Goal: Task Accomplishment & Management: Complete application form

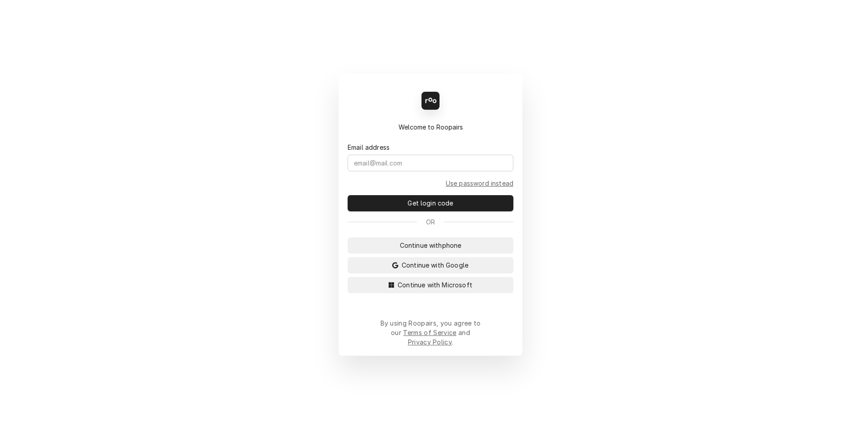
click at [389, 180] on form "Email address Use password instead Get login code" at bounding box center [431, 172] width 166 height 80
click at [394, 166] on input "Dynamic Content Wrapper" at bounding box center [431, 163] width 166 height 17
click at [441, 274] on button "Continue with Google" at bounding box center [431, 265] width 166 height 16
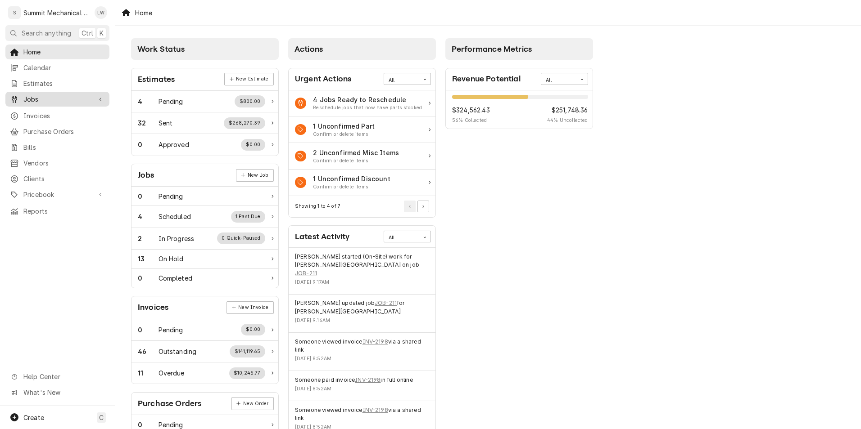
click at [38, 102] on link "Jobs" at bounding box center [57, 99] width 104 height 15
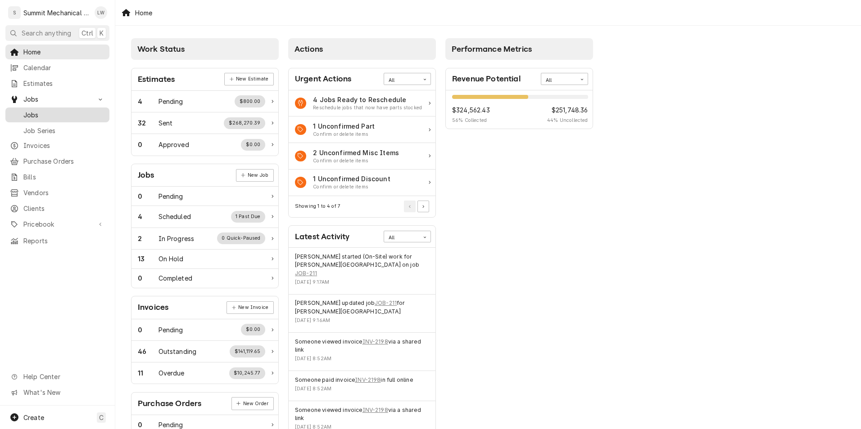
click at [47, 110] on span "Jobs" at bounding box center [63, 114] width 81 height 9
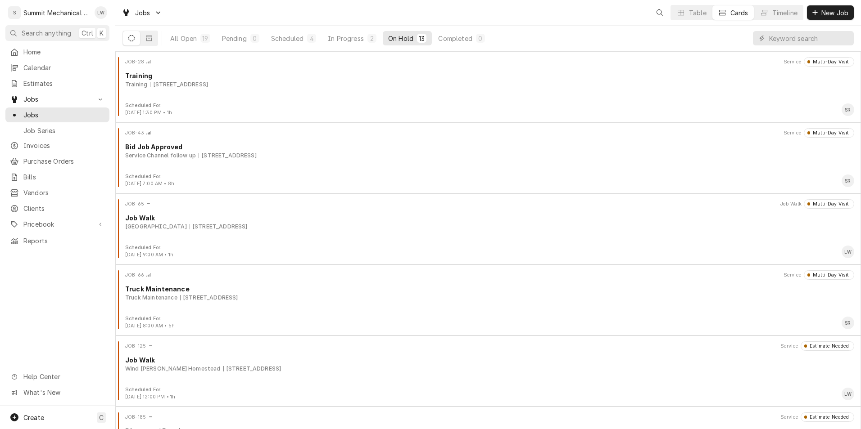
click at [839, 20] on div "Jobs Table Cards Timeline New Job" at bounding box center [487, 12] width 745 height 25
click at [838, 10] on span "New Job" at bounding box center [834, 12] width 31 height 9
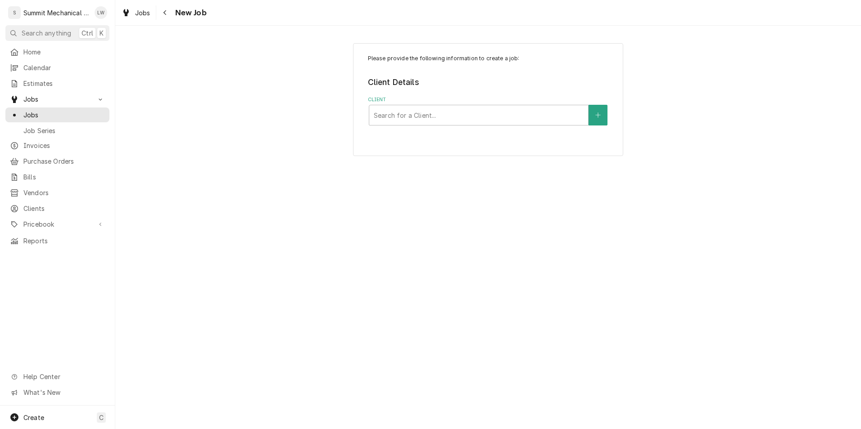
click at [265, 94] on div "Please provide the following information to create a job: Client Details Client…" at bounding box center [487, 99] width 745 height 129
click at [468, 111] on div "Client" at bounding box center [479, 115] width 210 height 16
type input "[PERSON_NAME]"
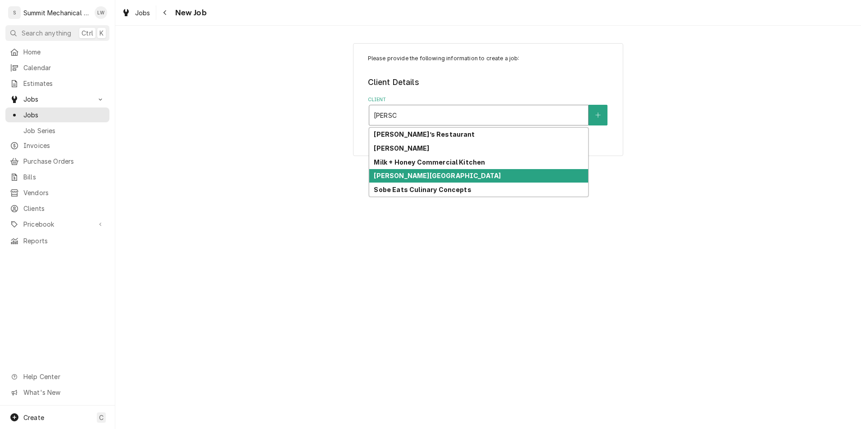
click at [456, 176] on div "[PERSON_NAME][GEOGRAPHIC_DATA]" at bounding box center [478, 176] width 219 height 14
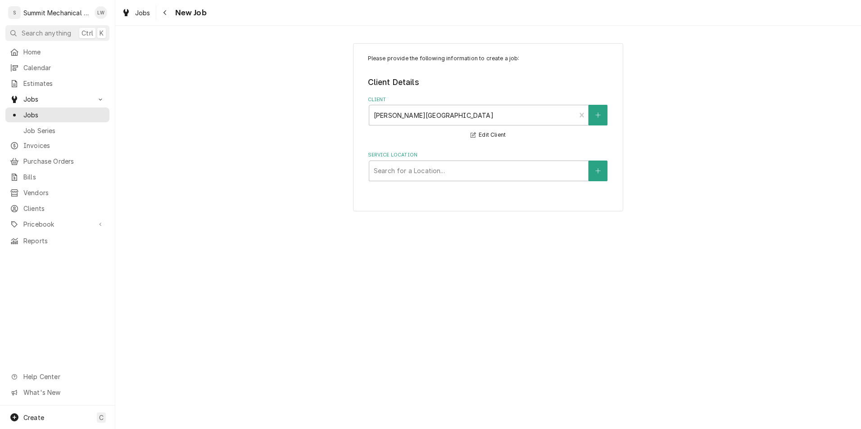
drag, startPoint x: 484, startPoint y: 165, endPoint x: 226, endPoint y: 198, distance: 260.5
click at [226, 198] on div "Please provide the following information to create a job: Client Details Client…" at bounding box center [487, 127] width 745 height 185
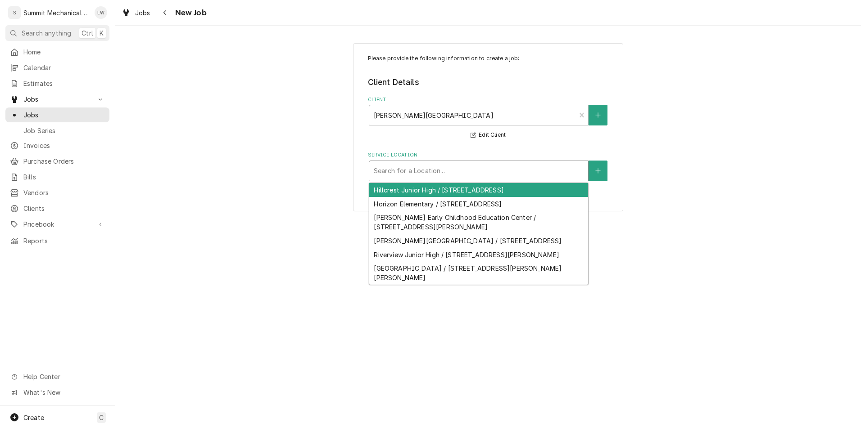
click at [388, 174] on div "Service Location" at bounding box center [479, 171] width 210 height 16
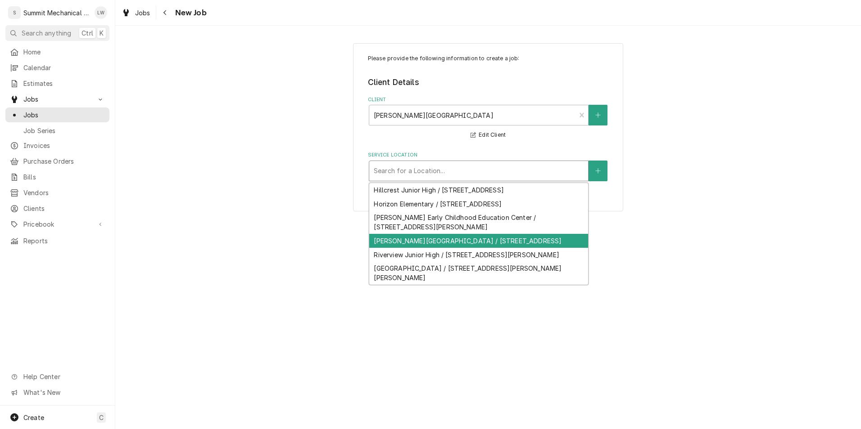
click at [429, 236] on div "Murray High School / 5440 State St, Murray, UT 84107" at bounding box center [478, 241] width 219 height 14
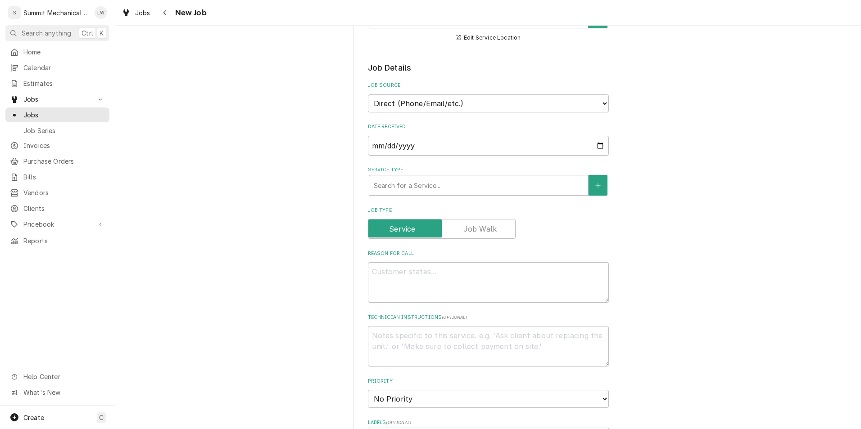
scroll to position [160, 0]
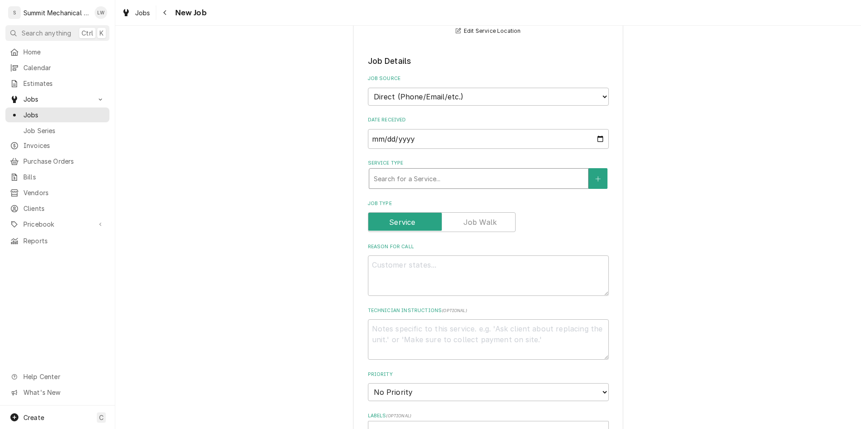
click at [471, 172] on div "Service Type" at bounding box center [479, 179] width 210 height 16
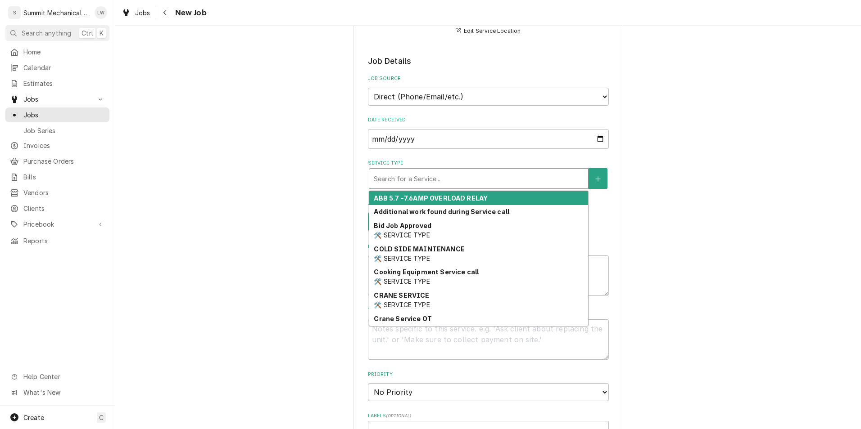
type textarea "x"
type input "d"
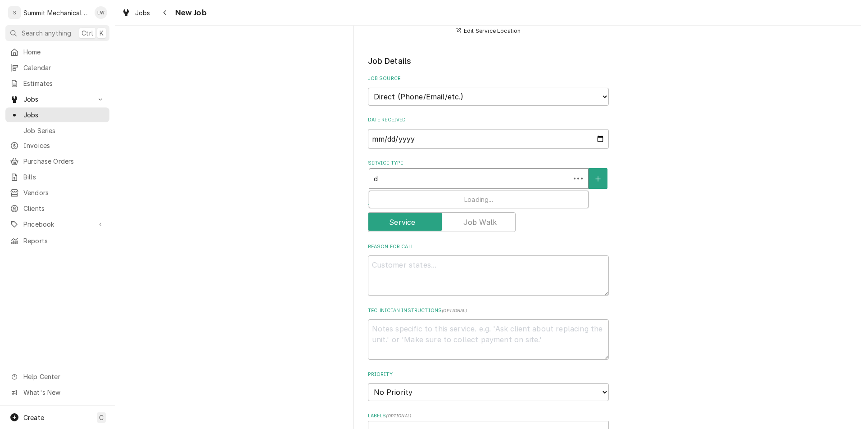
type textarea "x"
type input "di"
type textarea "x"
type input "dia"
type textarea "x"
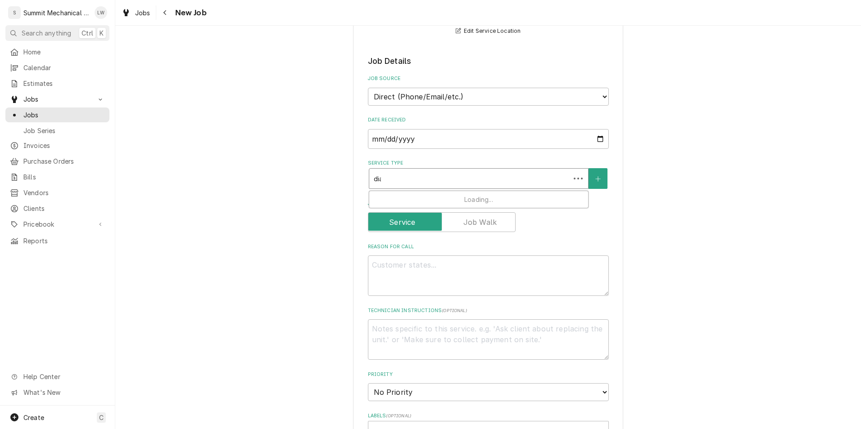
type input "diag"
type textarea "x"
type input "diagn"
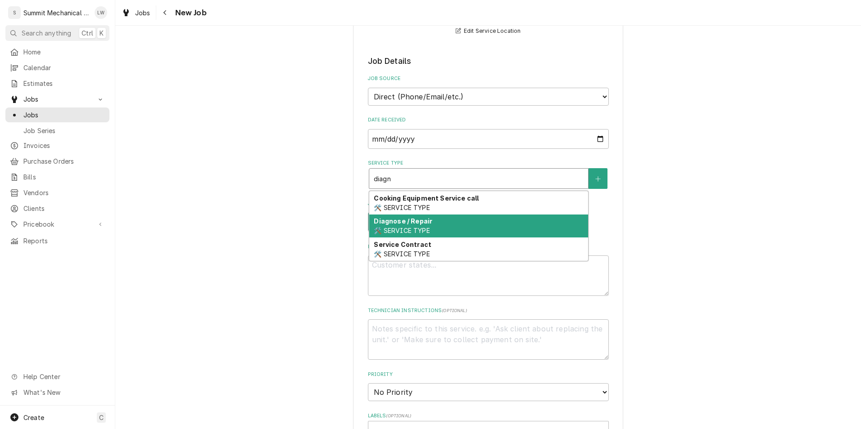
click at [473, 230] on div "Diagnose / Repair 🛠️ SERVICE TYPE" at bounding box center [478, 226] width 219 height 23
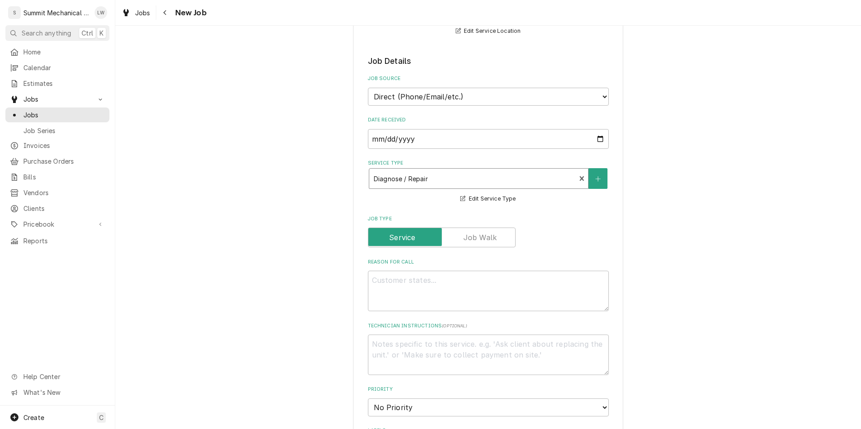
type textarea "x"
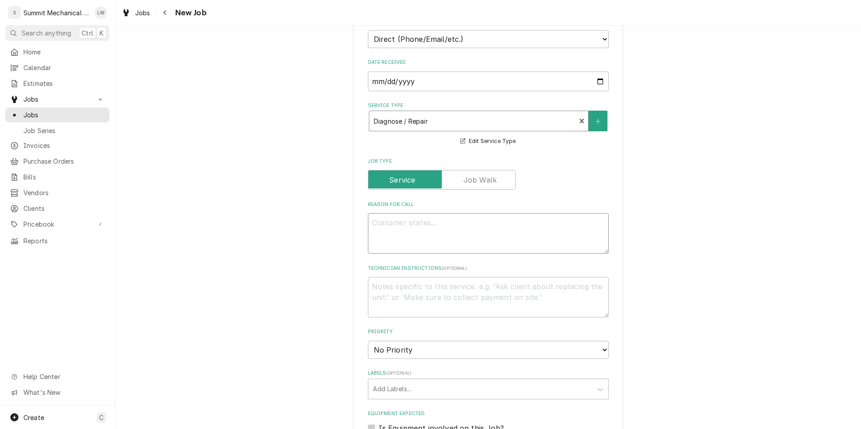
click at [472, 224] on textarea "Reason For Call" at bounding box center [488, 233] width 241 height 41
type textarea "P"
type textarea "x"
type textarea "PO"
type textarea "x"
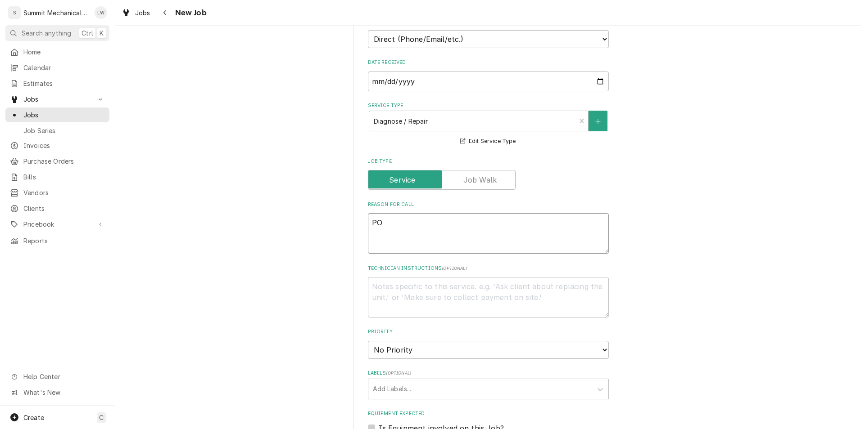
type textarea "PO#"
type textarea "x"
type textarea "PO#"
type textarea "x"
type textarea "PO# 2"
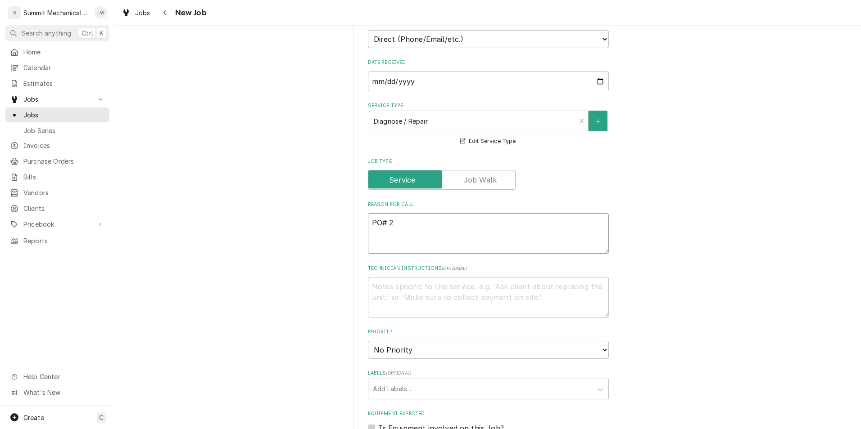
type textarea "x"
type textarea "PO# 26"
type textarea "x"
type textarea "PO# 260"
type textarea "x"
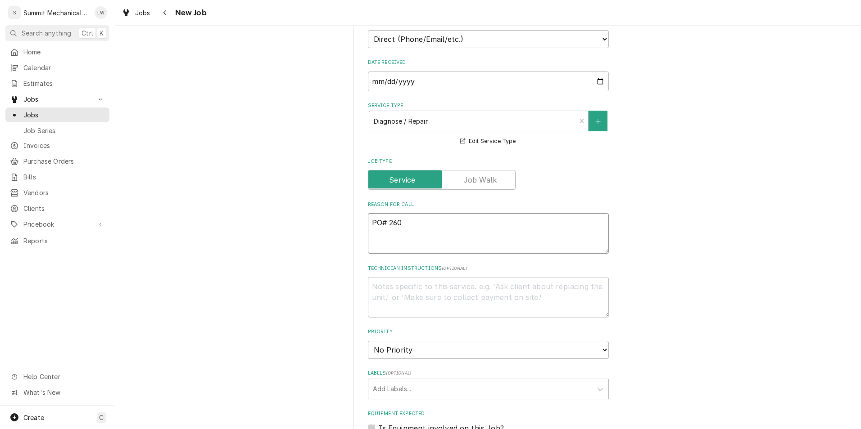
type textarea "PO# 2600"
type textarea "x"
type textarea "PO# 26000"
type textarea "x"
type textarea "PO# 260002"
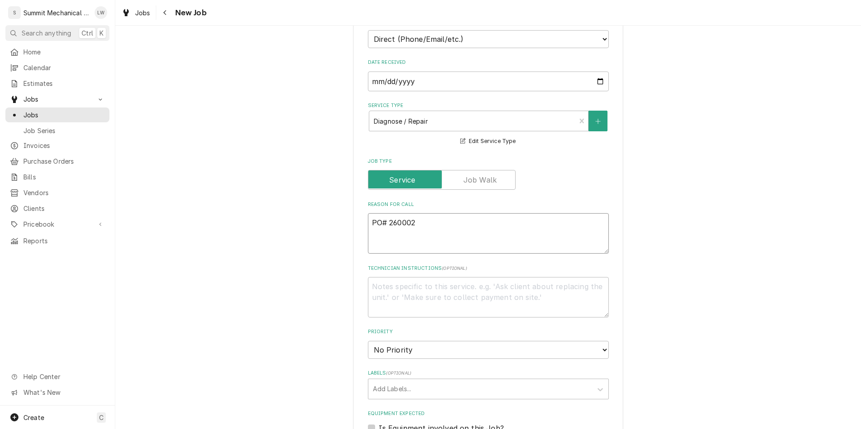
type textarea "x"
type textarea "PO# 2600027"
type textarea "x"
type textarea "PO# 26000277"
type textarea "x"
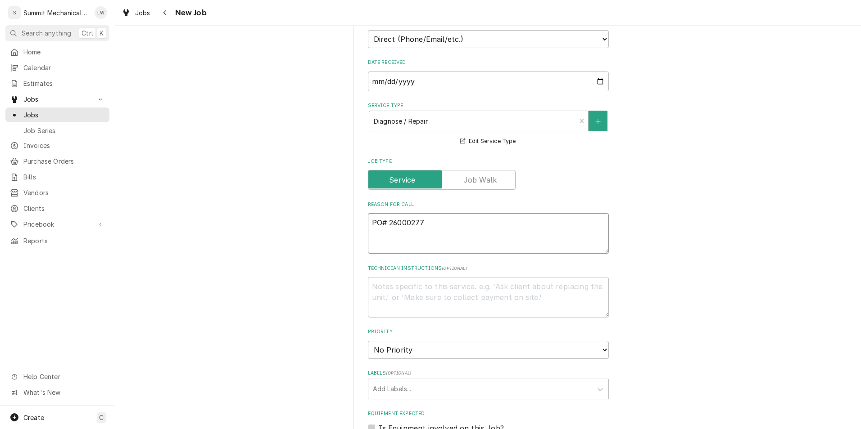
type textarea "PO# 26000277"
type textarea "x"
type textarea "PO# 26000277 S"
type textarea "x"
type textarea "PO# 26000277 Se"
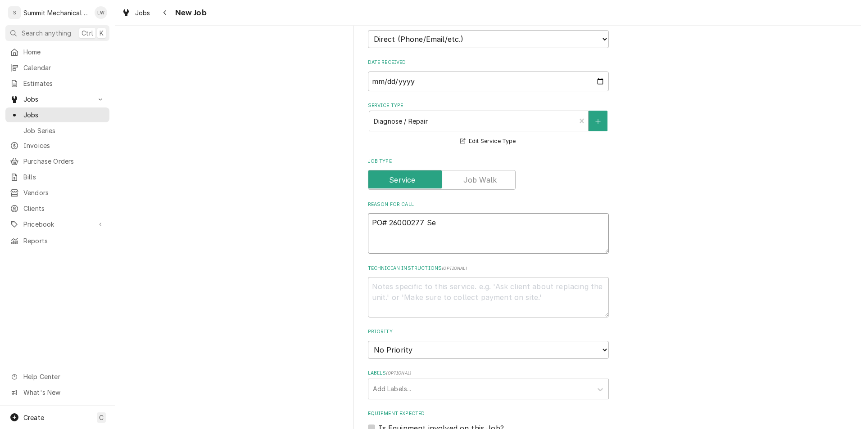
type textarea "x"
type textarea "PO# 26000277 Sea"
type textarea "x"
type textarea "PO# 26000277 Sean"
type textarea "x"
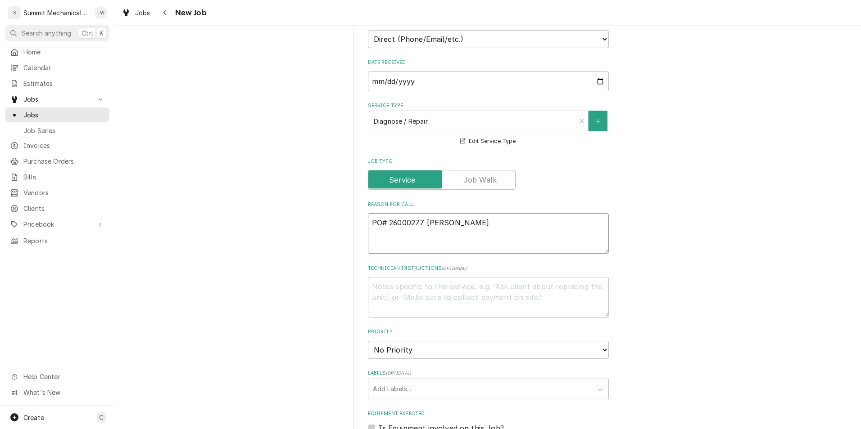
type textarea "PO# 26000277 Sean"
type textarea "x"
type textarea "PO# 26000277 Sean t"
type textarea "x"
type textarea "PO# 26000277 Sean te"
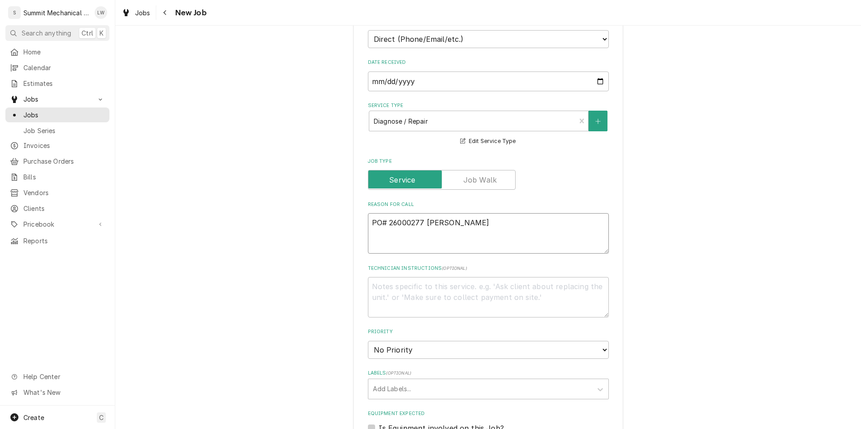
type textarea "x"
type textarea "PO# 26000277 Sean tex"
type textarea "x"
type textarea "PO# 26000277 Sean text"
type textarea "x"
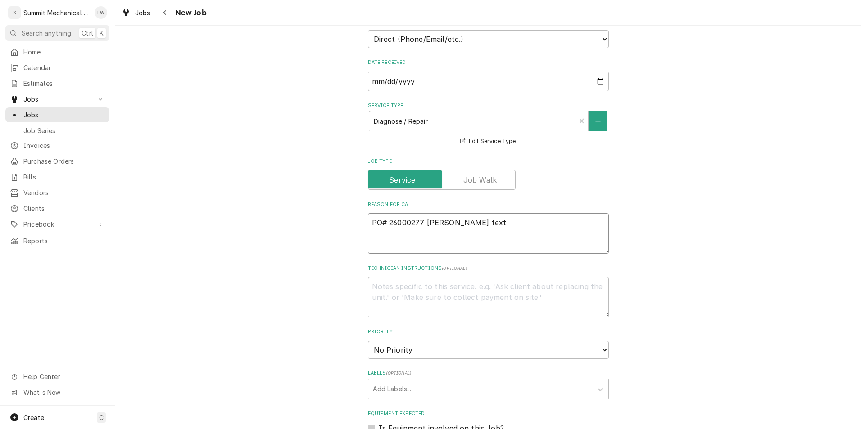
type textarea "PO# 26000277 Sean text-"
type textarea "x"
type textarea "PO# 26000277 Sean text-"
type textarea "x"
type textarea "PO# 26000277 Sean text- L"
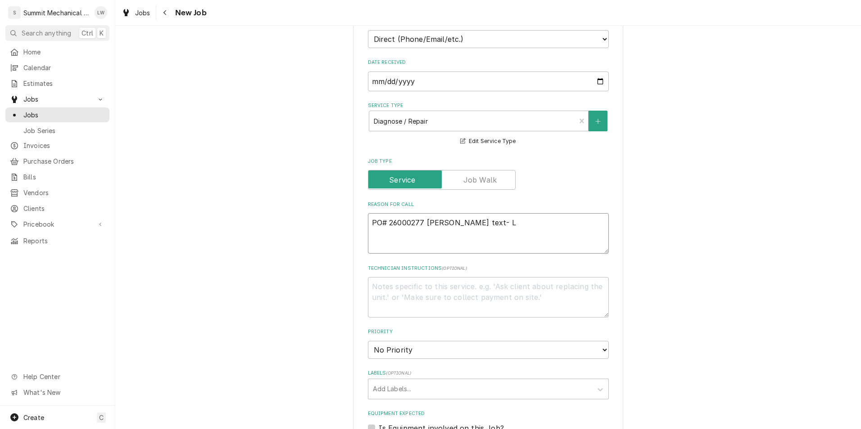
type textarea "x"
type textarea "PO# 26000277 Sean text- Li"
type textarea "x"
type textarea "PO# 26000277 Sean text- Lit"
type textarea "x"
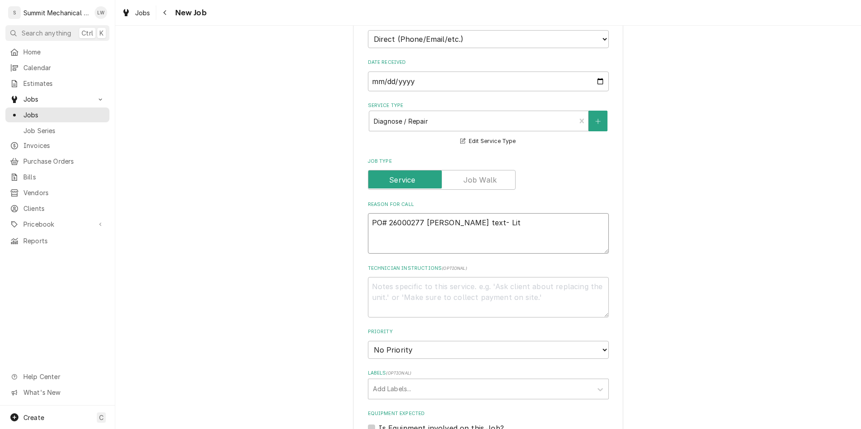
type textarea "PO# 26000277 Sean text- Litt"
type textarea "x"
type textarea "PO# 26000277 Sean text- Little"
type textarea "x"
type textarea "PO# 26000277 Sean text- Little"
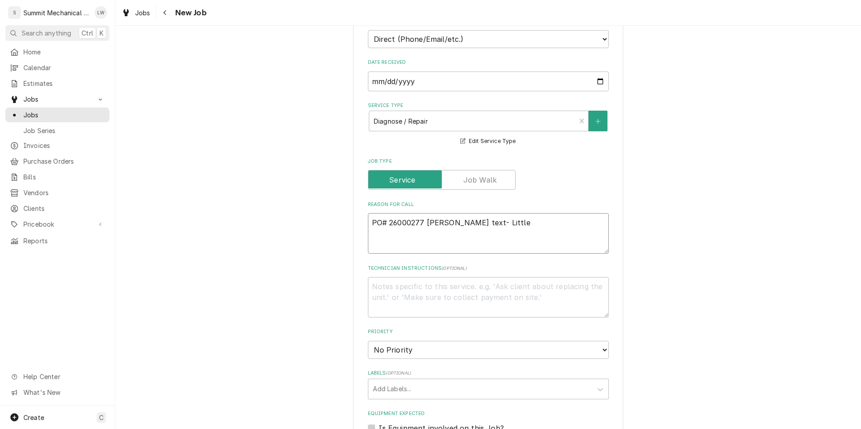
type textarea "x"
type textarea "PO# 26000277 Sean text- Little T"
type textarea "x"
type textarea "PO# 26000277 Sean text- Little Th"
type textarea "x"
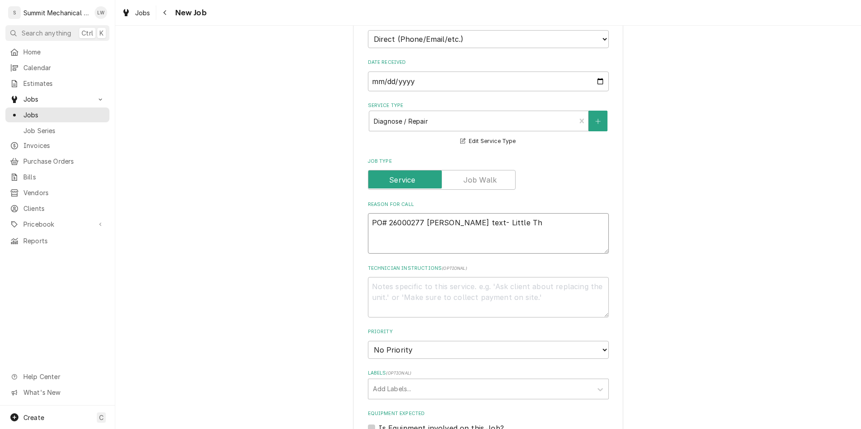
type textarea "PO# 26000277 Sean text- Little The"
type textarea "x"
type textarea "PO# 26000277 Sean text- Little Thea"
type textarea "x"
type textarea "PO# 26000277 Sean text- Little Theat"
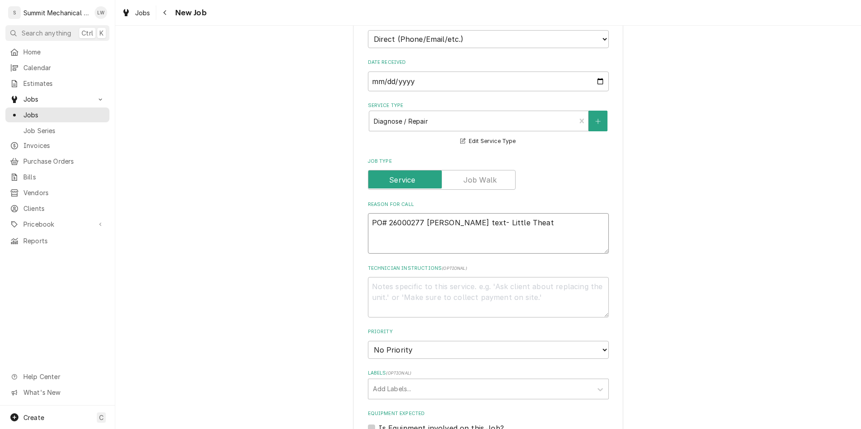
type textarea "x"
type textarea "PO# 26000277 Sean text- Little Theate"
type textarea "x"
type textarea "PO# 26000277 Sean text- Little Theater"
type textarea "x"
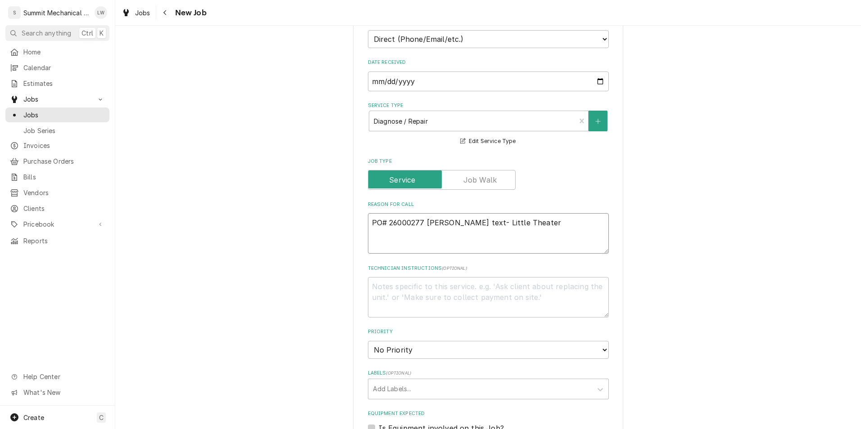
type textarea "PO# 26000277 Sean text- Little Theater"
type textarea "x"
type textarea "PO# 26000277 Sean text- Little Theater n"
type textarea "x"
type textarea "PO# 26000277 Sean text- Little Theater no"
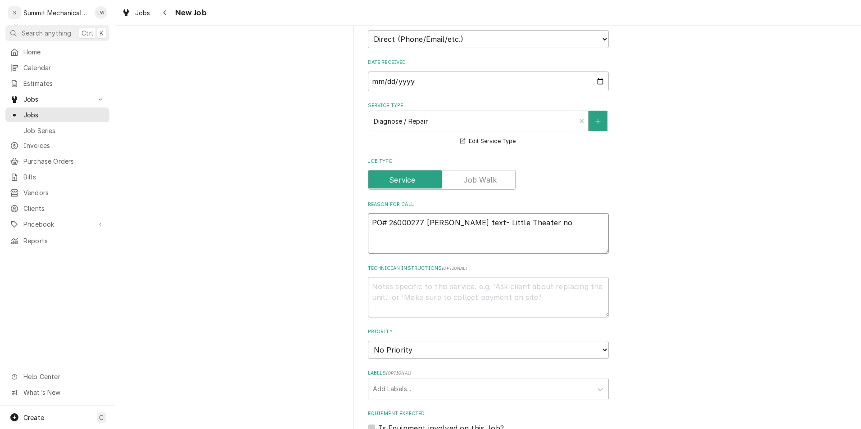
type textarea "x"
type textarea "PO# 26000277 Sean text- Little Theater not"
type textarea "x"
type textarea "PO# 26000277 Sean text- Little Theater not"
type textarea "x"
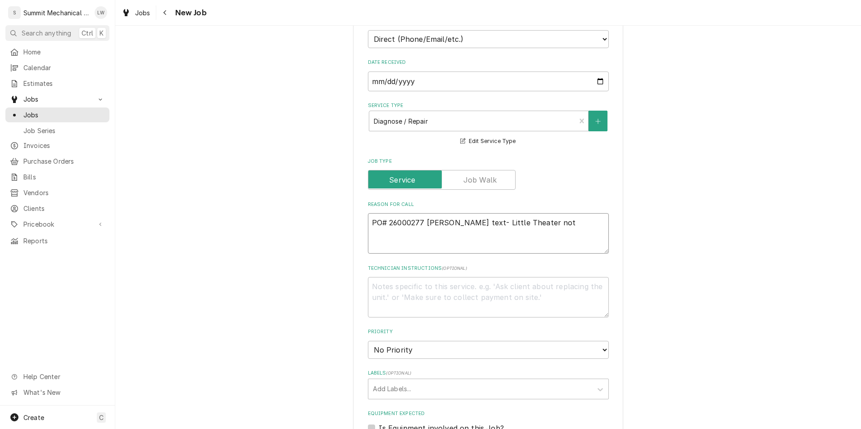
type textarea "PO# 26000277 Sean text- Little Theater not b"
type textarea "x"
type textarea "PO# 26000277 Sean text- Little Theater not bl"
type textarea "x"
type textarea "PO# 26000277 Sean text- Little Theater not blo"
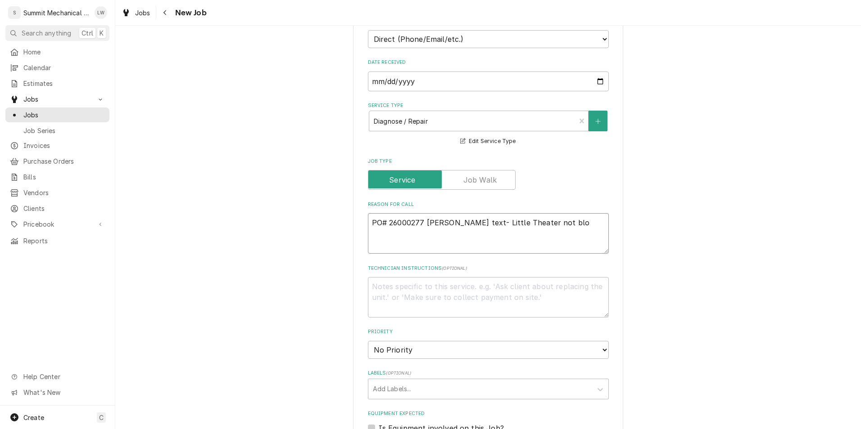
type textarea "x"
type textarea "PO# 26000277 Sean text- Little Theater not blow"
type textarea "x"
type textarea "PO# 26000277 Sean text- Little Theater not blowi"
type textarea "x"
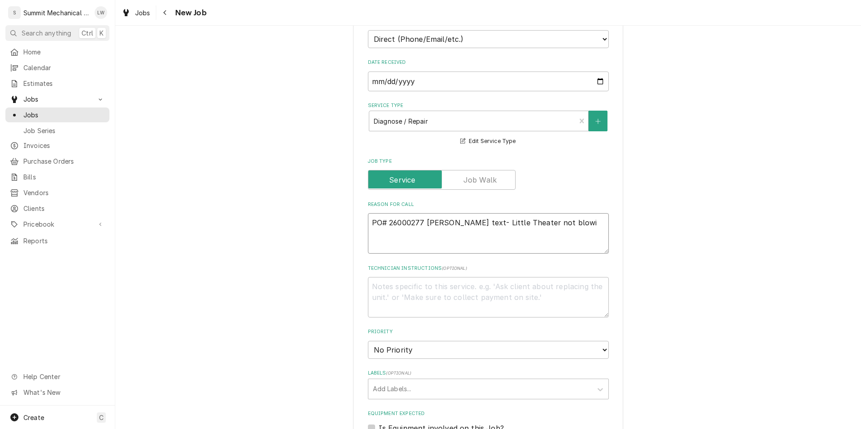
type textarea "PO# 26000277 Sean text- Little Theater not blowin"
type textarea "x"
type textarea "PO# 26000277 Sean text- Little Theater not blowing"
type textarea "x"
type textarea "PO# 26000277 Sean text- Little Theater not blowing c"
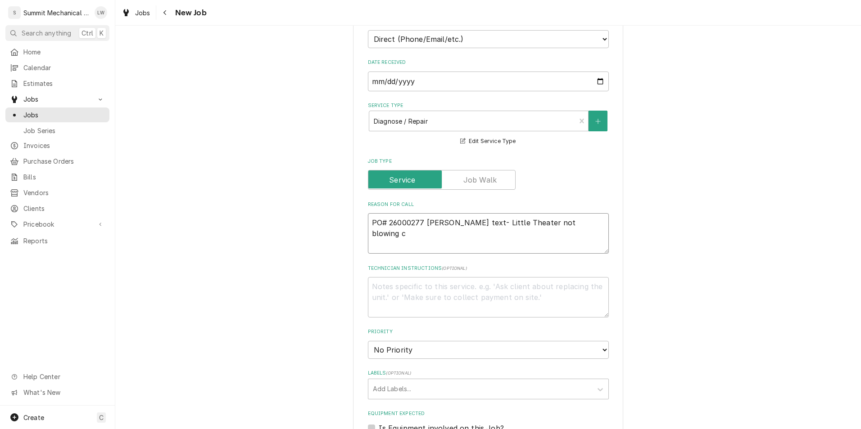
type textarea "x"
type textarea "PO# 26000277 Sean text- Little Theater not blowing co"
type textarea "x"
type textarea "PO# 26000277 Sean text- Little Theater not blowing col"
type textarea "x"
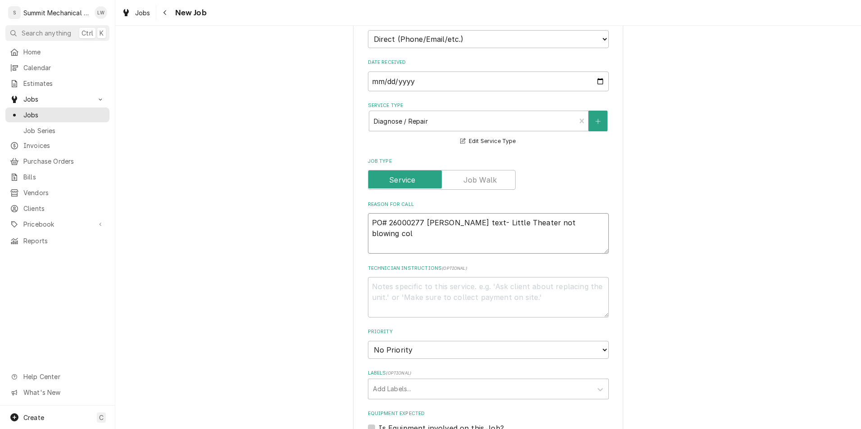
type textarea "PO# 26000277 Sean text- Little Theater not blowing cold"
type textarea "x"
type textarea "PO# 26000277 Sean text- Little Theater not blowing cold."
type textarea "x"
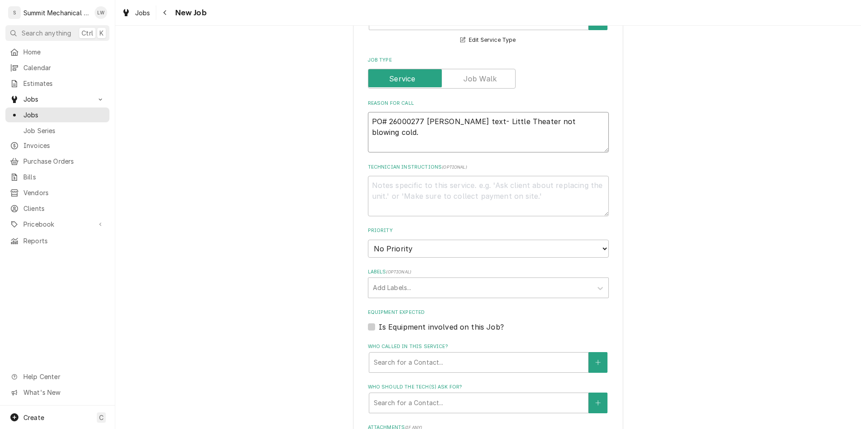
scroll to position [343, 0]
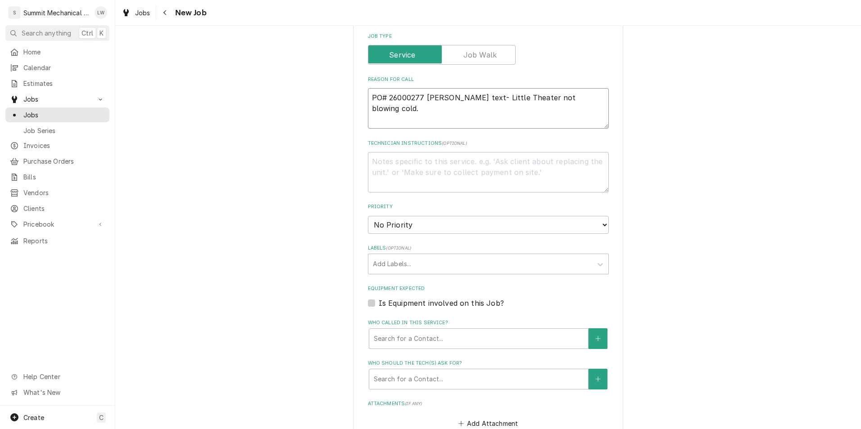
type textarea "PO# 26000277 Sean text- Little Theater not blowing cold."
click at [519, 225] on select "No Priority Urgent High Medium Low" at bounding box center [488, 225] width 241 height 18
select select "2"
click at [368, 216] on select "No Priority Urgent High Medium Low" at bounding box center [488, 225] width 241 height 18
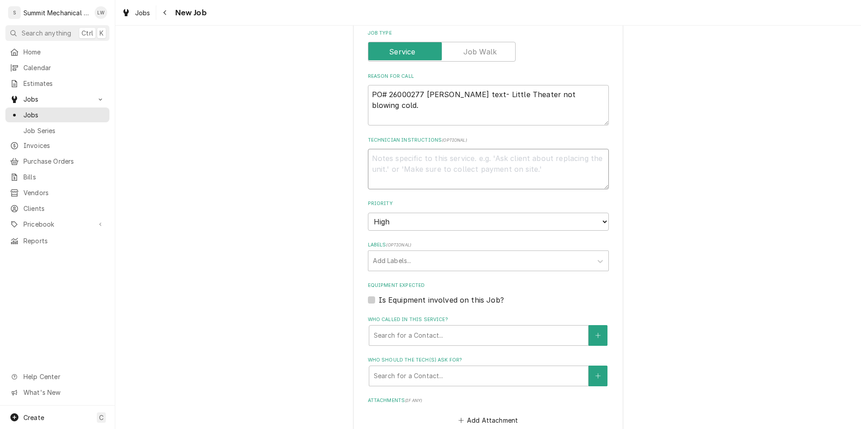
click at [488, 176] on textarea "Technician Instructions ( optional )" at bounding box center [488, 169] width 241 height 41
type textarea "x"
type textarea "T"
type textarea "x"
type textarea "Thi"
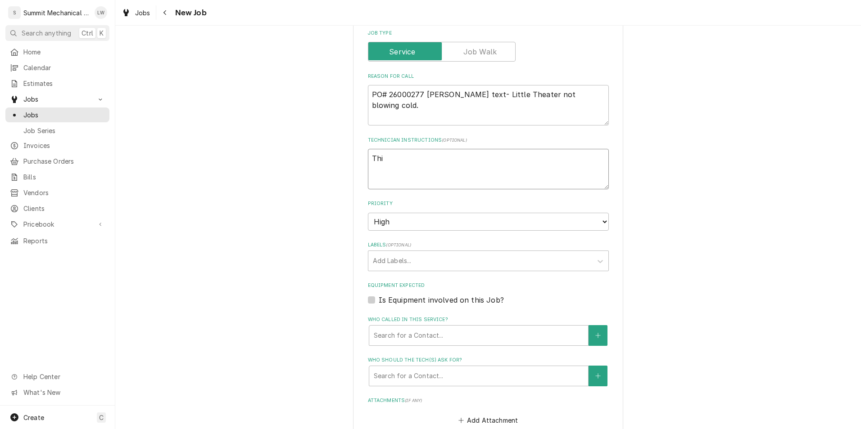
type textarea "x"
type textarea "This"
type textarea "x"
type textarea "This"
type textarea "x"
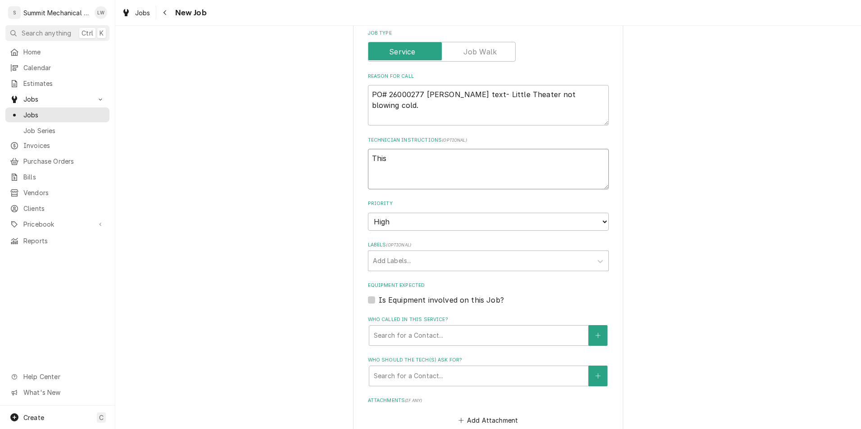
type textarea "This c"
type textarea "x"
type textarea "This cl"
type textarea "x"
type textarea "This cla"
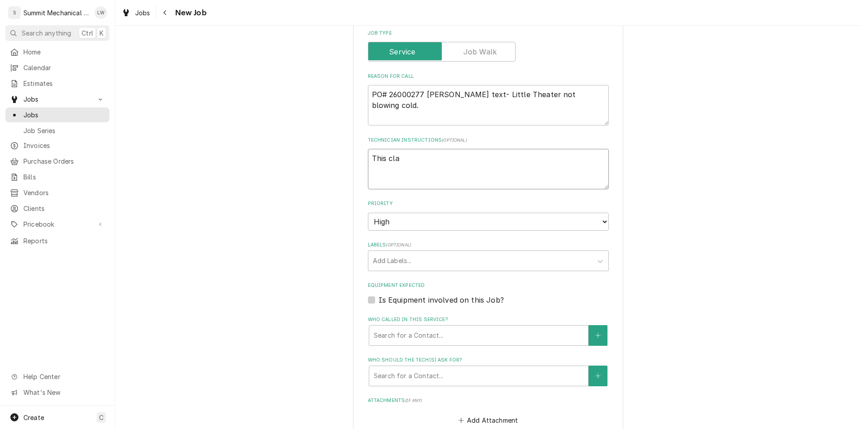
type textarea "x"
type textarea "This clal"
type textarea "x"
type textarea "This clal"
type textarea "x"
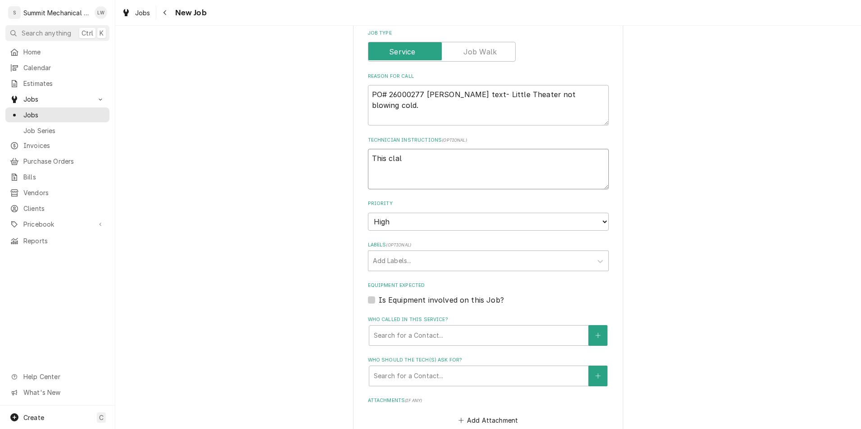
type textarea "This clal i"
type textarea "x"
type textarea "This clal is"
type textarea "x"
type textarea "This clal is"
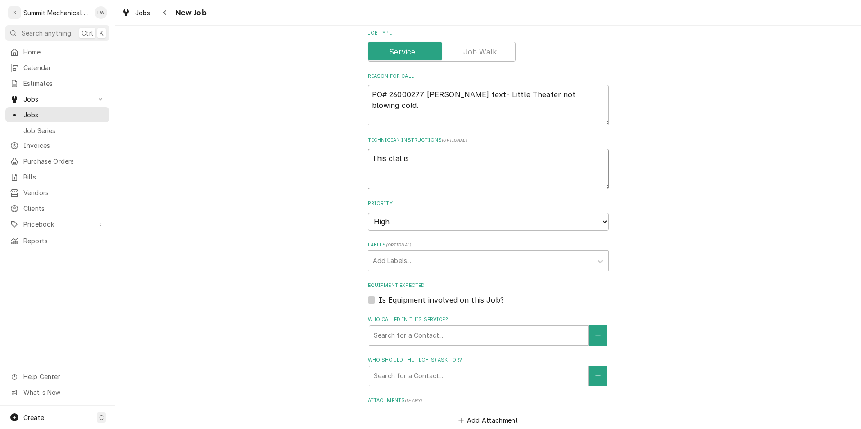
type textarea "x"
type textarea "This clal is"
type textarea "x"
type textarea "This clal i"
type textarea "x"
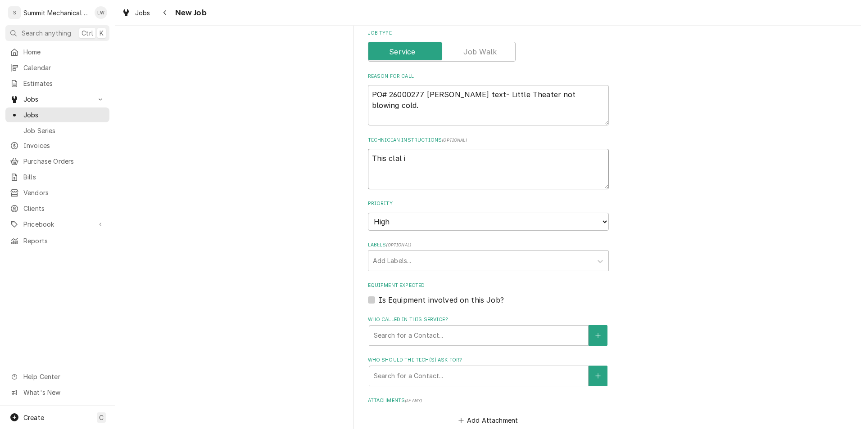
type textarea "This clal"
type textarea "x"
type textarea "This clal"
type textarea "x"
type textarea "This cla"
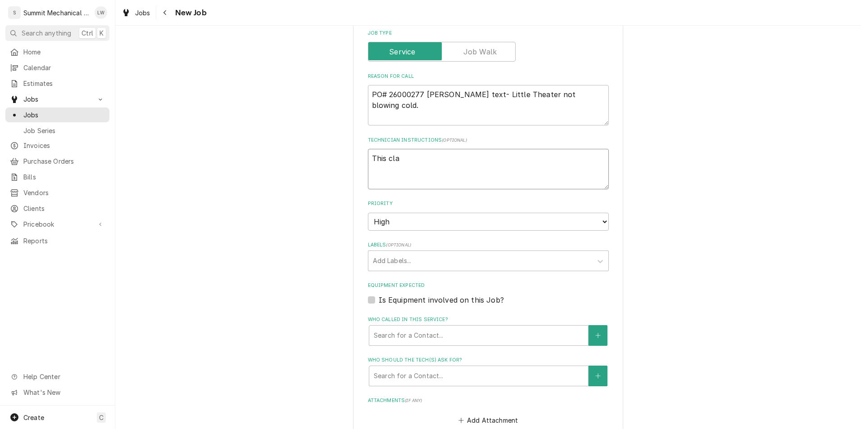
type textarea "x"
type textarea "This cl"
type textarea "x"
type textarea "This c"
type textarea "x"
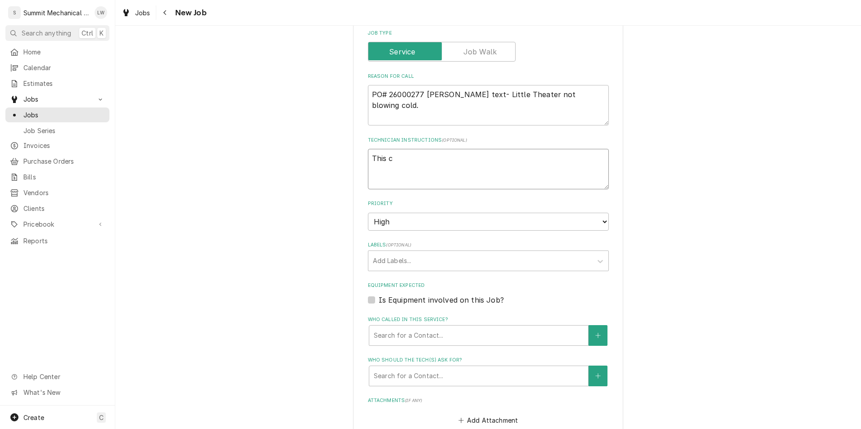
type textarea "This ca"
type textarea "x"
type textarea "This cal"
type textarea "x"
type textarea "This call"
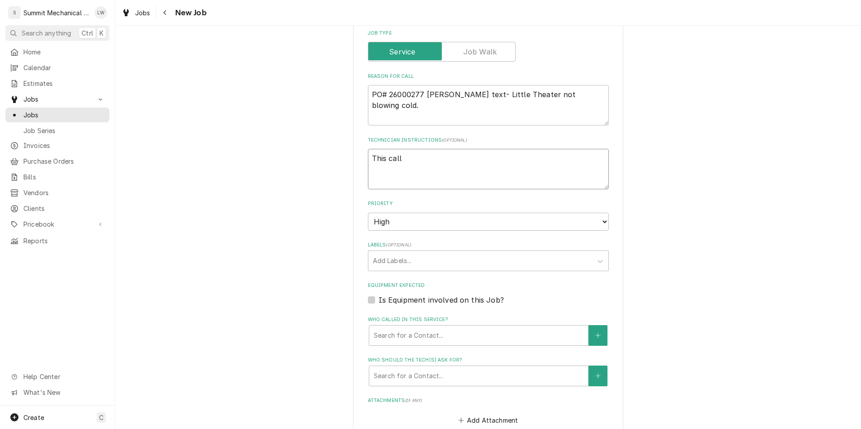
type textarea "x"
type textarea "This call t"
type textarea "x"
type textarea "This call ta"
type textarea "x"
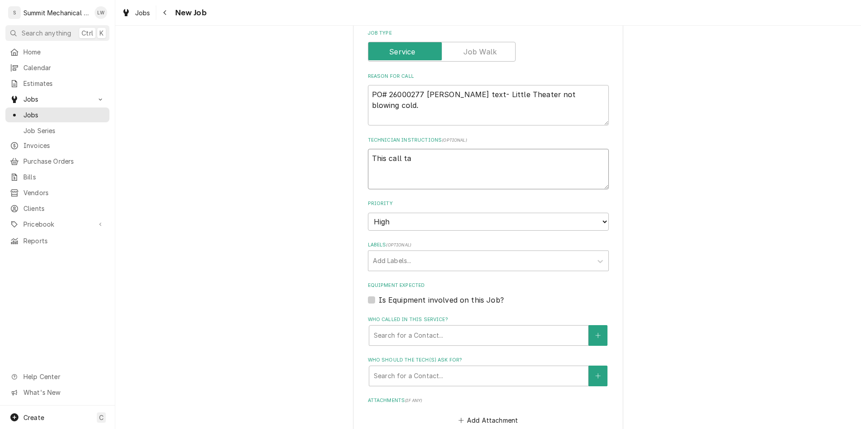
type textarea "This call tak"
type textarea "x"
type textarea "This call take"
type textarea "x"
type textarea "This call takes"
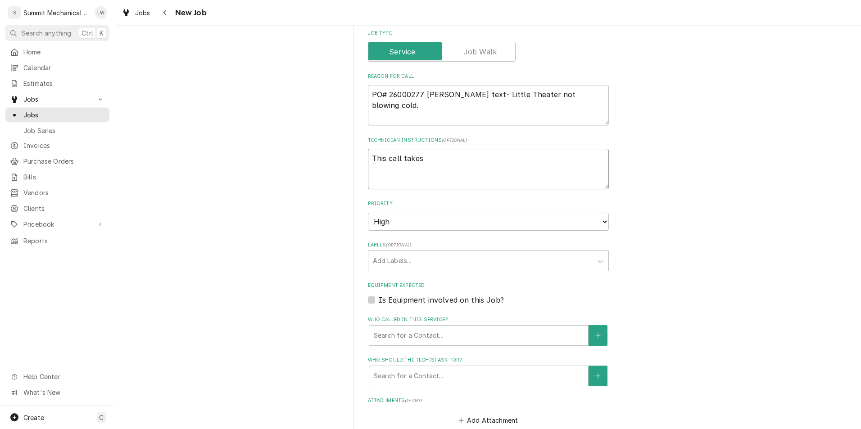
type textarea "x"
type textarea "This call takes pr"
type textarea "x"
type textarea "This call takes pri"
type textarea "x"
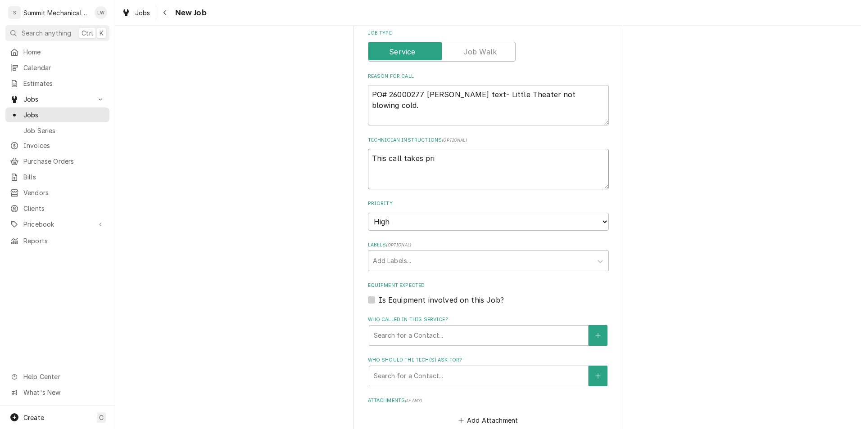
type textarea "This call takes prio"
type textarea "x"
type textarea "This call takes prior"
type textarea "x"
type textarea "This call takes priori"
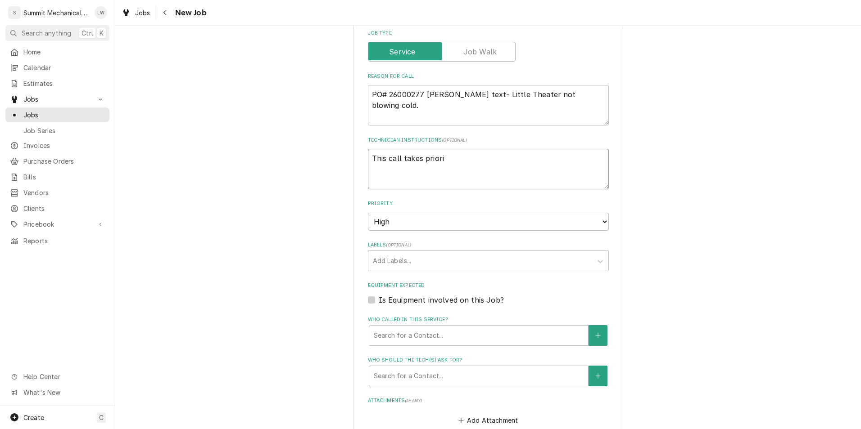
type textarea "x"
type textarea "This call takes priorit"
type textarea "x"
type textarea "This call takes priority"
type textarea "x"
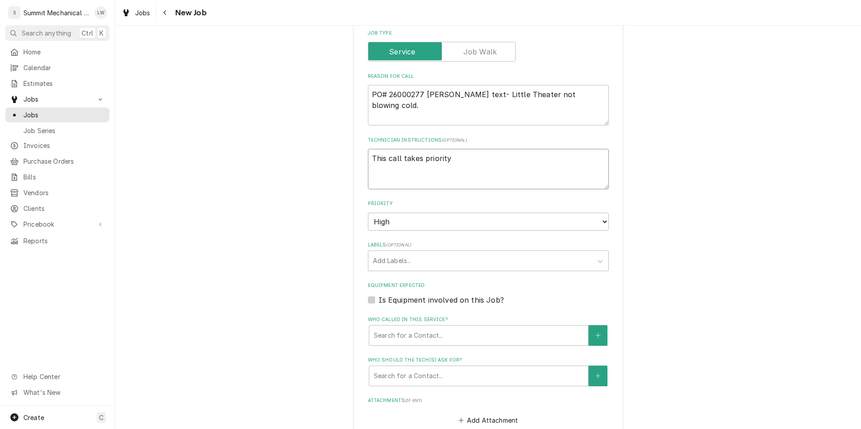
type textarea "This call takes priority"
type textarea "x"
type textarea "This call takes priority"
type textarea "x"
type textarea "This call takes priority."
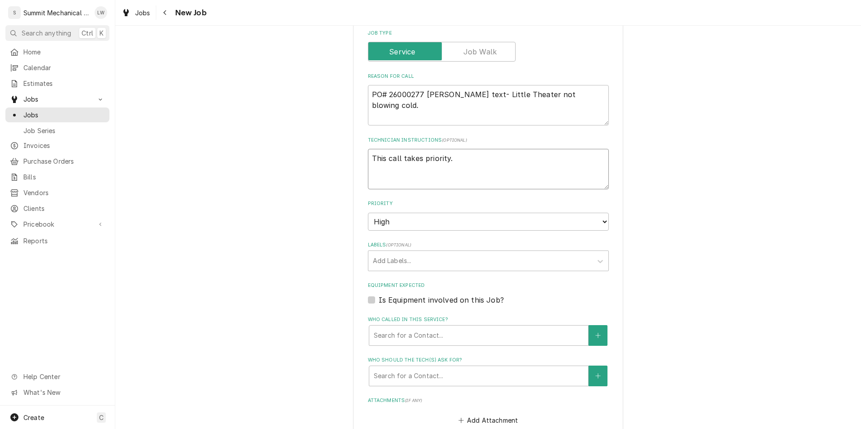
type textarea "x"
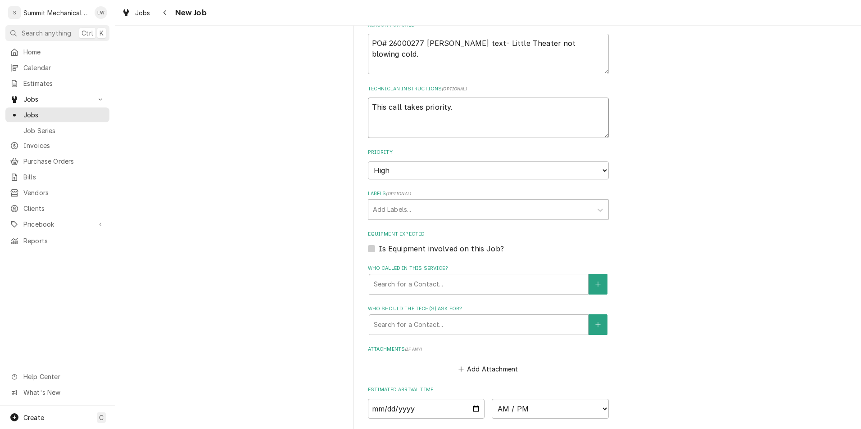
scroll to position [397, 0]
type textarea "This call takes priority."
click at [456, 220] on fieldset "Job Details Job Source Direct (Phone/Email/etc.) Service Channel Other Date Rec…" at bounding box center [488, 201] width 241 height 767
click at [465, 209] on div "Labels" at bounding box center [480, 209] width 215 height 16
click at [233, 239] on div "Please provide the following information to create a job: Client Details Client…" at bounding box center [487, 150] width 745 height 1025
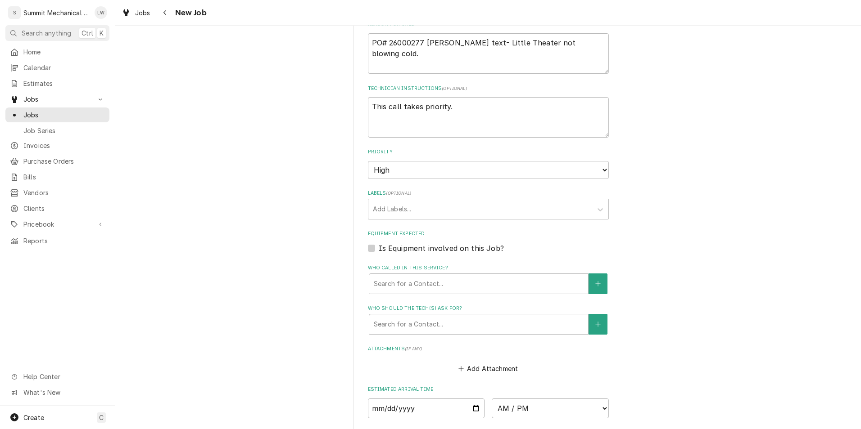
click at [368, 223] on fieldset "Job Details Job Source Direct (Phone/Email/etc.) Service Channel Other Date Rec…" at bounding box center [488, 201] width 241 height 767
click at [381, 213] on div "Labels" at bounding box center [480, 209] width 215 height 16
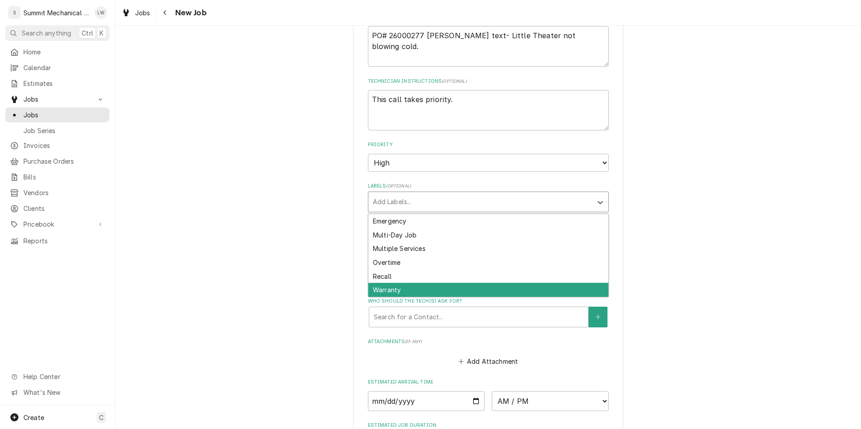
scroll to position [405, 0]
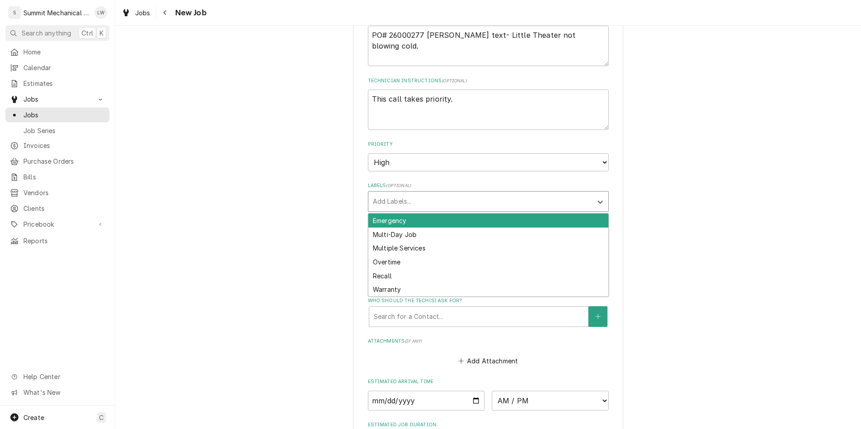
click at [255, 233] on div "Please provide the following information to create a job: Client Details Client…" at bounding box center [487, 142] width 745 height 1025
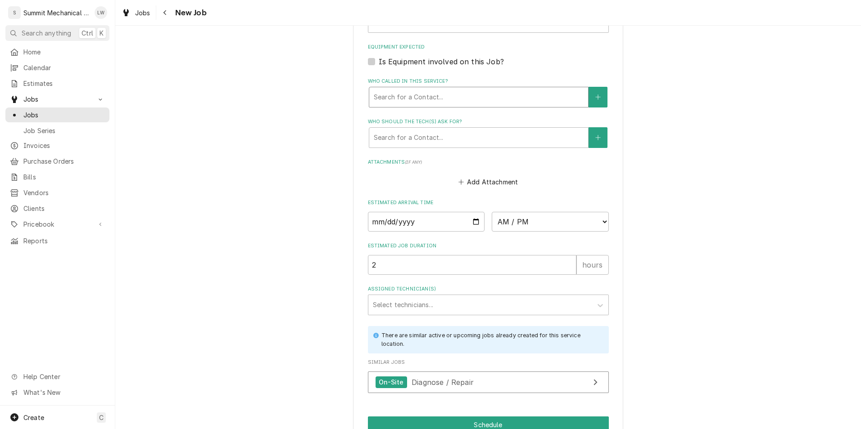
scroll to position [585, 0]
click at [474, 219] on input "Date" at bounding box center [426, 221] width 117 height 20
click at [471, 218] on input "Date" at bounding box center [426, 221] width 117 height 20
click at [531, 221] on select "AM / PM 6:00 AM 6:15 AM 6:30 AM 6:45 AM 7:00 AM 7:15 AM 7:30 AM 7:45 AM 8:00 AM…" at bounding box center [550, 221] width 117 height 20
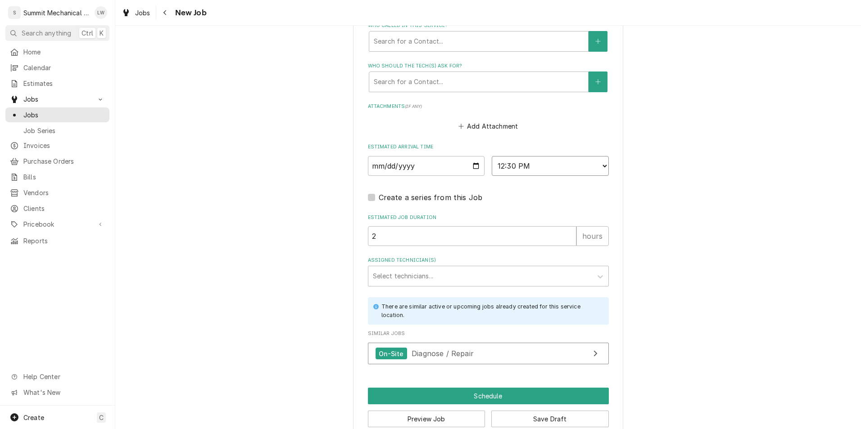
scroll to position [658, 0]
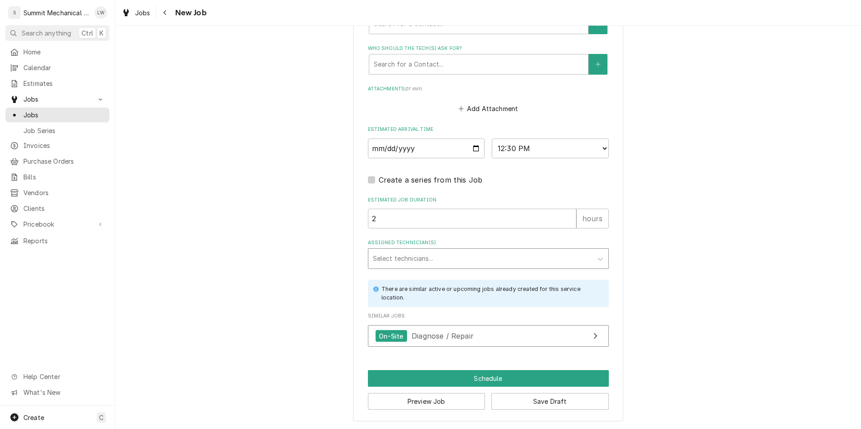
click at [460, 253] on div "Assigned Technician(s)" at bounding box center [480, 259] width 215 height 16
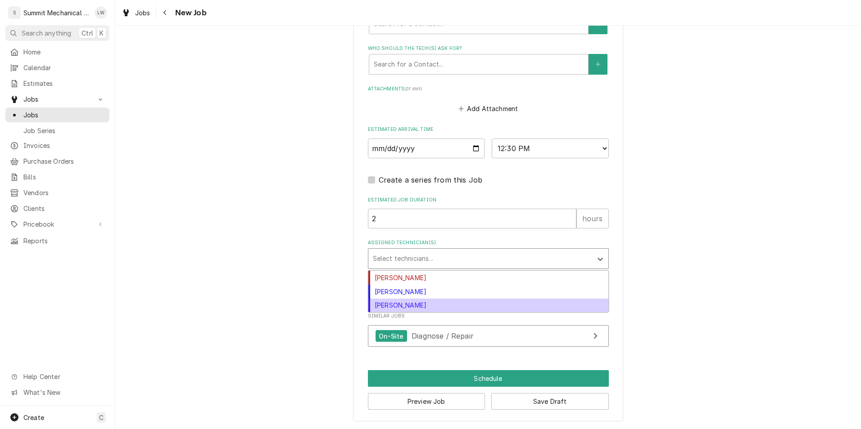
click at [415, 303] on div "Skyler Roundy" at bounding box center [488, 306] width 240 height 14
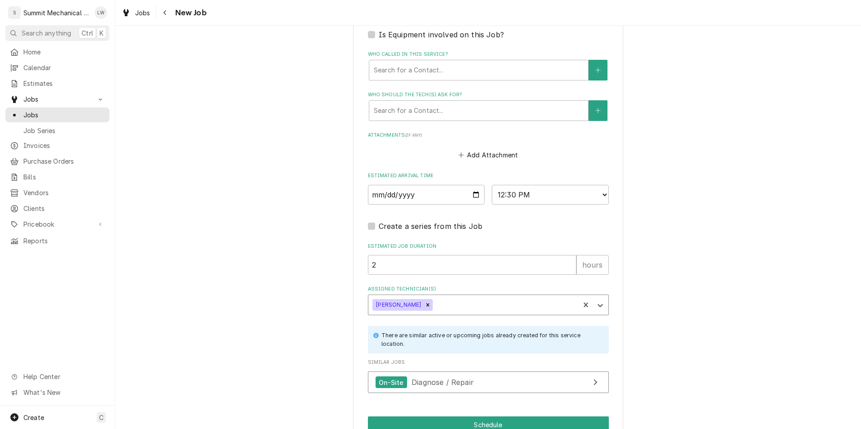
scroll to position [613, 0]
click at [474, 76] on div "Who called in this service?" at bounding box center [479, 68] width 210 height 16
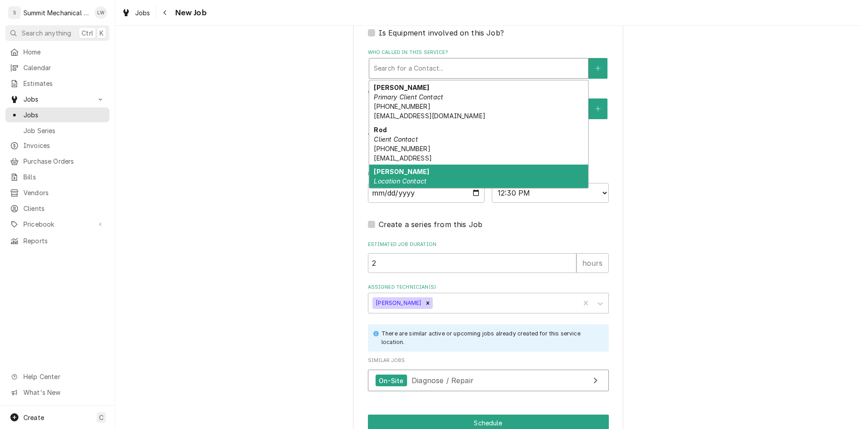
click at [452, 169] on div "Sean Location Contact" at bounding box center [478, 176] width 219 height 23
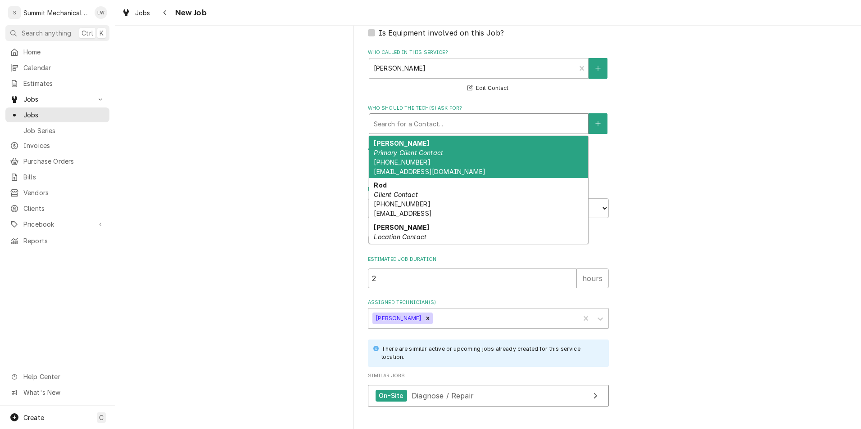
click at [454, 128] on div "Who should the tech(s) ask for?" at bounding box center [479, 124] width 210 height 16
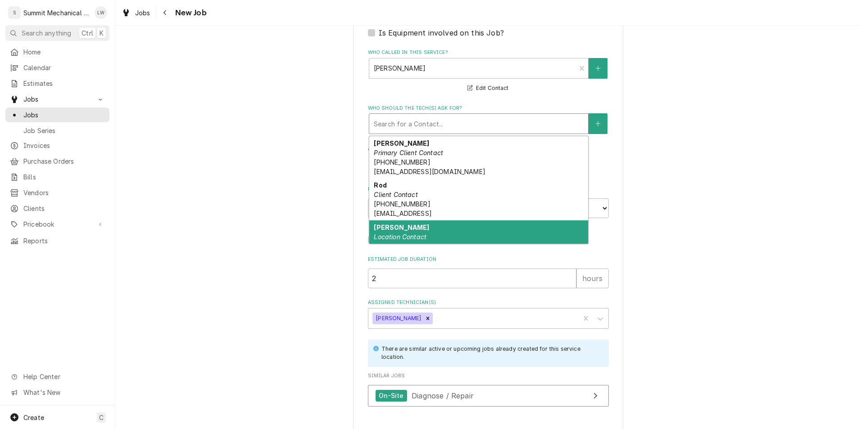
click at [426, 225] on div "Sean Location Contact" at bounding box center [478, 232] width 219 height 23
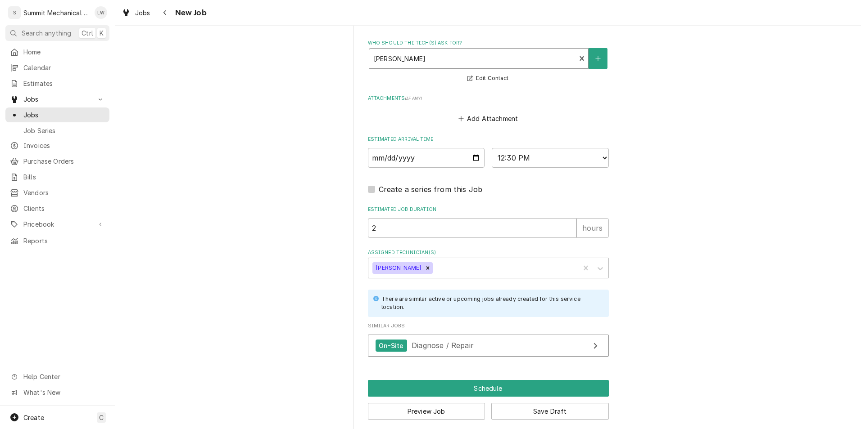
scroll to position [688, 0]
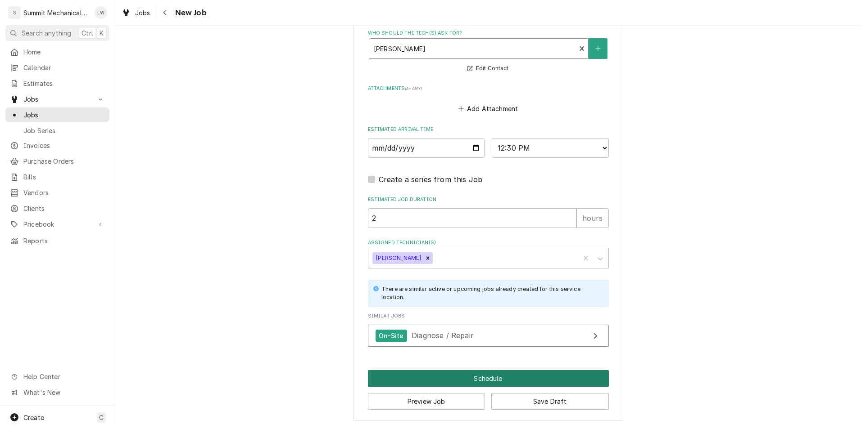
click at [497, 377] on button "Schedule" at bounding box center [488, 378] width 241 height 17
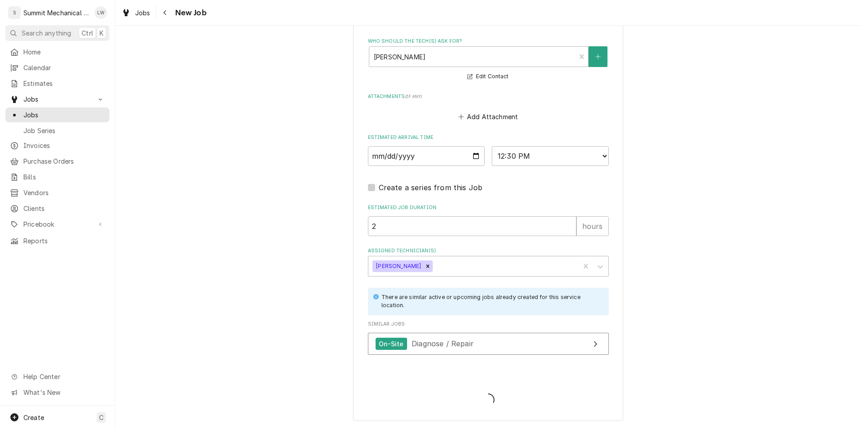
scroll to position [680, 0]
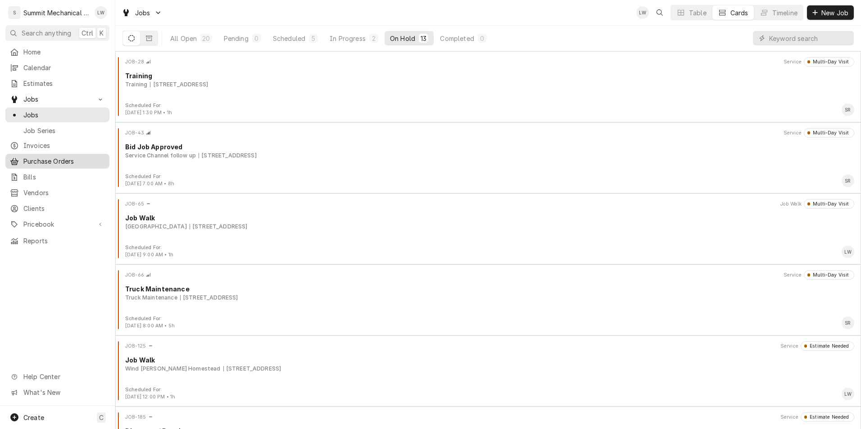
click at [72, 160] on span "Purchase Orders" at bounding box center [63, 161] width 81 height 9
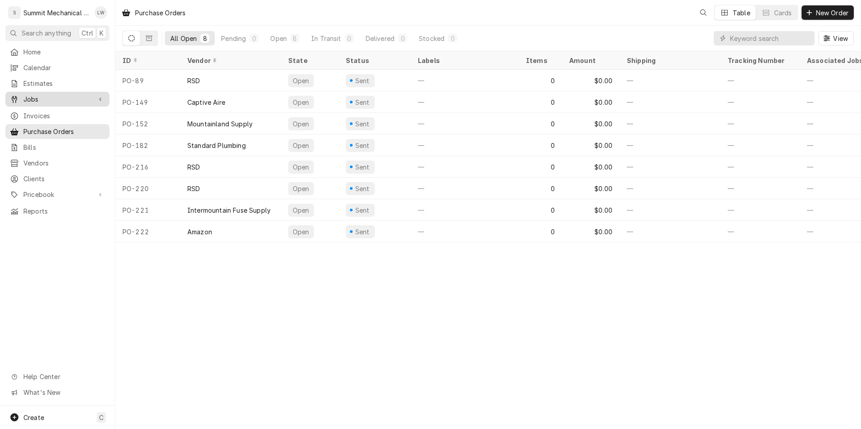
click at [61, 92] on link "Jobs" at bounding box center [57, 99] width 104 height 15
click at [54, 101] on div "Jobs" at bounding box center [57, 99] width 100 height 11
click at [55, 96] on span "Jobs" at bounding box center [57, 99] width 68 height 9
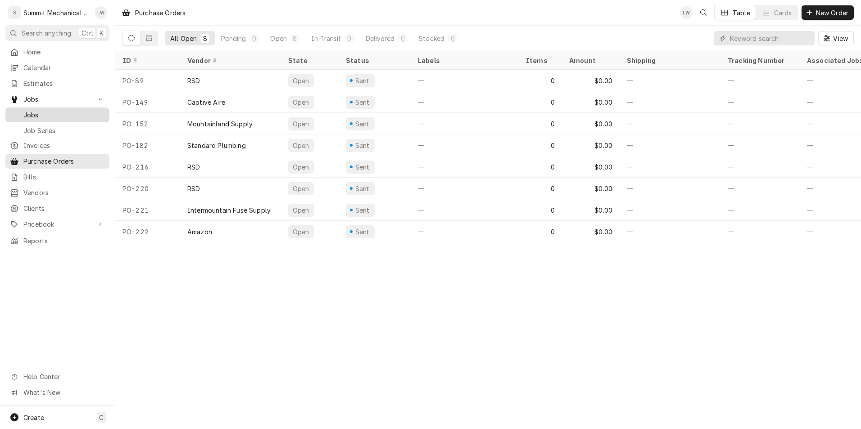
click at [53, 109] on div "Jobs" at bounding box center [57, 114] width 100 height 11
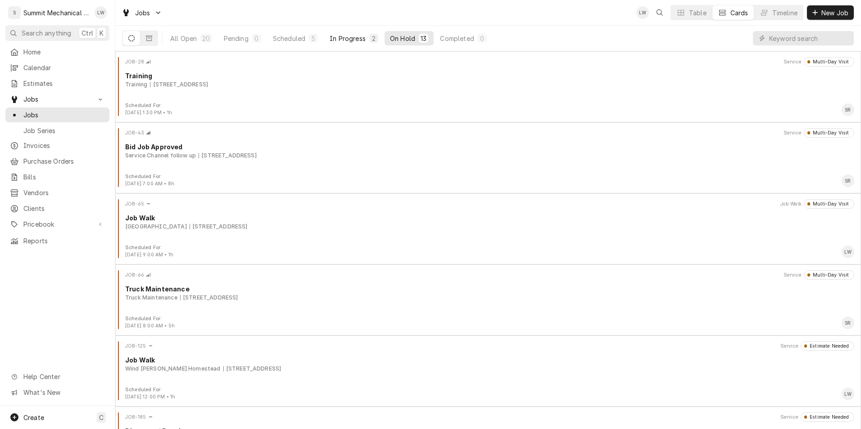
click at [351, 35] on div "In Progress" at bounding box center [348, 38] width 36 height 9
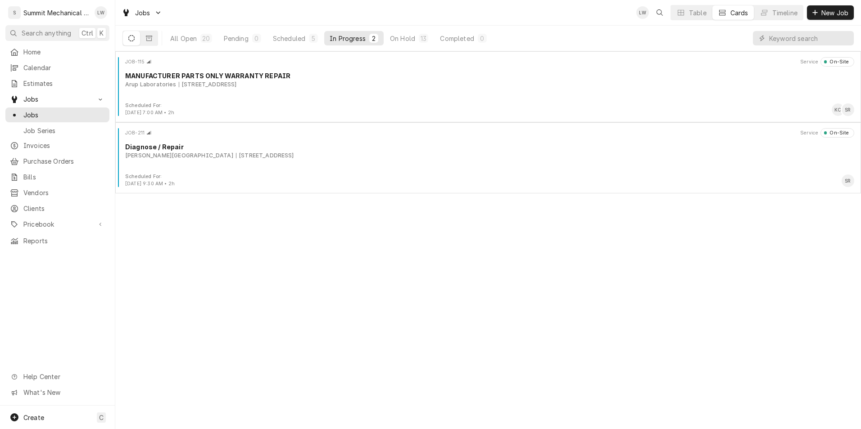
click at [359, 209] on div "JOB-115 Service On-Site MANUFACTURER PARTS ONLY WARRANTY REPAIR Arup Laboratori…" at bounding box center [487, 240] width 745 height 378
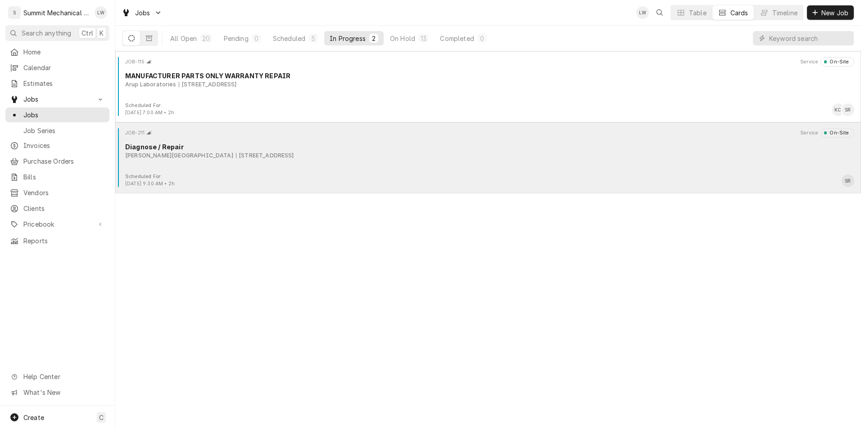
click at [370, 159] on div "Murray School District 5440 State St, Murray, UT 84107" at bounding box center [489, 156] width 729 height 8
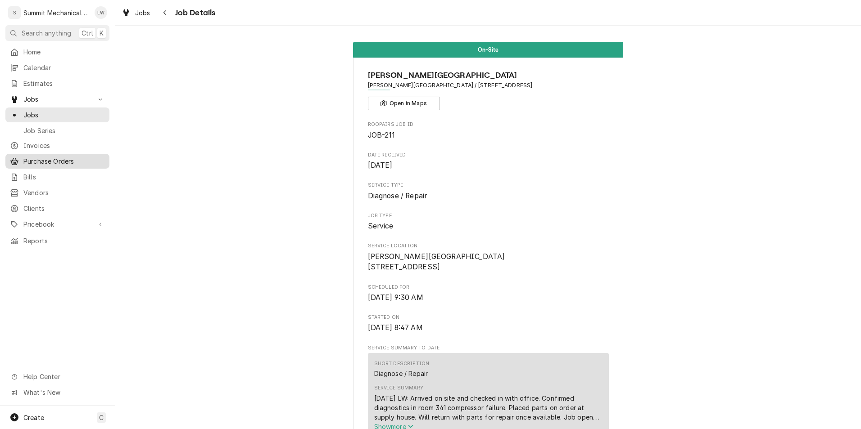
click at [49, 154] on link "Purchase Orders" at bounding box center [57, 161] width 104 height 15
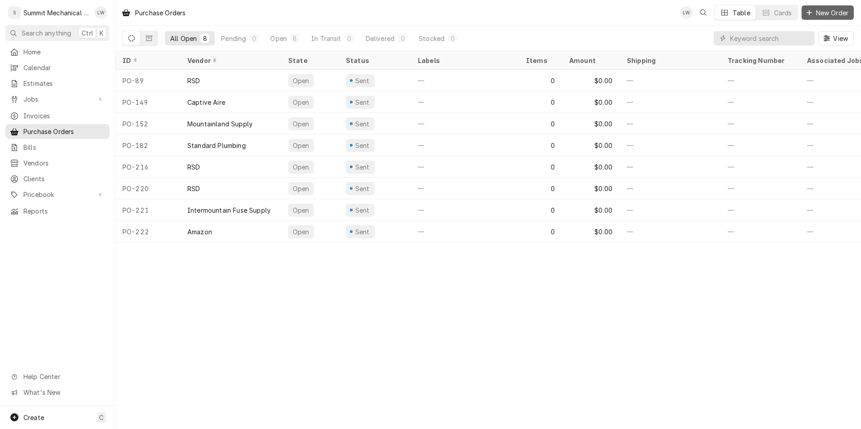
click at [803, 14] on button "New Order" at bounding box center [827, 12] width 52 height 14
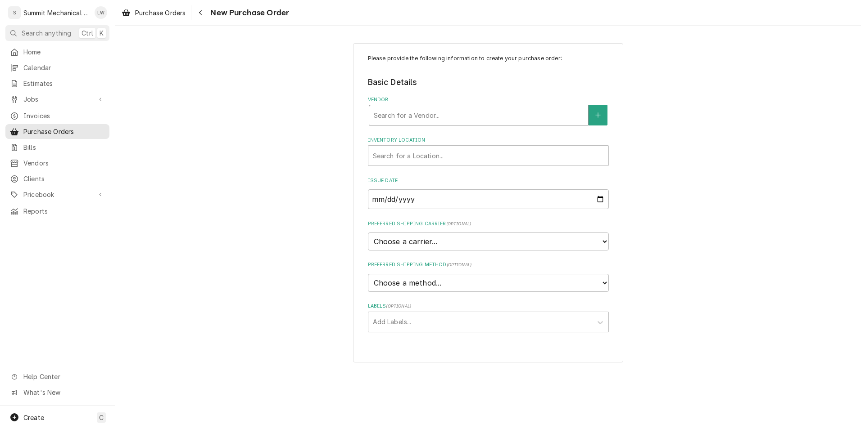
click at [458, 112] on div "Vendor" at bounding box center [479, 115] width 210 height 16
type input "rsd"
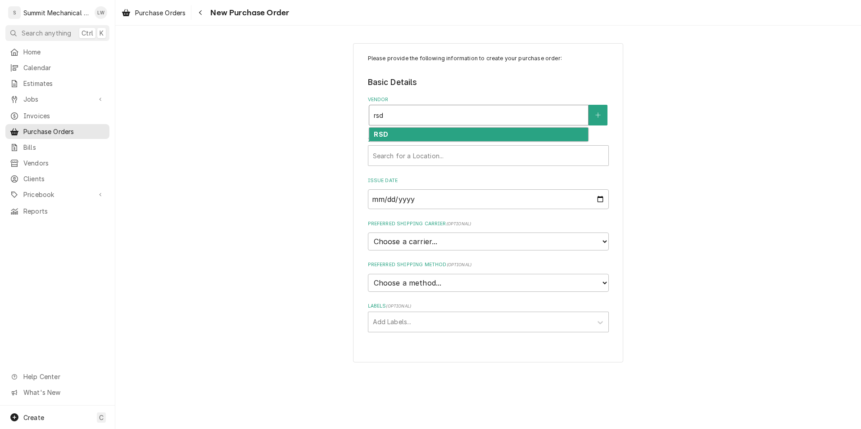
click at [426, 138] on div "RSD" at bounding box center [478, 135] width 219 height 14
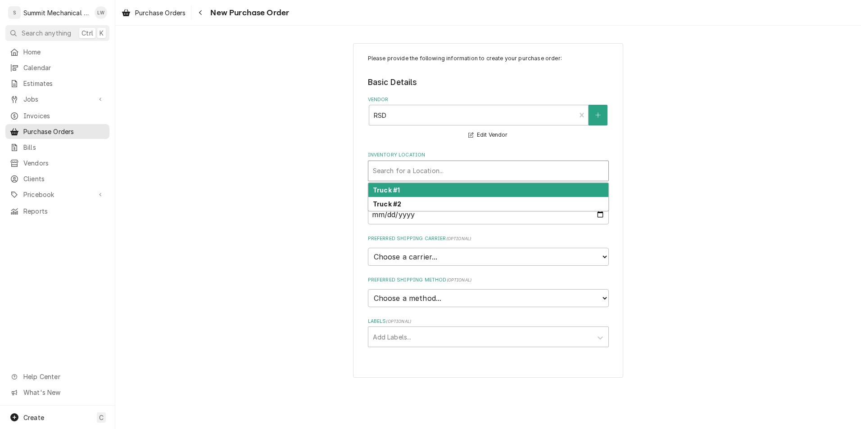
click at [431, 180] on div "Search for a Location..." at bounding box center [488, 171] width 240 height 20
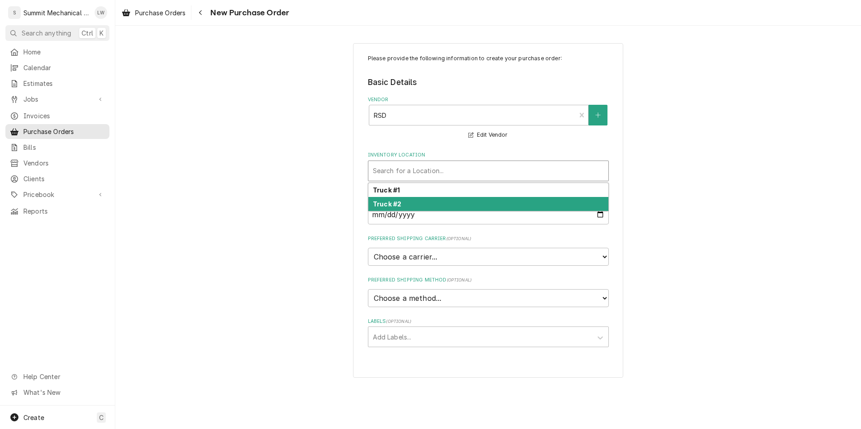
click at [425, 207] on div "Truck #2" at bounding box center [488, 204] width 240 height 14
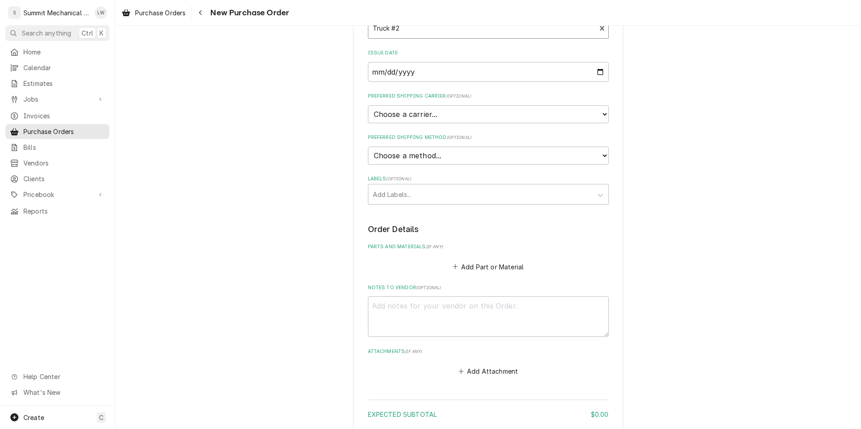
scroll to position [168, 0]
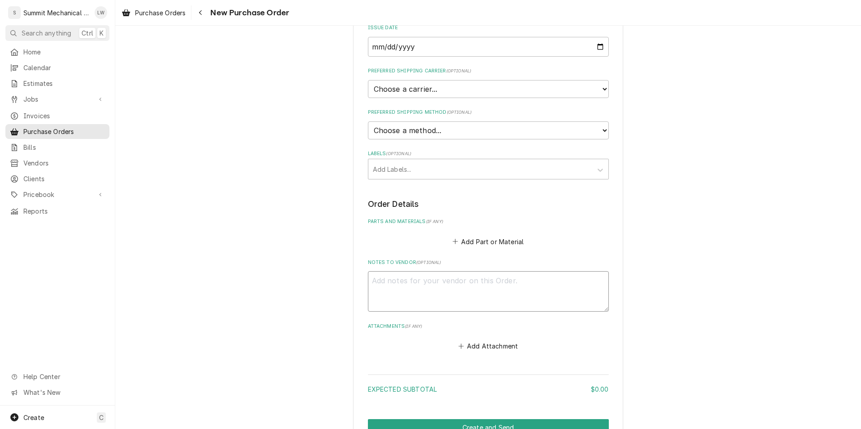
click at [435, 289] on textarea "Notes to Vendor ( optional )" at bounding box center [488, 291] width 241 height 41
type textarea "x"
type textarea "S"
type textarea "x"
type textarea "Sk"
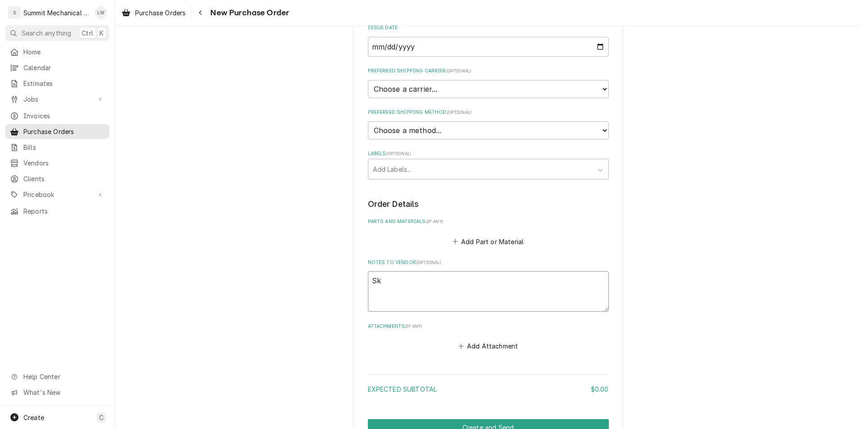
type textarea "x"
type textarea "Sky"
type textarea "x"
type textarea "Skyl"
type textarea "x"
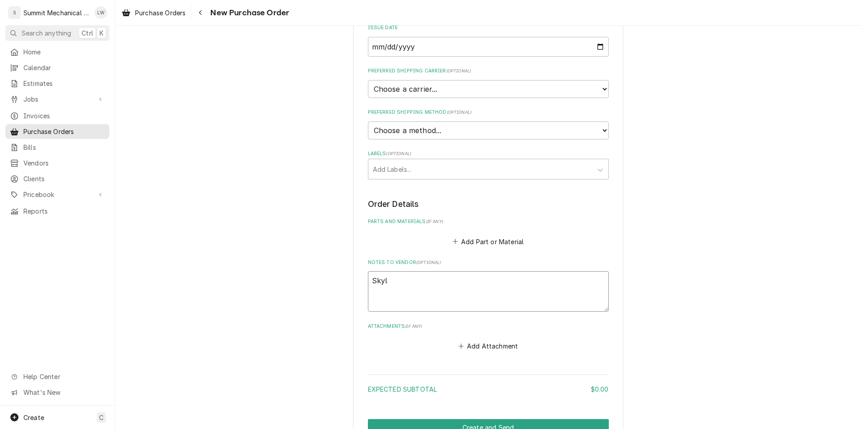
type textarea "Skyle"
type textarea "x"
type textarea "Skyler"
type textarea "x"
type textarea "Skyler"
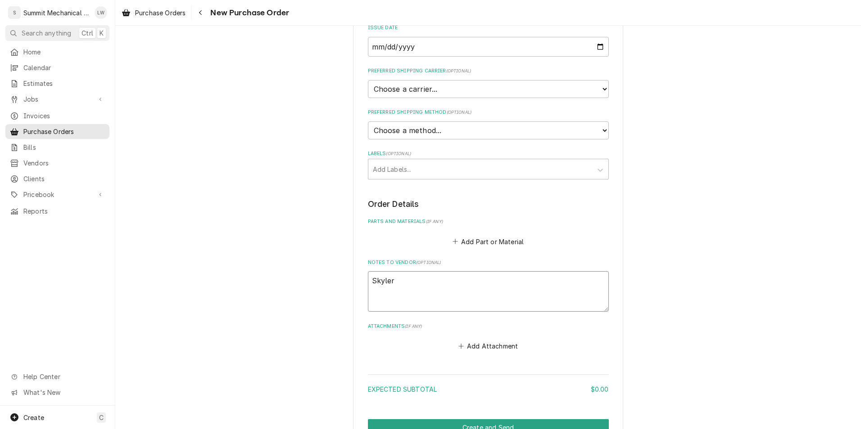
type textarea "x"
type textarea "Skyler J"
type textarea "x"
type textarea "Skyler Jo"
type textarea "x"
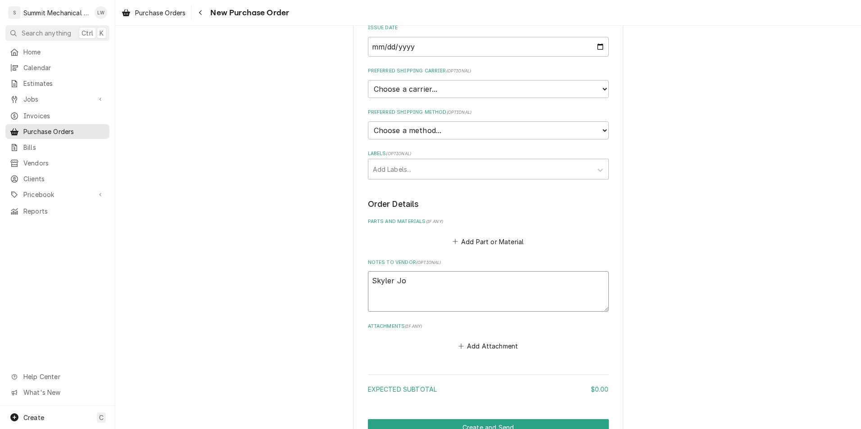
type textarea "Skyler Job"
type textarea "x"
type textarea "Skyler Job"
type textarea "x"
type textarea "Skyler Job 2"
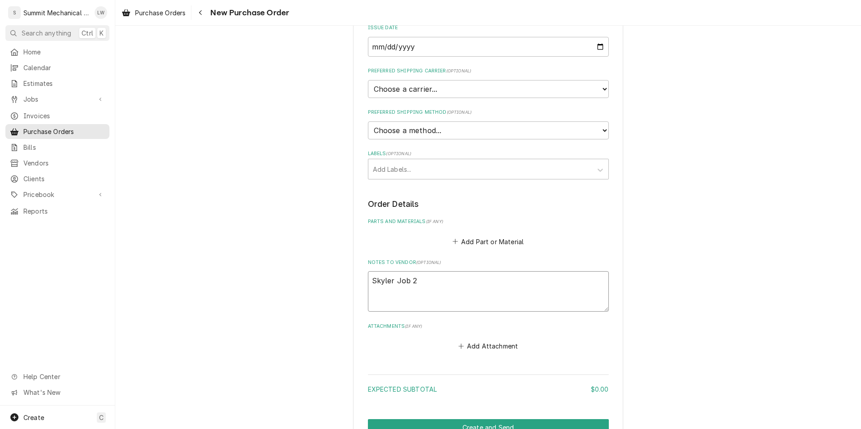
type textarea "x"
type textarea "Skyler Job 21"
type textarea "x"
type textarea "Skyler Job 211"
type textarea "x"
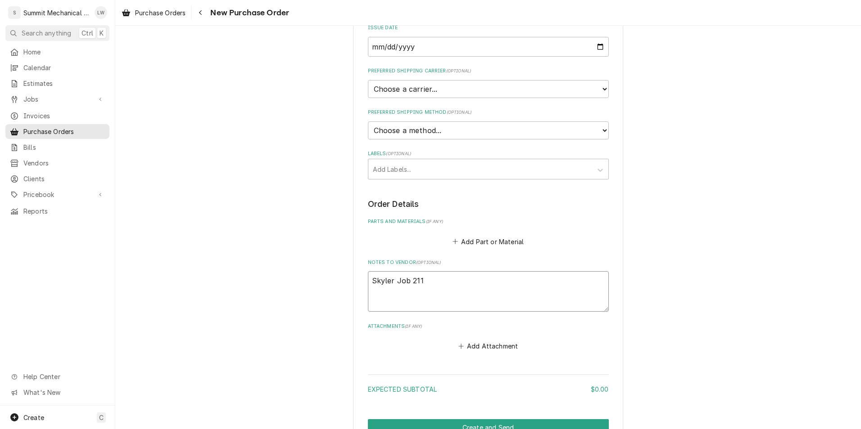
type textarea "Skyler Job 211"
type textarea "x"
type textarea "Skyler Job 211 P"
type textarea "x"
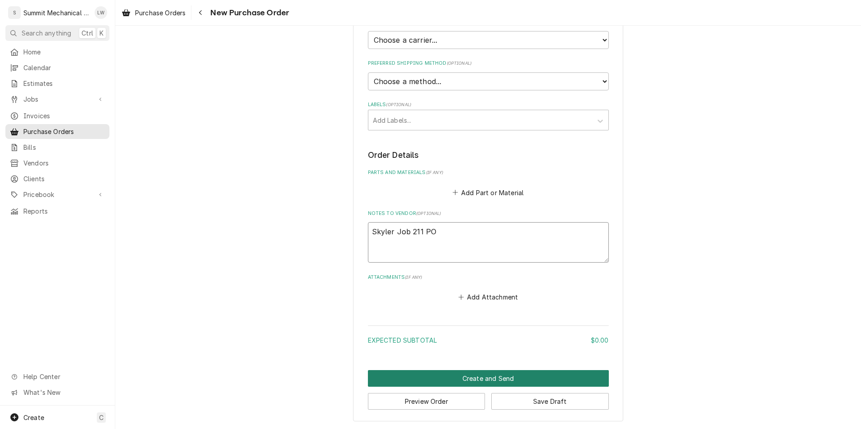
type textarea "Skyler Job 211 PO"
click at [495, 373] on button "Create and Send" at bounding box center [488, 378] width 241 height 17
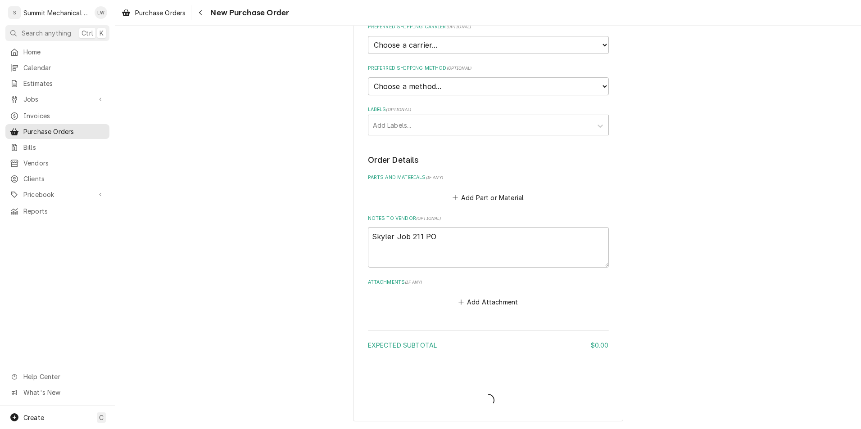
scroll to position [212, 0]
type textarea "x"
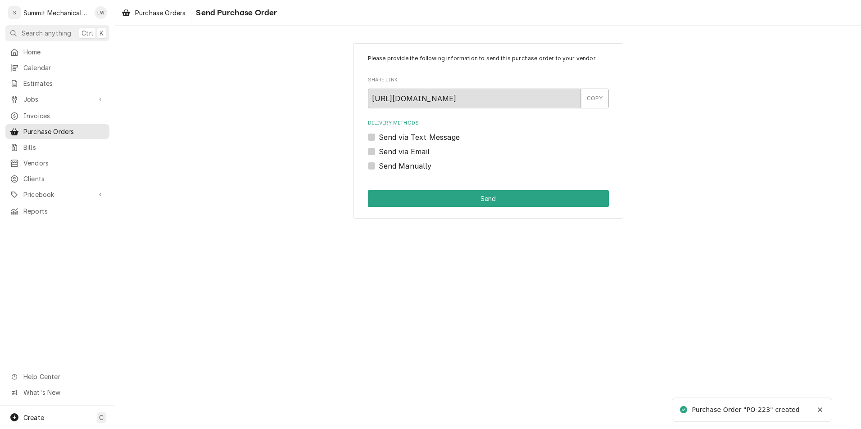
click at [379, 164] on label "Send Manually" at bounding box center [405, 166] width 53 height 11
click at [379, 164] on input "Send Manually" at bounding box center [499, 171] width 241 height 20
checkbox input "true"
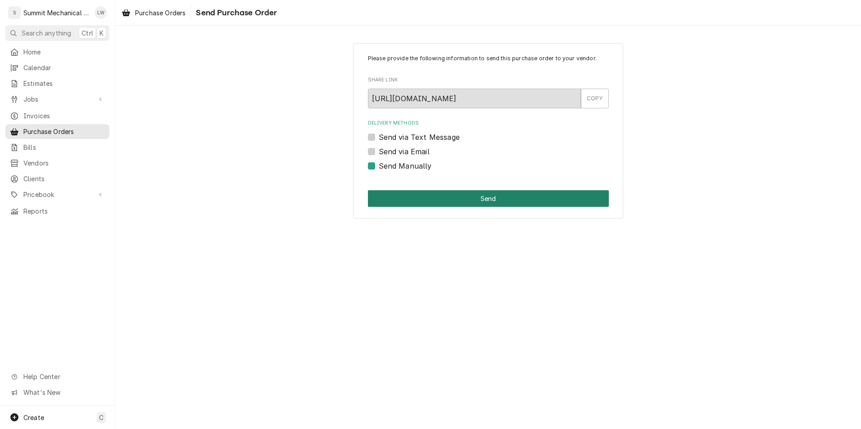
click at [432, 199] on button "Send" at bounding box center [488, 198] width 241 height 17
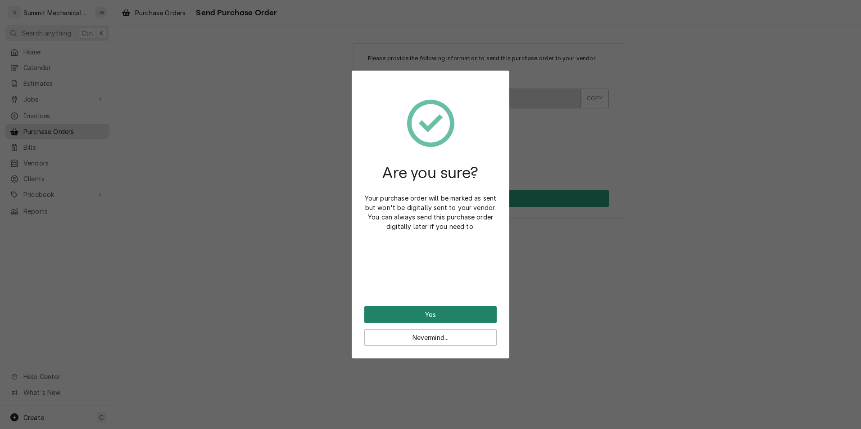
click at [419, 312] on button "Yes" at bounding box center [430, 315] width 132 height 17
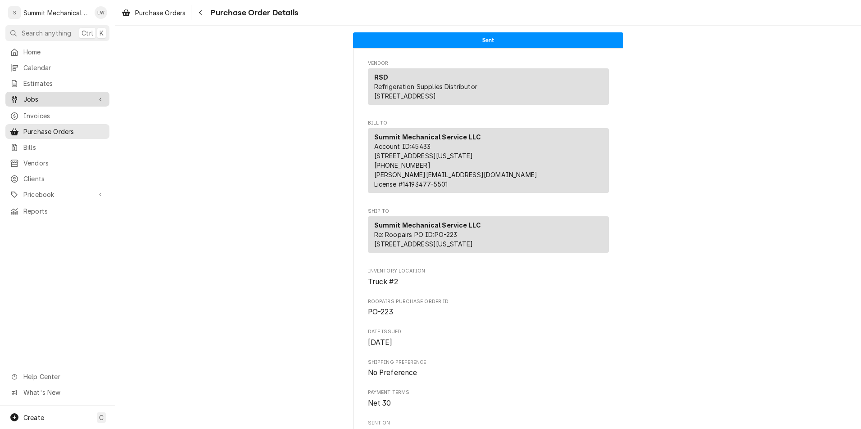
click at [47, 96] on span "Jobs" at bounding box center [57, 99] width 68 height 9
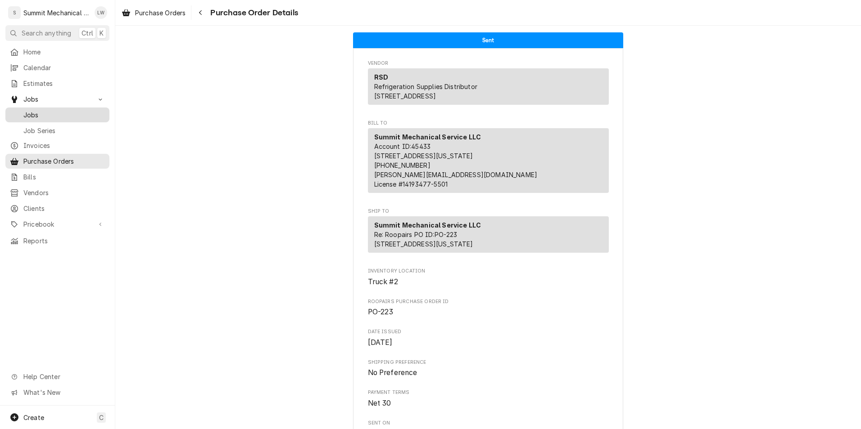
click at [50, 112] on span "Jobs" at bounding box center [63, 114] width 81 height 9
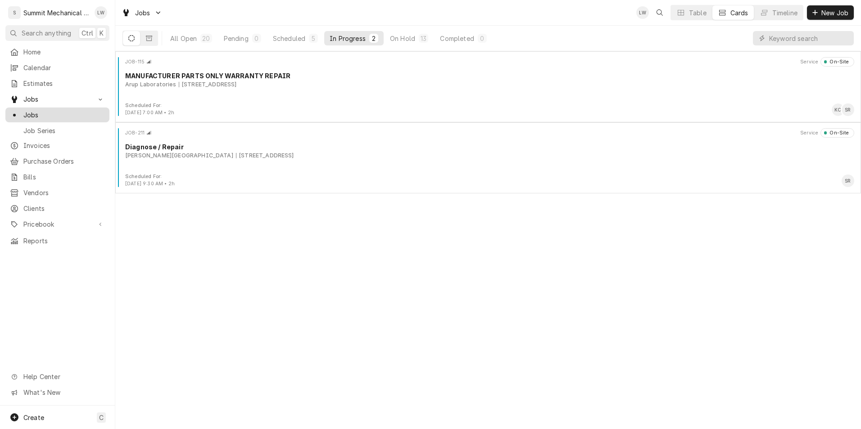
click at [42, 111] on span "Jobs" at bounding box center [63, 114] width 81 height 9
click at [821, 17] on button "New Job" at bounding box center [830, 12] width 47 height 14
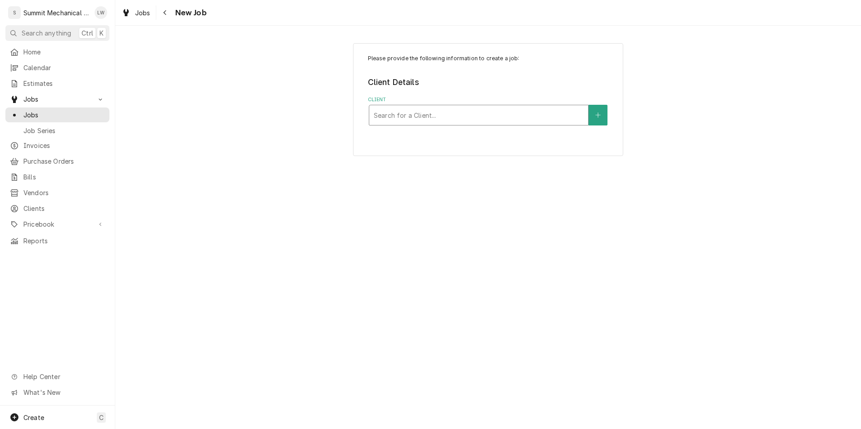
click at [456, 113] on div "Client" at bounding box center [479, 115] width 210 height 16
type input "MURRAY"
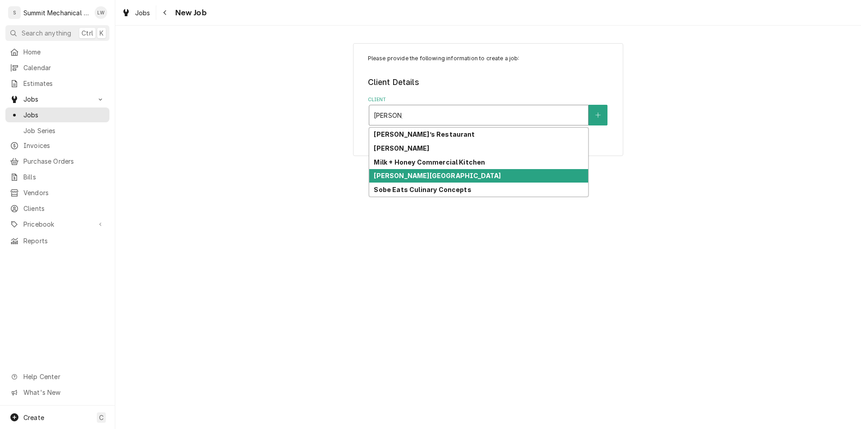
click at [431, 177] on strong "[PERSON_NAME][GEOGRAPHIC_DATA]" at bounding box center [437, 176] width 127 height 8
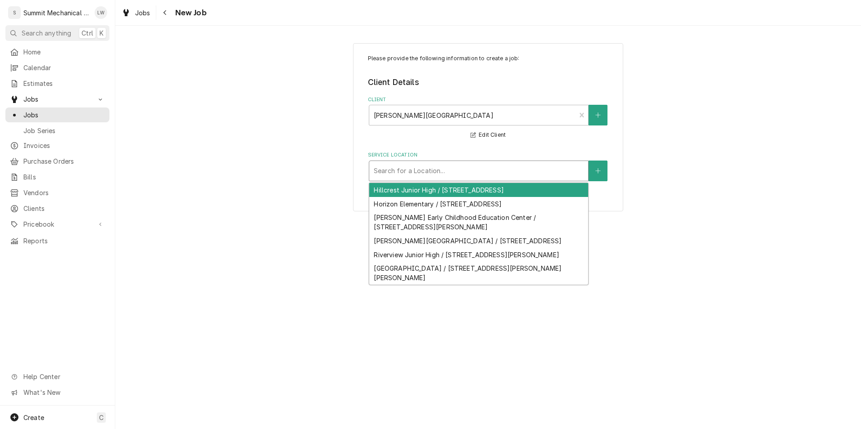
click at [466, 174] on div "Service Location" at bounding box center [479, 171] width 210 height 16
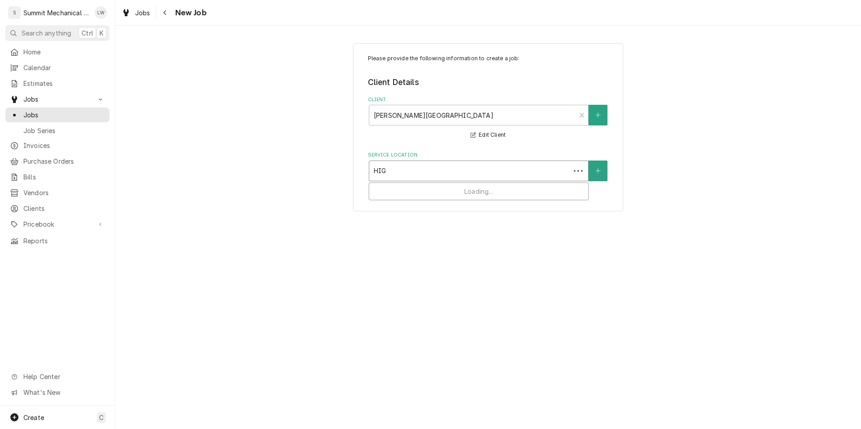
type input "HIGH"
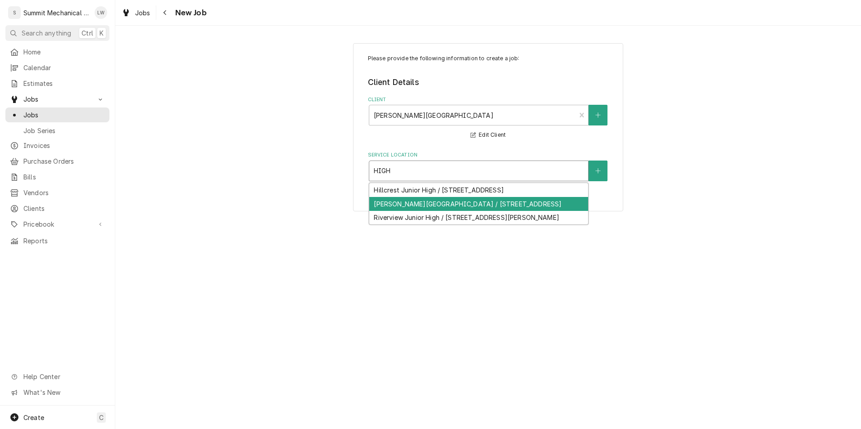
click at [432, 206] on div "Murray High School / 5440 State St, Murray, UT 84107" at bounding box center [478, 204] width 219 height 14
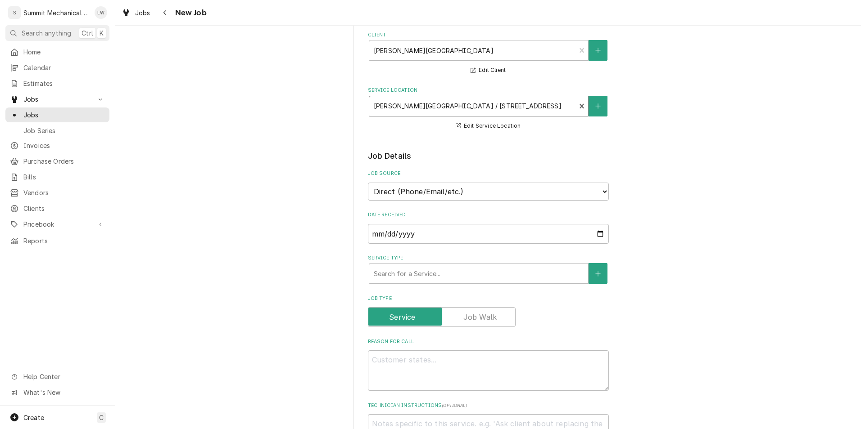
scroll to position [98, 0]
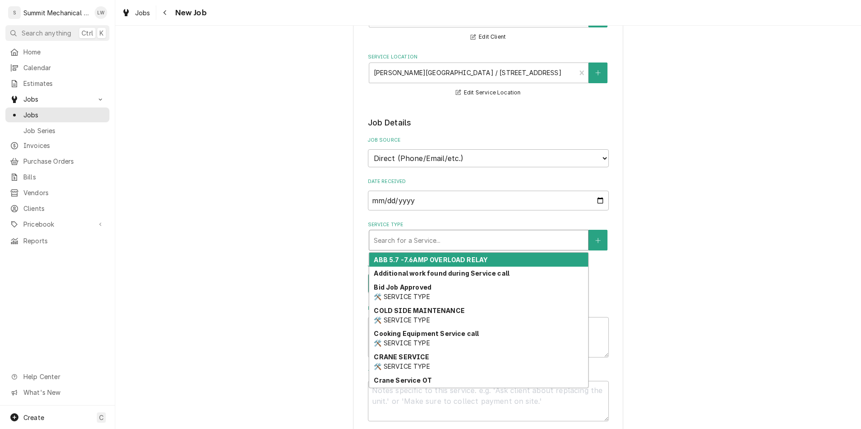
click at [426, 235] on div "Service Type" at bounding box center [479, 240] width 210 height 16
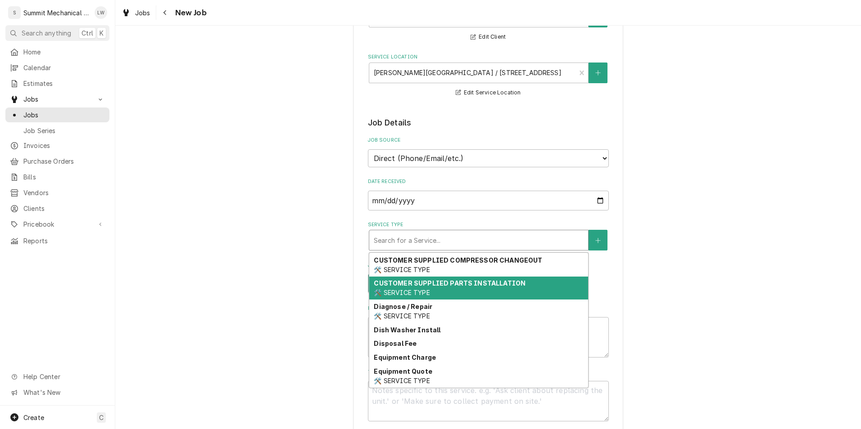
scroll to position [150, 0]
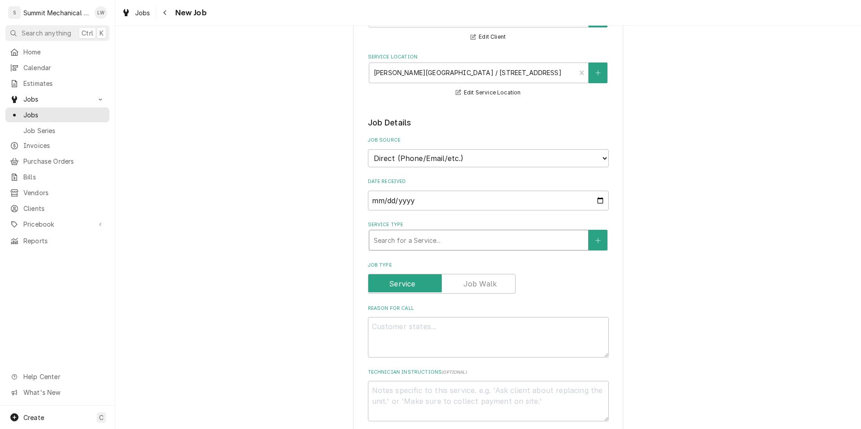
drag, startPoint x: 454, startPoint y: 308, endPoint x: 391, endPoint y: 239, distance: 93.4
click at [391, 239] on div "Service Type" at bounding box center [479, 240] width 210 height 16
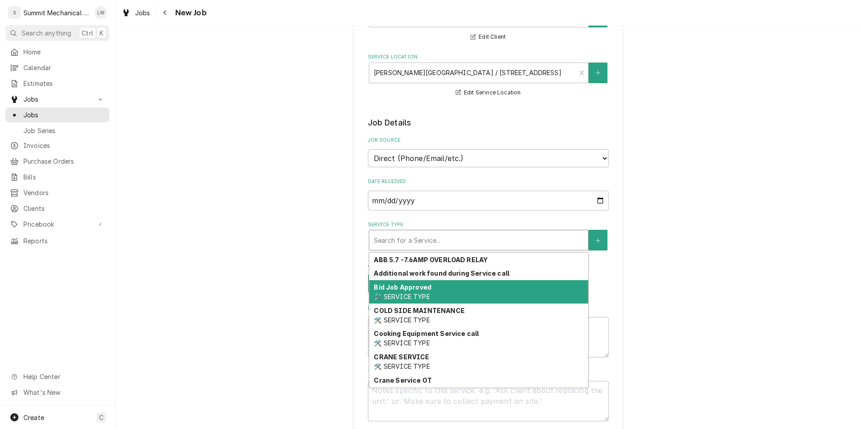
type textarea "x"
type input "D"
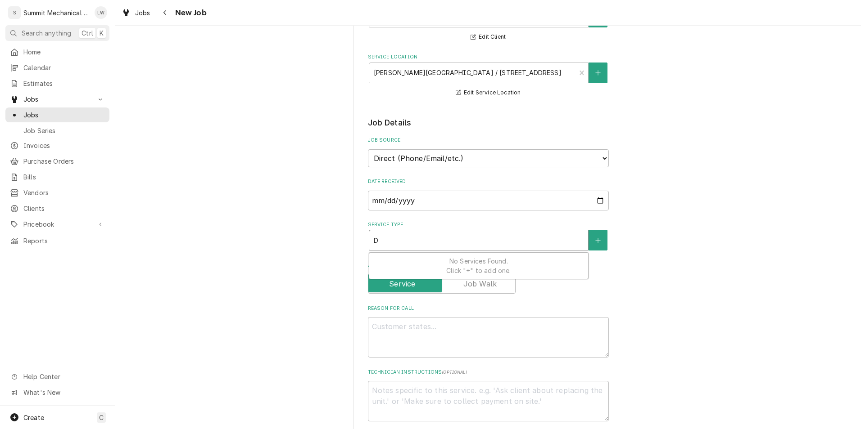
type textarea "x"
type input "DI"
type textarea "x"
type input "DIS"
type textarea "x"
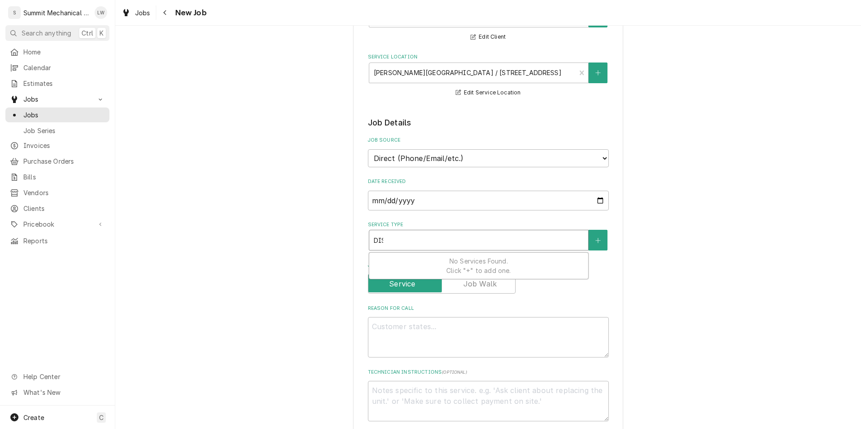
type input "DISA"
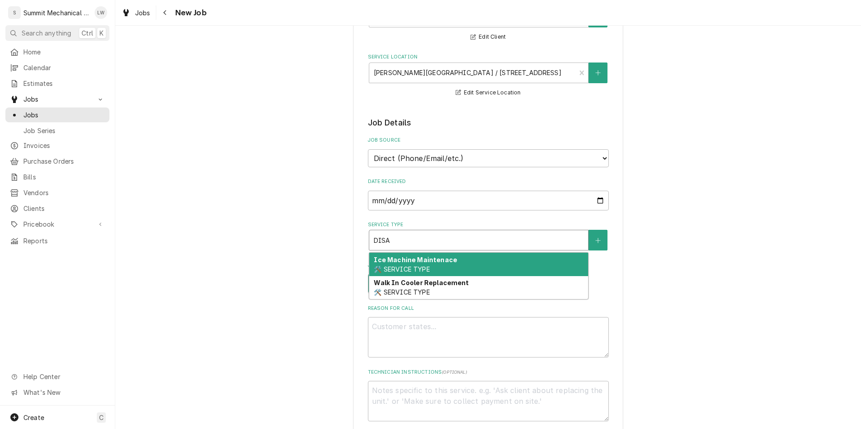
type textarea "x"
type input "DIS"
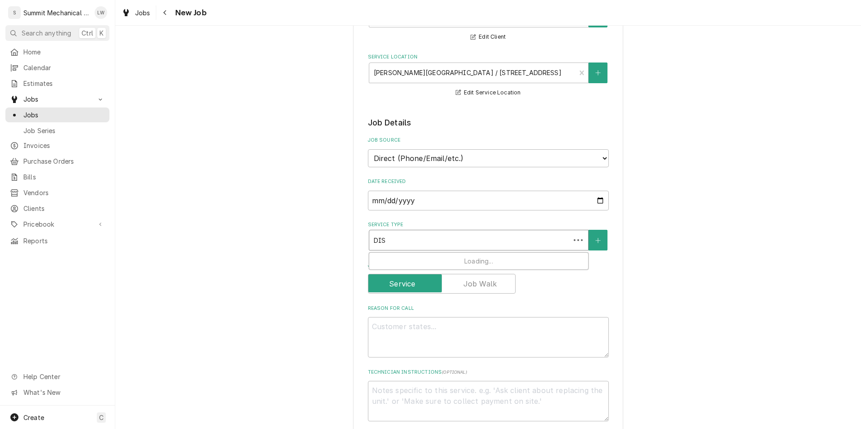
type textarea "x"
type input "DI"
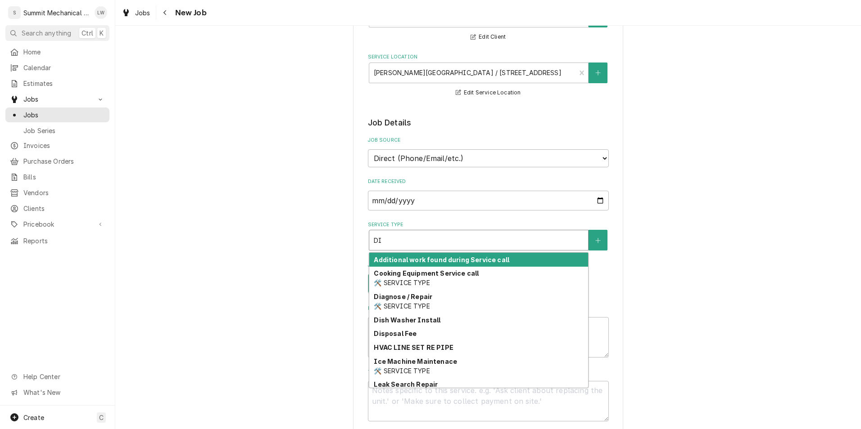
type textarea "x"
type input "DIA"
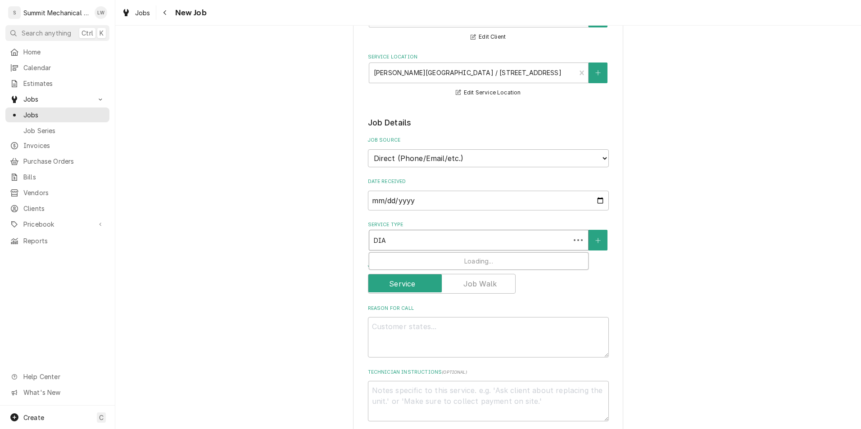
type textarea "x"
type input "DIAG"
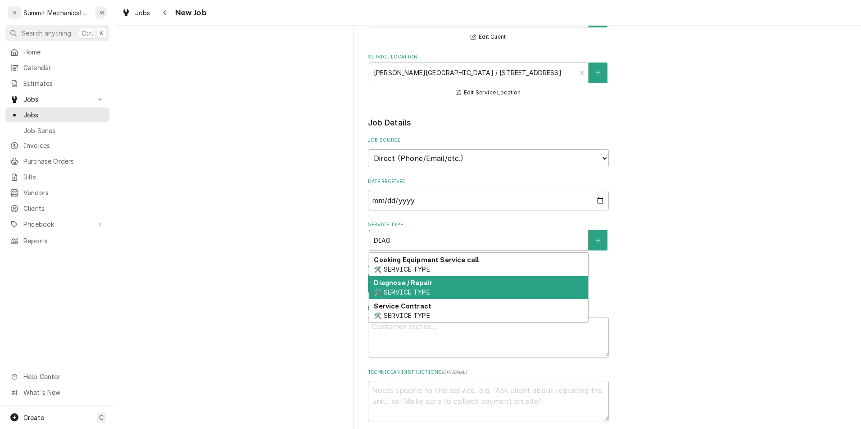
click at [400, 287] on div "Diagnose / Repair 🛠️ SERVICE TYPE" at bounding box center [478, 287] width 219 height 23
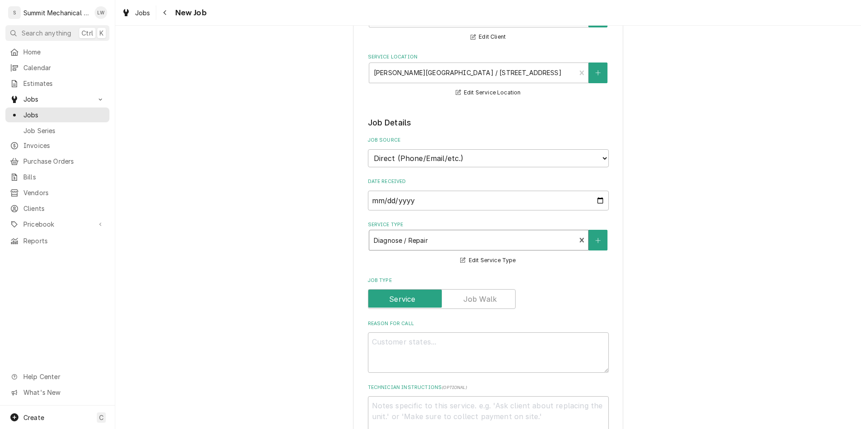
scroll to position [138, 0]
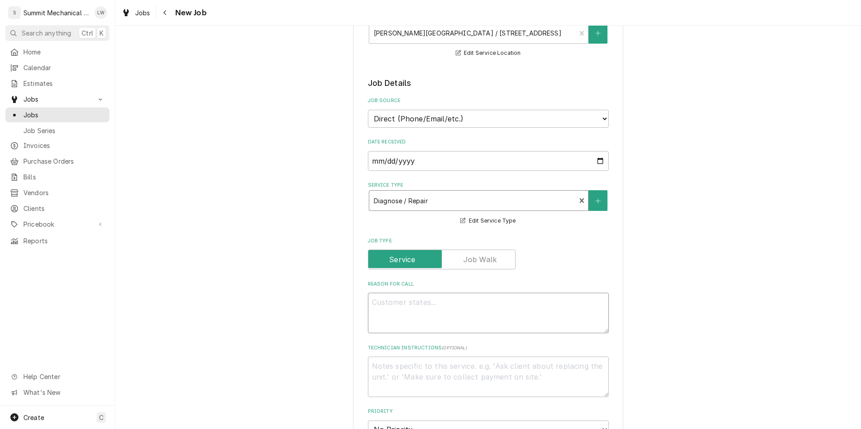
click at [412, 306] on textarea "Reason For Call" at bounding box center [488, 313] width 241 height 41
click at [428, 317] on textarea "Reason For Call" at bounding box center [488, 313] width 241 height 41
type textarea "x"
type textarea "p"
type textarea "x"
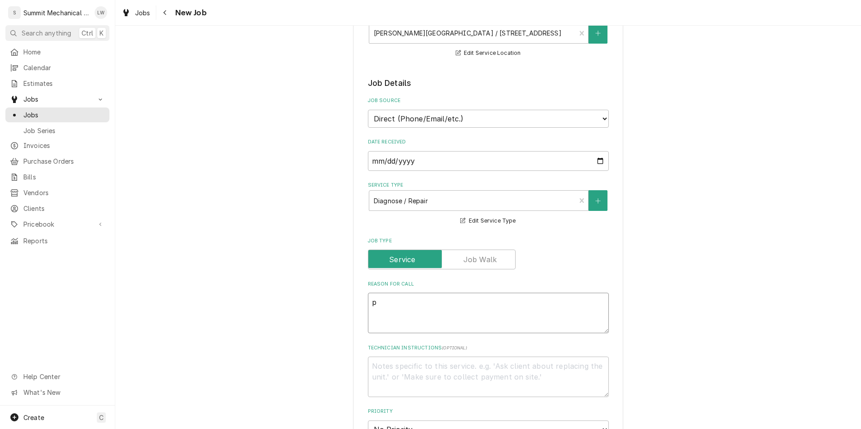
type textarea "po"
type textarea "x"
type textarea "p"
type textarea "x"
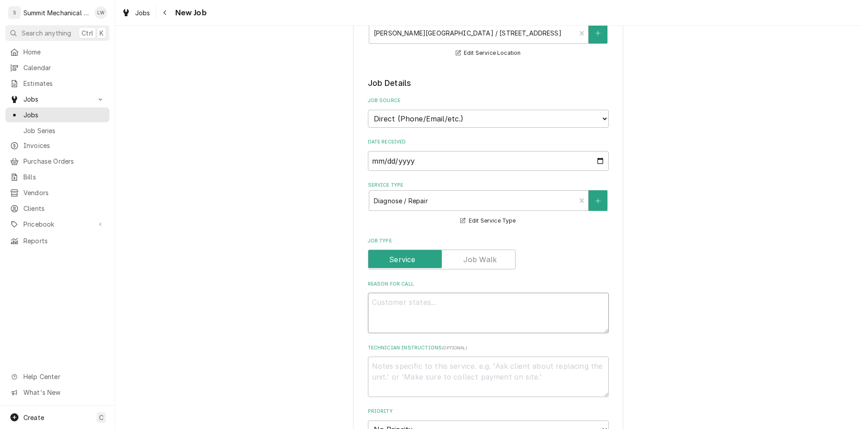
type textarea "P"
type textarea "x"
type textarea "PO"
type textarea "x"
type textarea "PO#"
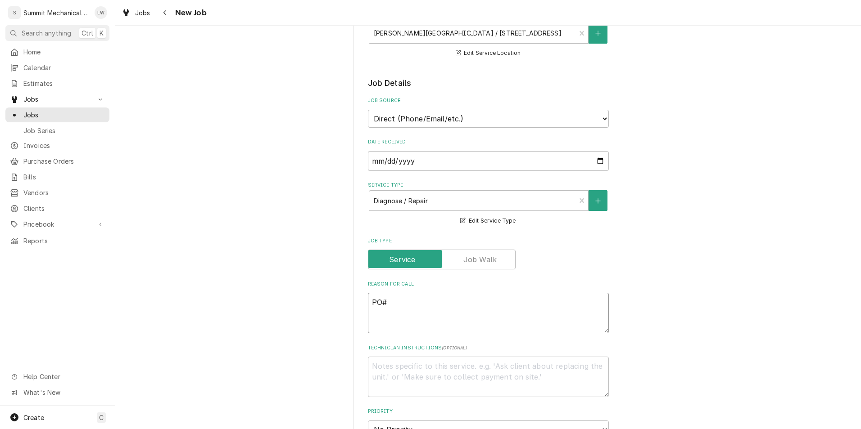
type textarea "x"
type textarea "PO#2"
type textarea "x"
type textarea "PO#26"
type textarea "x"
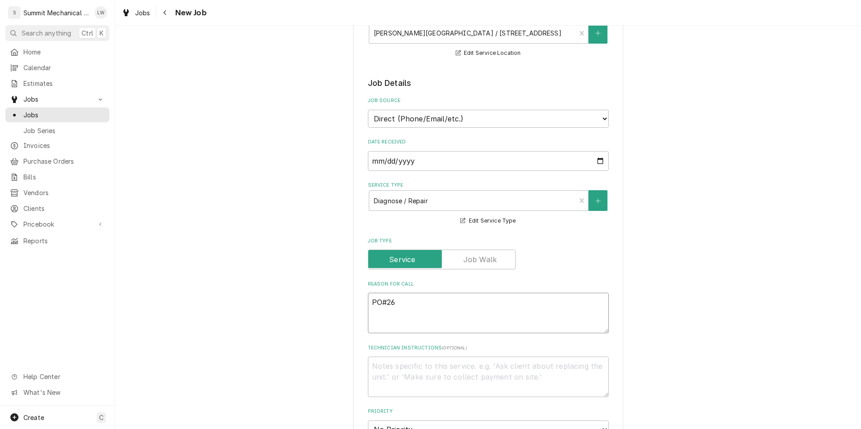
type textarea "PO#260"
type textarea "x"
type textarea "PO#2600"
type textarea "x"
type textarea "PO#26000"
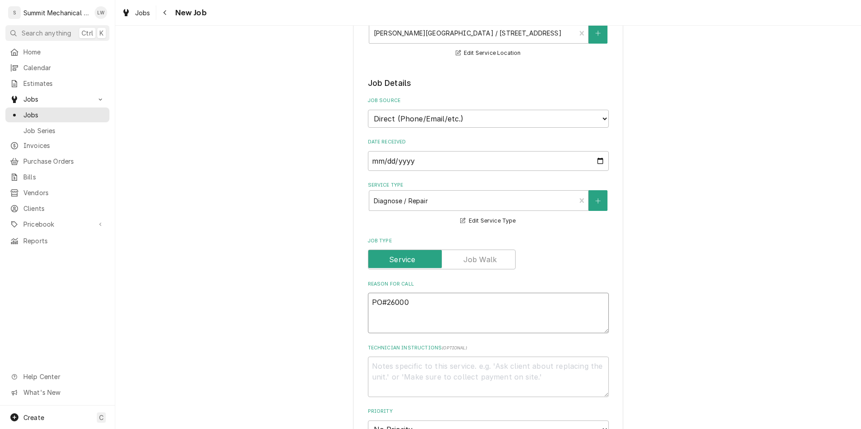
type textarea "x"
type textarea "PO#260002"
type textarea "x"
type textarea "PO#2600027"
type textarea "x"
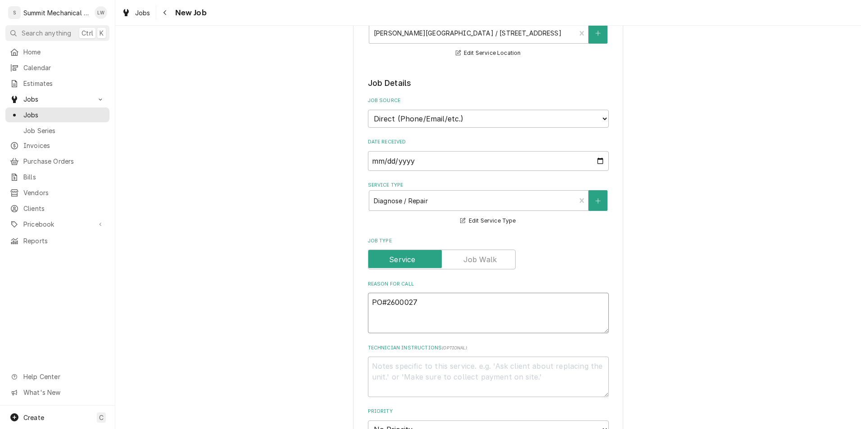
type textarea "PO#26000274"
type textarea "x"
type textarea "PO#26000274"
type textarea "x"
type textarea "PO#26000274 -"
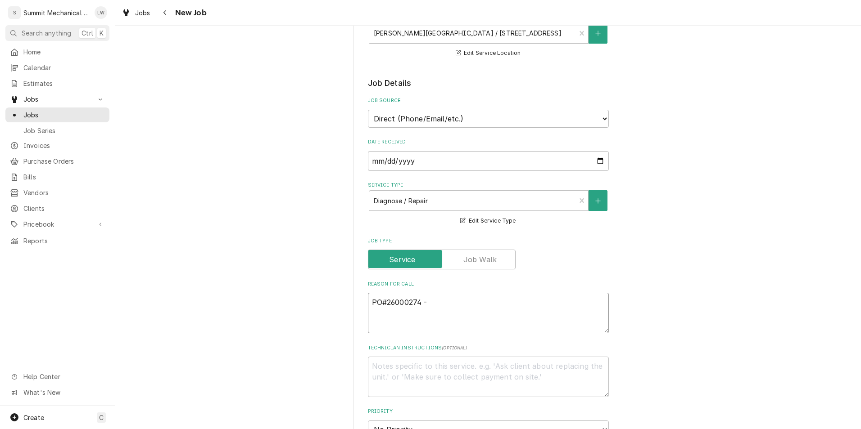
type textarea "x"
type textarea "PO#26000274"
type textarea "x"
type textarea "PO#26000274"
type textarea "x"
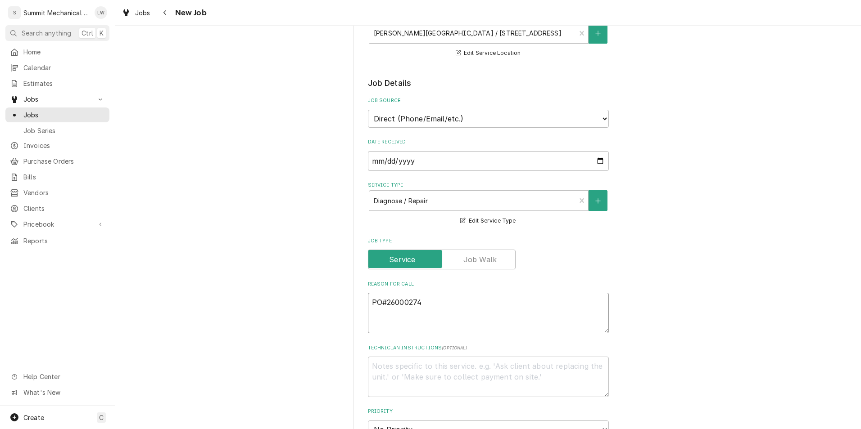
type textarea "PO#26000274S"
type textarea "x"
type textarea "PO#26000274"
type textarea "x"
type textarea "PO#26000274"
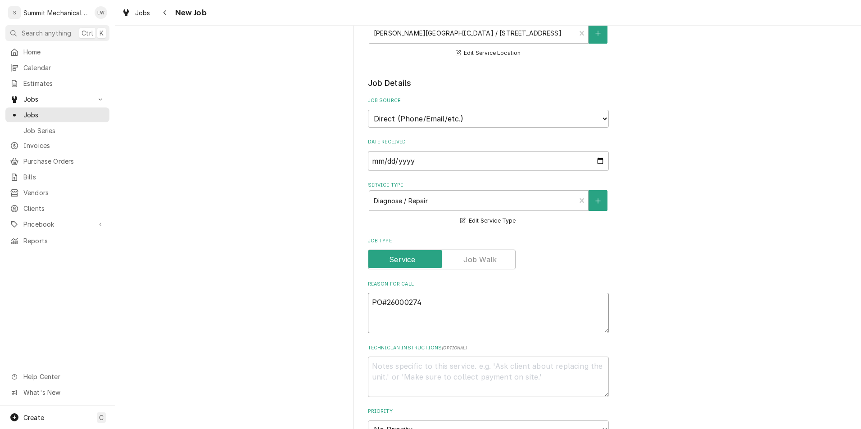
type textarea "x"
type textarea "PO#26000274 S"
type textarea "x"
type textarea "PO#26000274 Se"
type textarea "x"
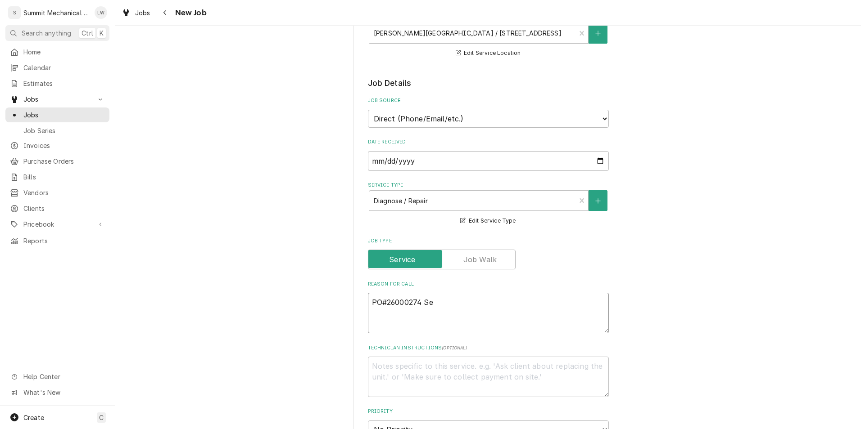
type textarea "PO#26000274 Sea"
type textarea "x"
type textarea "PO#26000274 Sean"
type textarea "x"
type textarea "PO#26000274 Sean t"
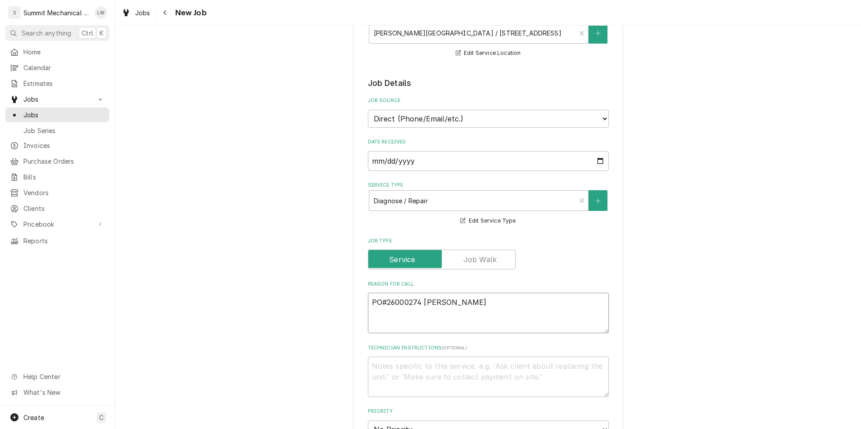
type textarea "x"
type textarea "PO#26000274 Sean te"
type textarea "x"
type textarea "PO#26000274 Sean tec"
type textarea "x"
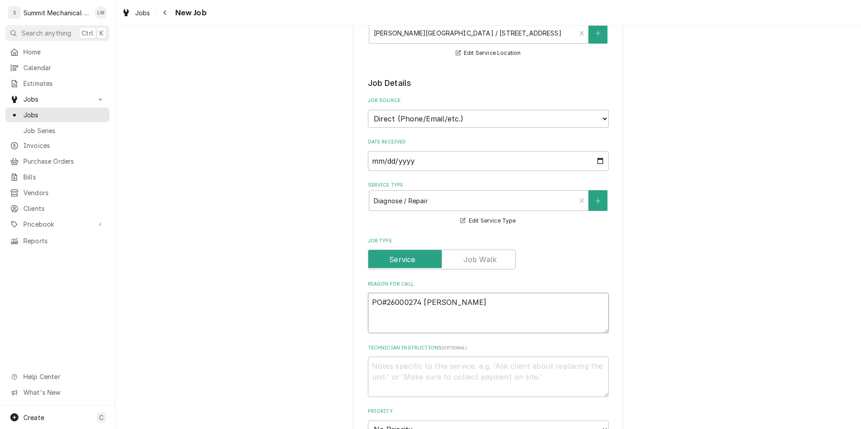
type textarea "PO#26000274 Sean tect"
type textarea "x"
type textarea "PO#26000274 Sean tec"
type textarea "x"
type textarea "PO#26000274 Sean te"
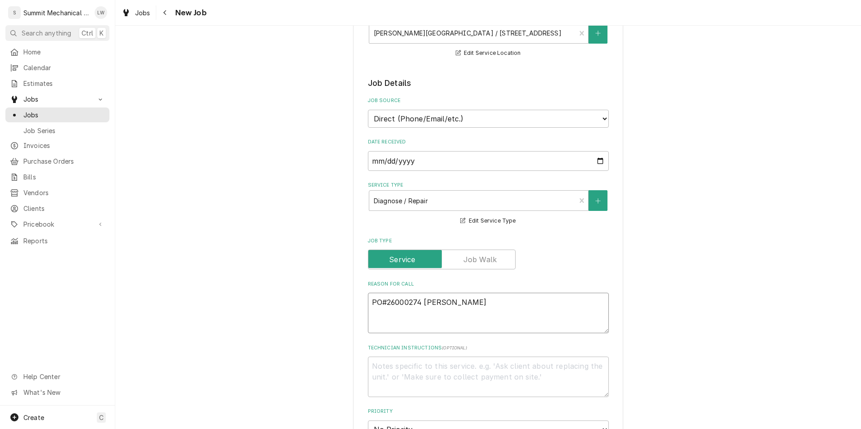
type textarea "x"
type textarea "PO#26000274 Sean tex"
type textarea "x"
type textarea "PO#26000274 Sean text"
type textarea "x"
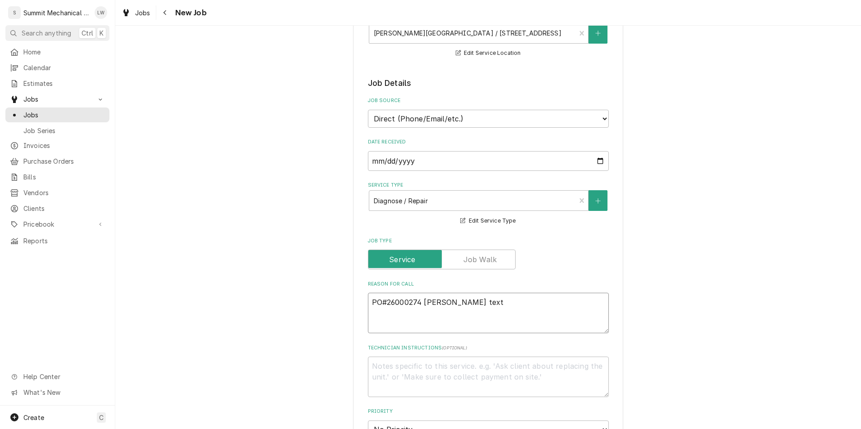
type textarea "PO#26000274 Sean text"
type textarea "x"
type textarea "PO#26000274 Sean text"
type textarea "x"
type textarea "PO#26000274 Sean text-"
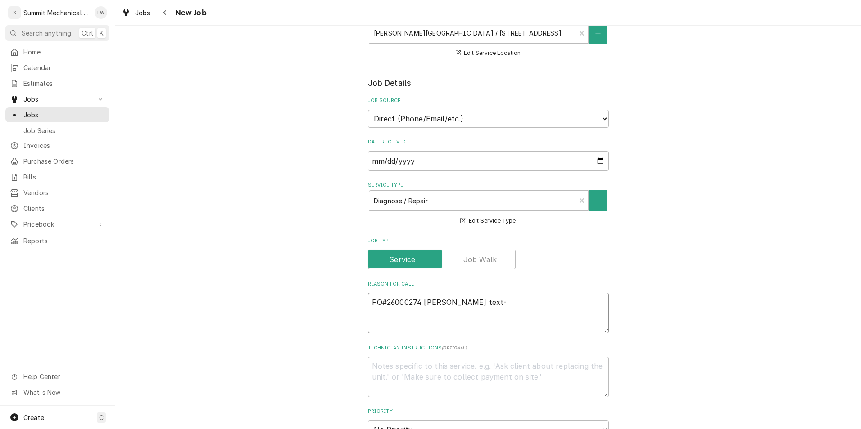
type textarea "x"
type textarea "PO#26000274 Sean text-"
type textarea "x"
type textarea "PO#26000274 Sean text- R"
type textarea "x"
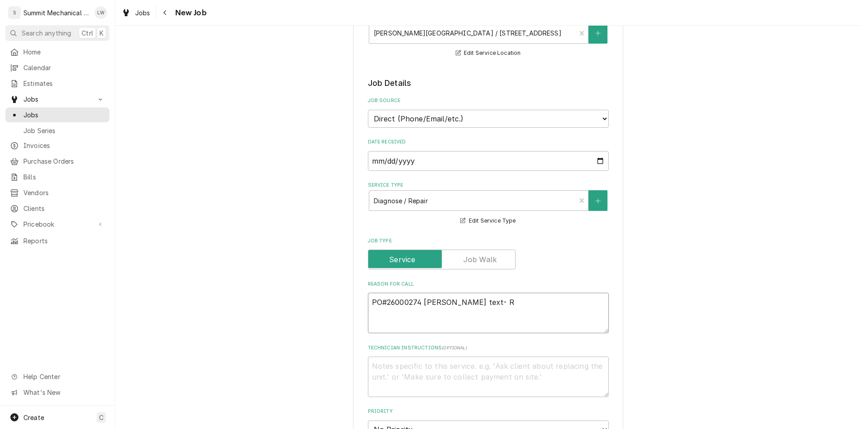
type textarea "PO#26000274 Sean text- Ro"
type textarea "x"
type textarea "PO#26000274 Sean text- Roo"
type textarea "x"
type textarea "PO#26000274 Sean text- Room"
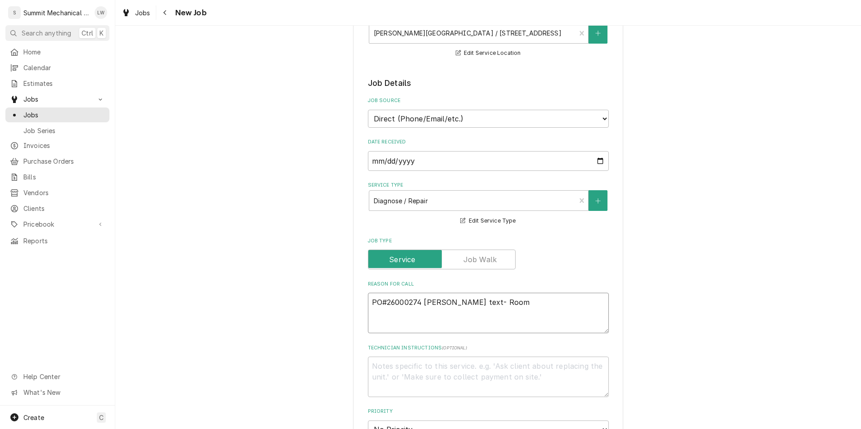
type textarea "x"
type textarea "PO#26000274 Sean text- Room"
type textarea "x"
type textarea "PO#26000274 Sean text- Room"
type textarea "x"
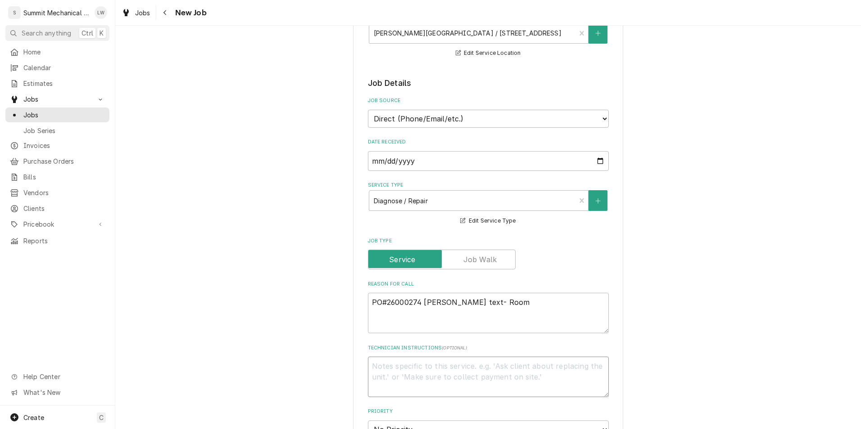
type textarea "#"
type textarea "x"
type textarea "#3"
type textarea "x"
type textarea "#33"
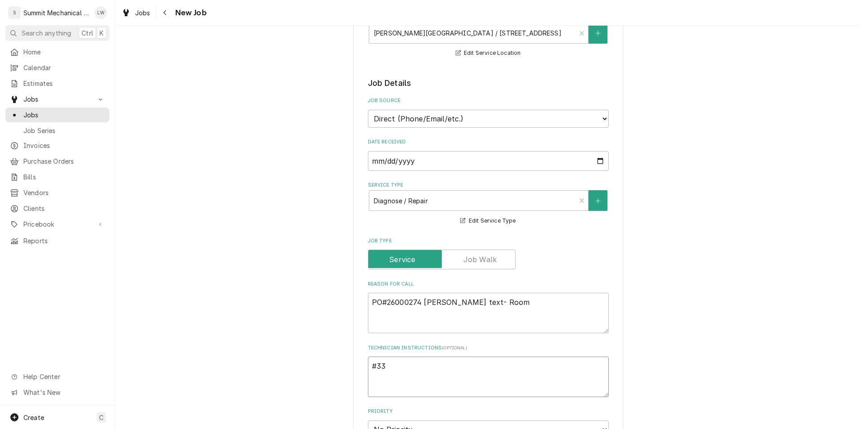
type textarea "x"
type textarea "#334"
type textarea "x"
type textarea "#33"
type textarea "x"
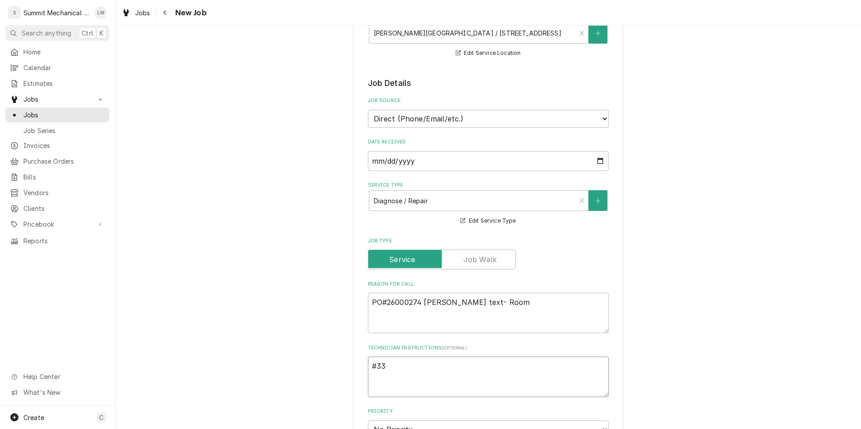
type textarea "#3"
type textarea "x"
type textarea "#"
type textarea "x"
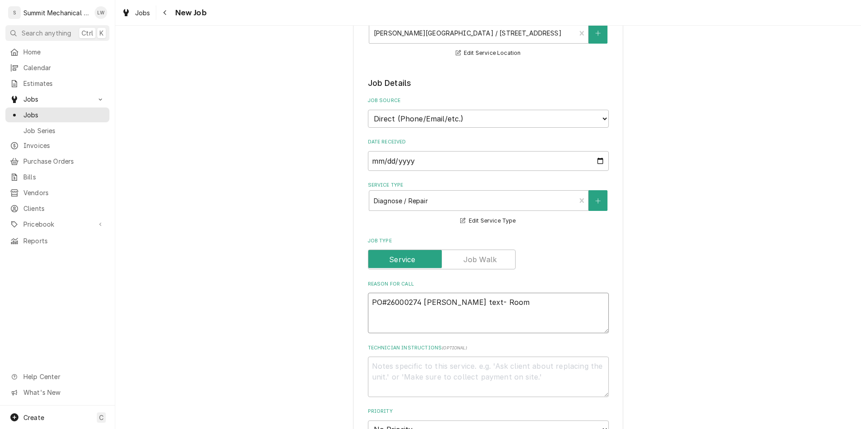
click at [501, 302] on textarea "PO#26000274 Sean text- Room" at bounding box center [488, 313] width 241 height 41
type textarea "PO#26000274 Sean text- Room #"
type textarea "x"
type textarea "PO#26000274 Sean text- Room #3"
type textarea "x"
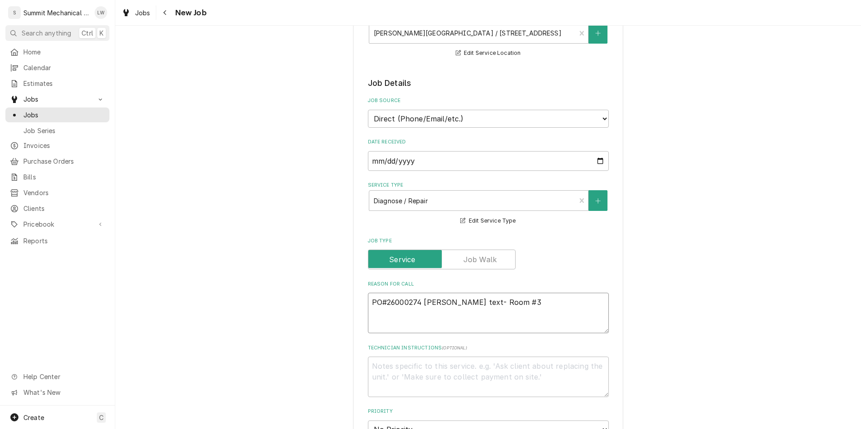
type textarea "PO#26000274 Sean text- Room #33"
type textarea "x"
type textarea "PO#26000274 Sean text- Room #334"
type textarea "x"
type textarea "PO#26000274 Sean text- Room #334"
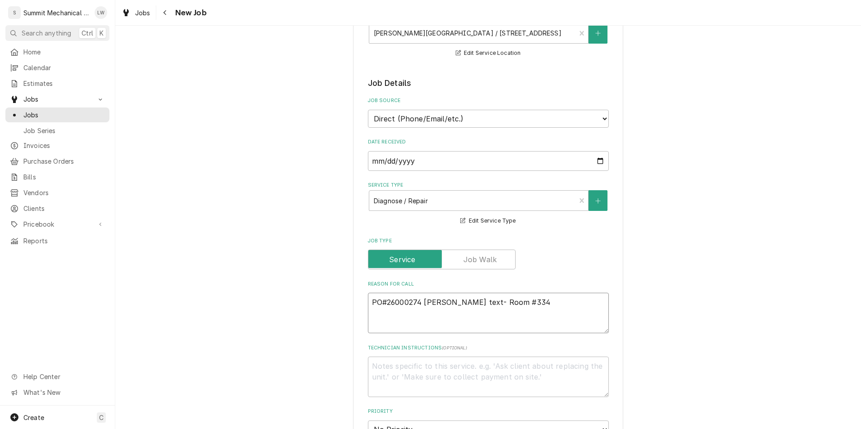
type textarea "x"
type textarea "PO#26000274 Sean text- Room #334 is"
type textarea "x"
type textarea "PO#26000274 Sean text- Room #334 is"
type textarea "x"
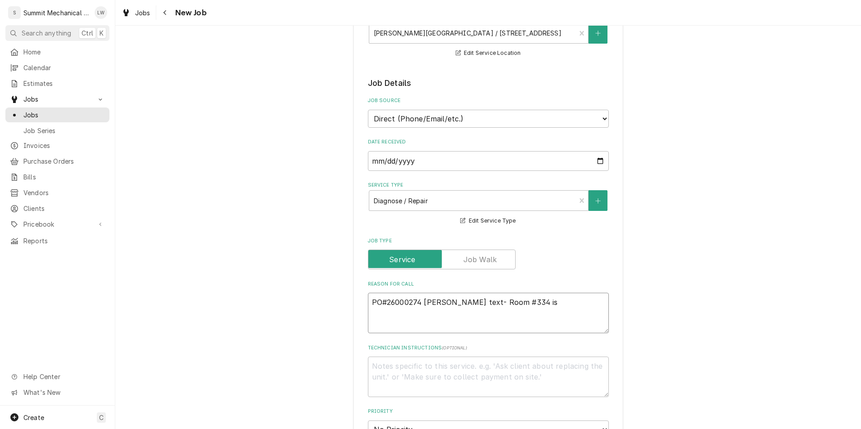
type textarea "PO#26000274 Sean text- Room #334 is u"
type textarea "x"
type textarea "PO#26000274 Sean text- Room #334 is ui"
type textarea "x"
type textarea "PO#26000274 Sean text- Room #334 is u"
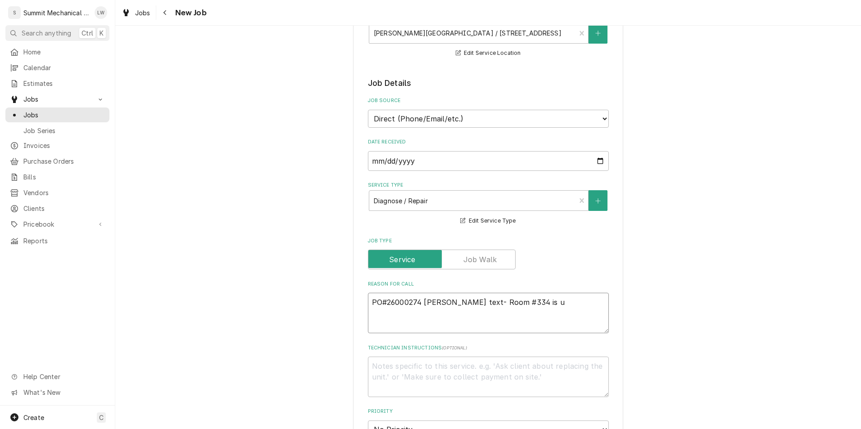
type textarea "x"
type textarea "PO#26000274 Sean text- Room #334 is"
type textarea "x"
type textarea "PO#26000274 Sean text- Room #334 is i"
type textarea "x"
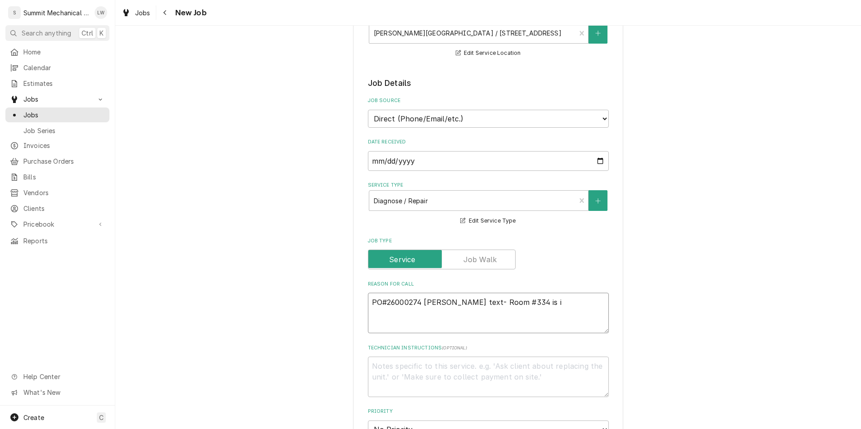
type textarea "PO#26000274 Sean text- Room #334 is ic"
type textarea "x"
type textarea "PO#26000274 Sean text- Room #334 is ice"
type textarea "x"
type textarea "PO#26000274 Sean text- Room #334 is ice"
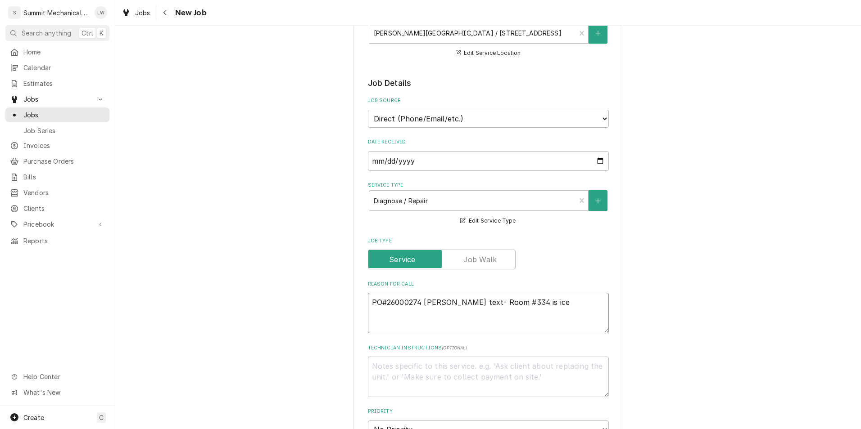
type textarea "x"
type textarea "PO#26000274 Sean text- Room #334 is ice u"
type textarea "x"
type textarea "PO#26000274 Sean text- Room #334 is ice up"
type textarea "x"
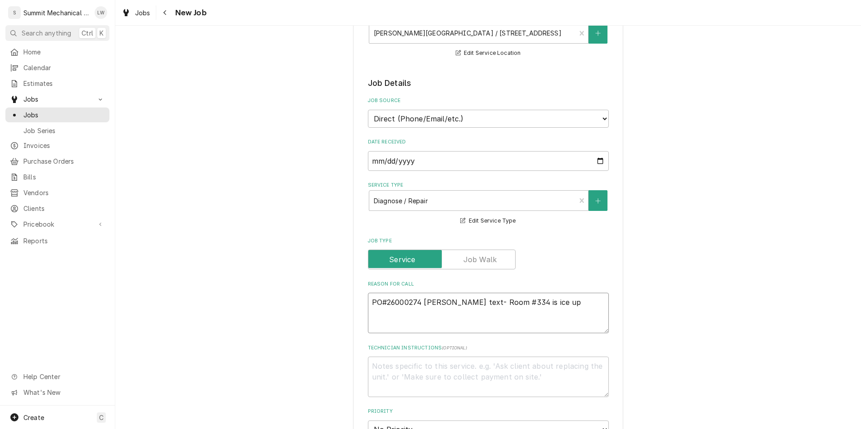
type textarea "PO#26000274 Sean text- Room #334 is ice up"
type textarea "x"
type textarea "PO#26000274 Sean text- Room #334 is ice up a"
type textarea "x"
type textarea "PO#26000274 Sean text- Room #334 is ice up an"
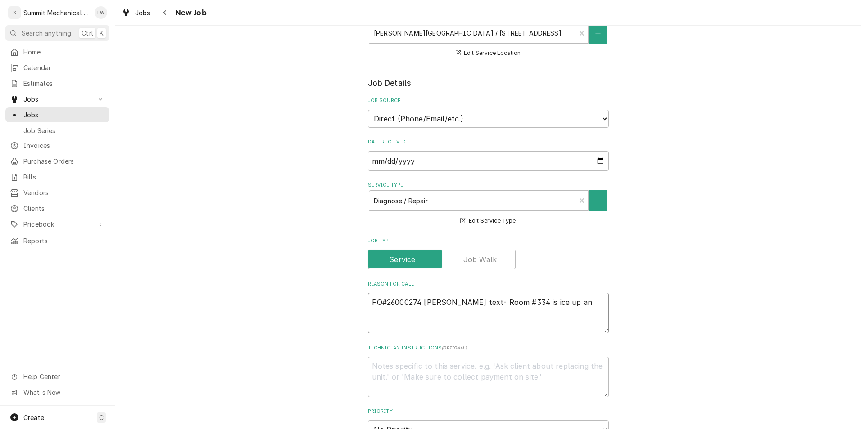
type textarea "x"
type textarea "PO#26000274 Sean text- Room #334 is ice up and"
type textarea "x"
type textarea "PO#26000274 Sean text- Room #334 is ice up and"
type textarea "x"
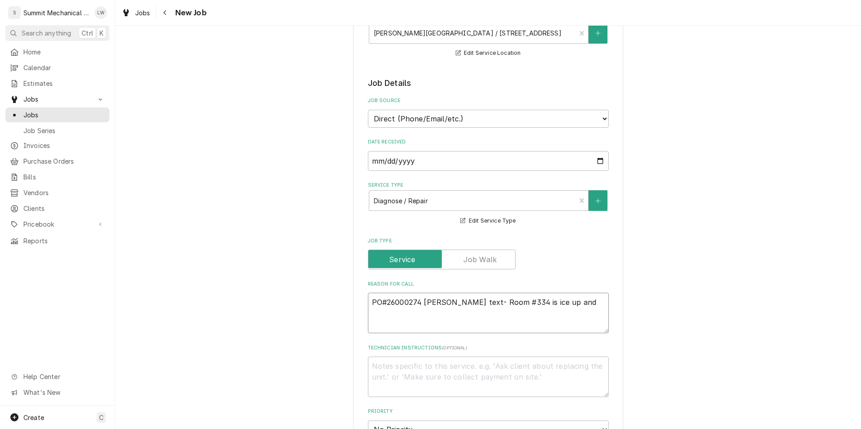
type textarea "PO#26000274 Sean text- Room #334 is ice up and n"
type textarea "x"
type textarea "PO#26000274 Sean text- Room #334 is ice up and no"
type textarea "x"
type textarea "PO#26000274 Sean text- Room #334 is ice up and not"
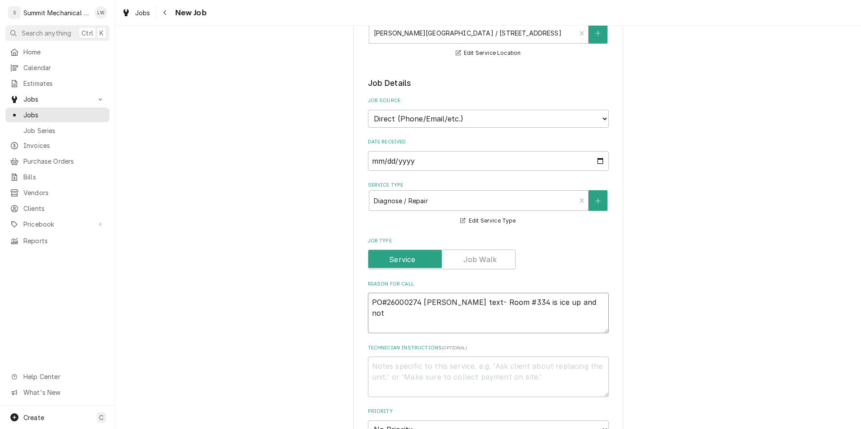
type textarea "x"
type textarea "PO#26000274 Sean text- Room #334 is ice up and not"
type textarea "x"
type textarea "PO#26000274 Sean text- Room #334 is ice up and not c"
type textarea "x"
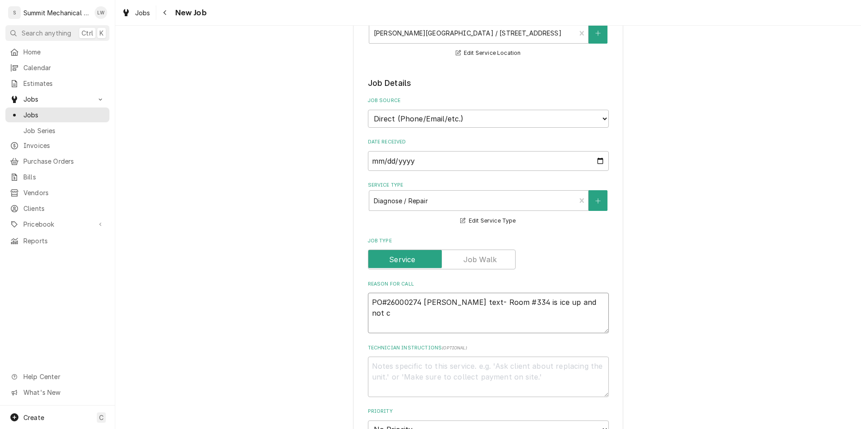
type textarea "PO#26000274 Sean text- Room #334 is ice up and not co"
type textarea "x"
type textarea "PO#26000274 Sean text- Room #334 is ice up and not coo"
type textarea "x"
type textarea "PO#26000274 Sean text- Room #334 is ice up and not cool"
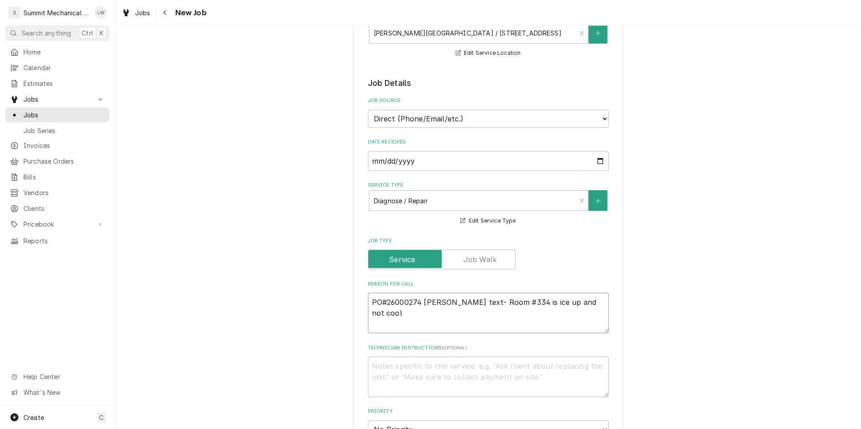
type textarea "x"
type textarea "PO#26000274 Sean text- Room #334 is ice up and not cooli"
type textarea "x"
type textarea "PO#26000274 Sean text- Room #334 is ice up and not coolin"
type textarea "x"
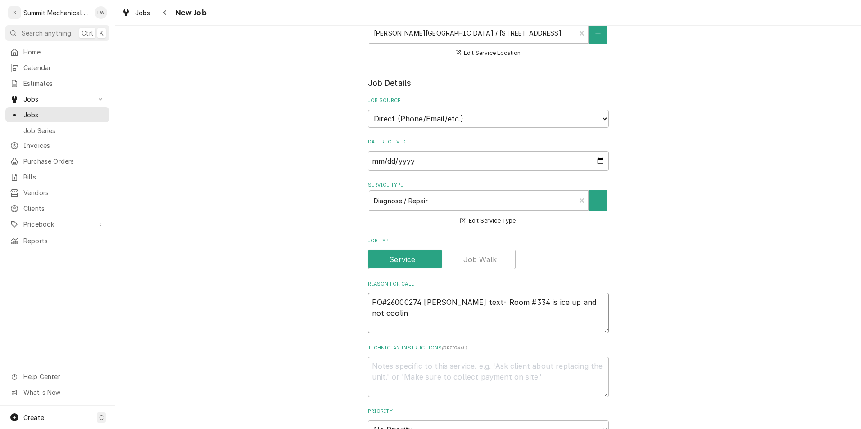
type textarea "PO#26000274 Sean text- Room #334 is ice up and not coolin"
type textarea "x"
type textarea "PO#26000274 Sean text- Room #334 is ice up and not coolin"
type textarea "x"
type textarea "PO#26000274 Sean text- Room #334 is ice up and not cooling"
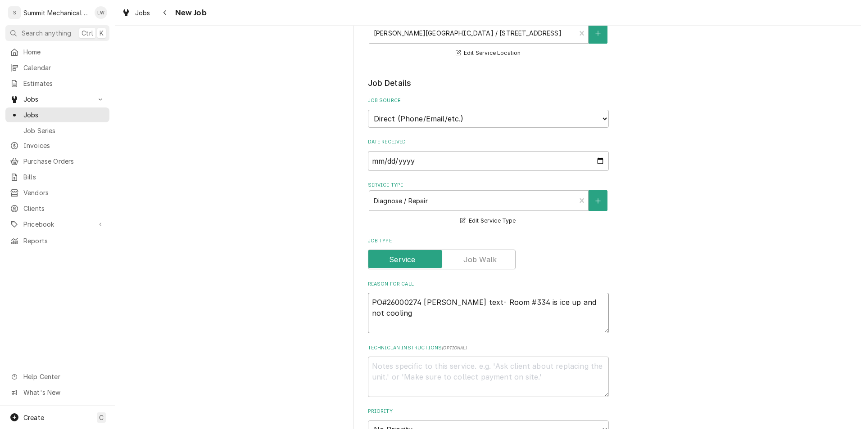
type textarea "x"
type textarea "PO#26000274 Sean text- Room #334 is ice up and not cooling."
type textarea "x"
type textarea "PO#26000274 Sean text- Room #334 is ice up and not cooling."
type textarea "x"
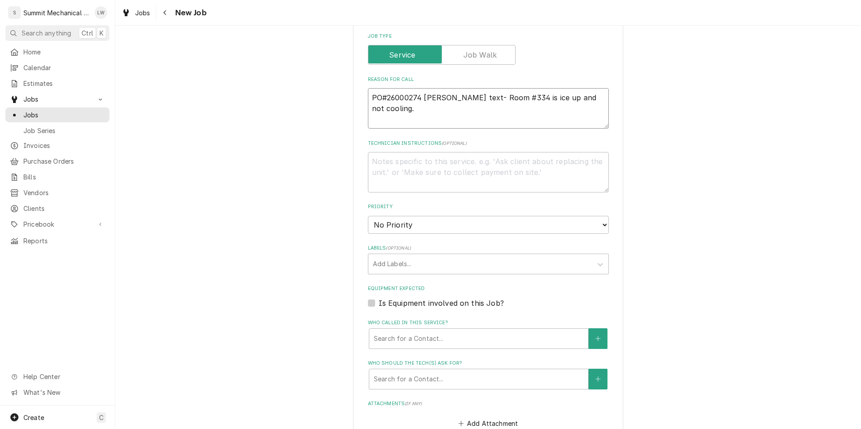
scroll to position [346, 0]
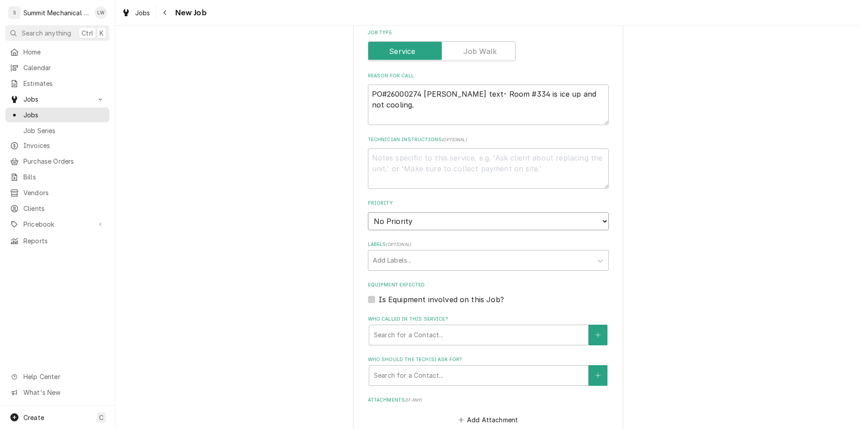
click at [563, 213] on select "No Priority Urgent High Medium Low" at bounding box center [488, 221] width 241 height 18
click at [368, 212] on select "No Priority Urgent High Medium Low" at bounding box center [488, 221] width 241 height 18
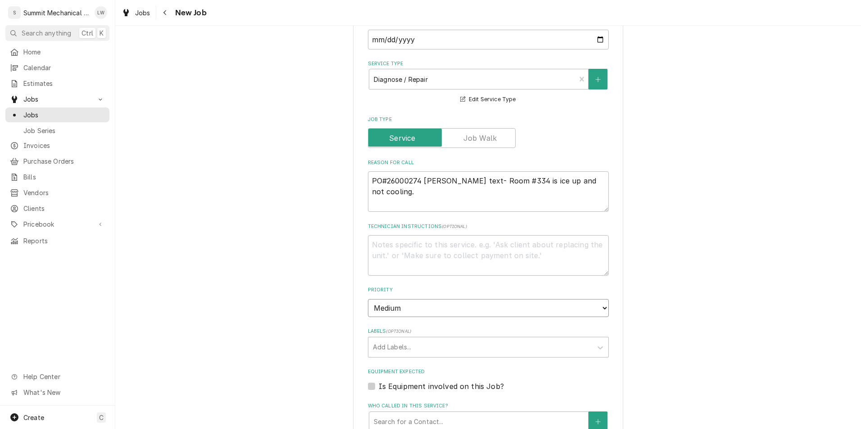
scroll to position [259, 0]
click at [467, 253] on textarea "Technician Instructions ( optional )" at bounding box center [488, 256] width 241 height 41
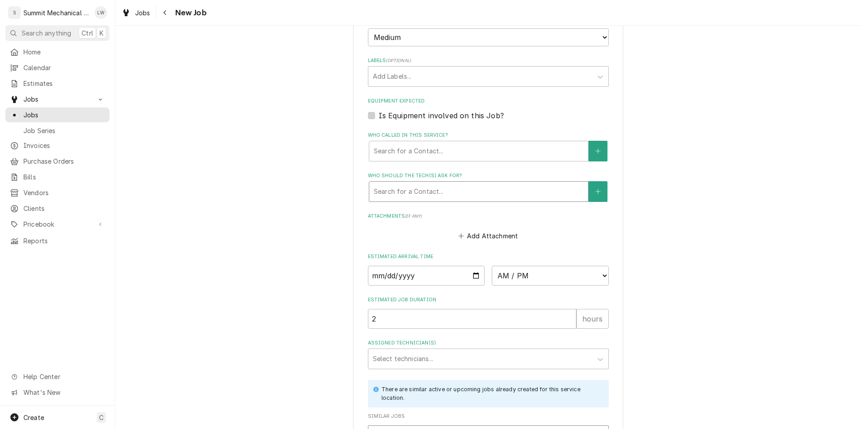
scroll to position [528, 0]
click at [463, 158] on div "Who called in this service?" at bounding box center [479, 153] width 210 height 16
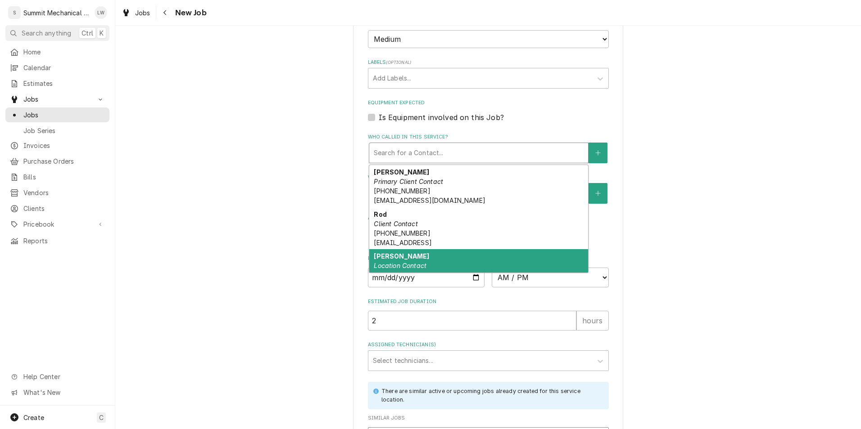
click at [434, 253] on div "Sean Location Contact" at bounding box center [478, 260] width 219 height 23
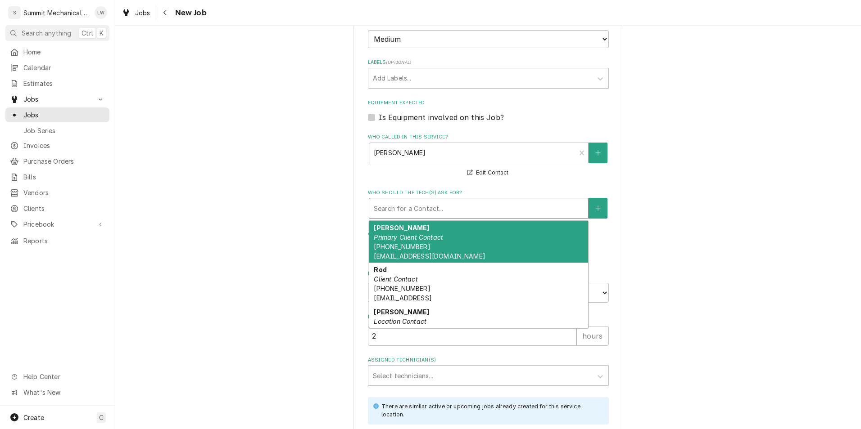
click at [460, 201] on div "Who should the tech(s) ask for?" at bounding box center [479, 208] width 210 height 16
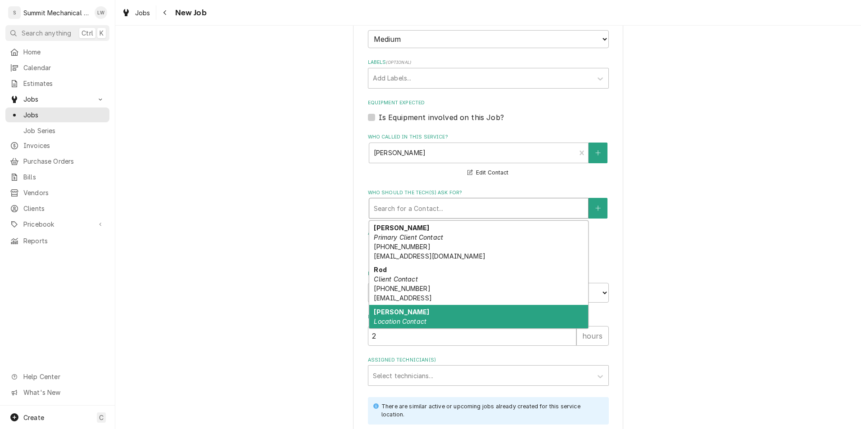
click at [421, 308] on div "Sean Location Contact" at bounding box center [478, 316] width 219 height 23
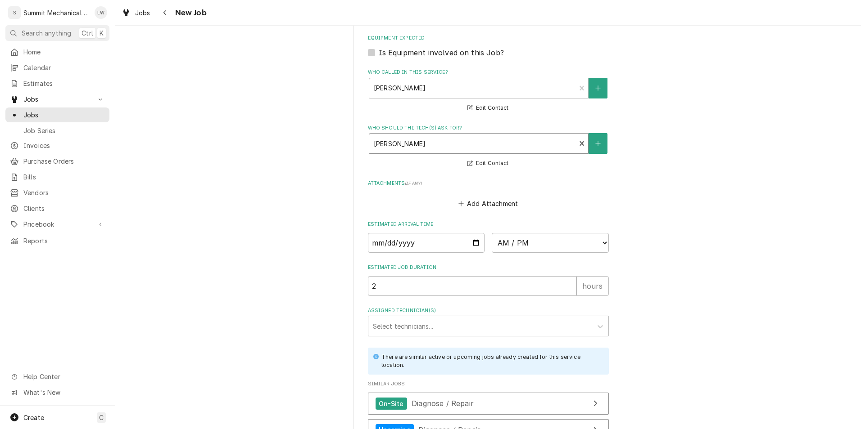
scroll to position [619, 0]
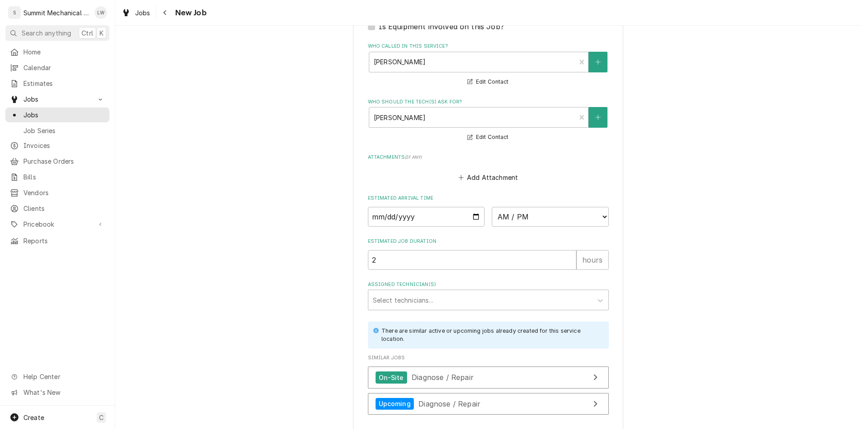
click at [482, 215] on div "AM / PM 6:00 AM 6:15 AM 6:30 AM 6:45 AM 7:00 AM 7:15 AM 7:30 AM 7:45 AM 8:00 AM…" at bounding box center [488, 217] width 241 height 20
click at [477, 215] on input "Date" at bounding box center [426, 217] width 117 height 20
click at [472, 215] on input "Date" at bounding box center [426, 217] width 117 height 20
click at [574, 212] on select "AM / PM 6:00 AM 6:15 AM 6:30 AM 6:45 AM 7:00 AM 7:15 AM 7:30 AM 7:45 AM 8:00 AM…" at bounding box center [550, 217] width 117 height 20
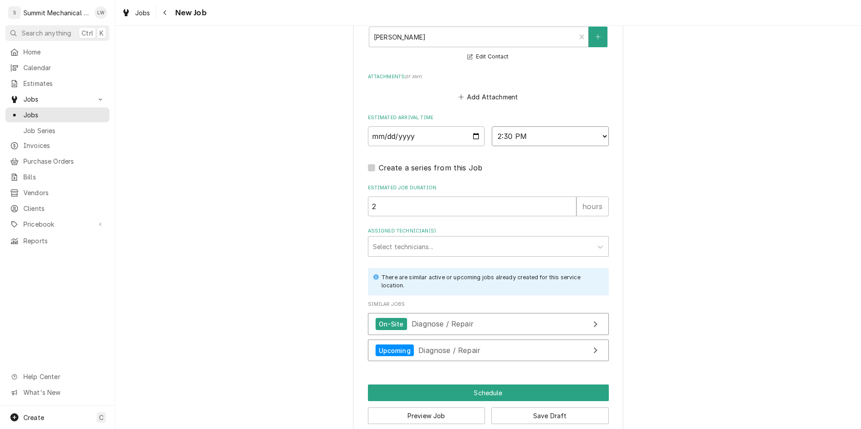
scroll to position [714, 0]
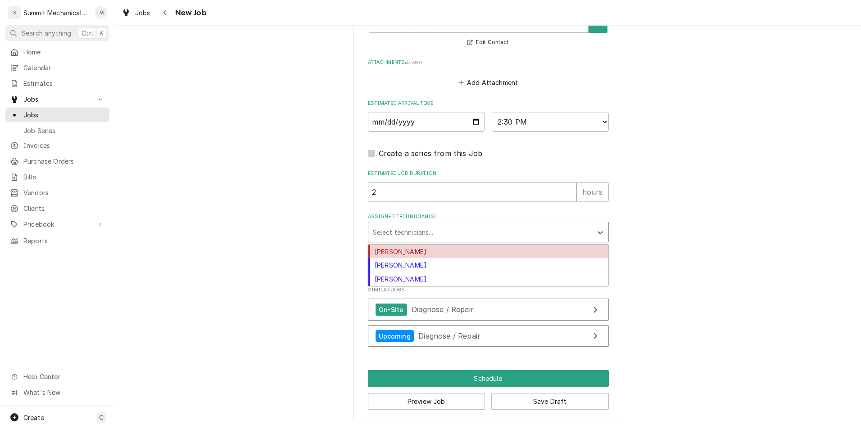
click at [479, 235] on div "Assigned Technician(s)" at bounding box center [480, 232] width 215 height 16
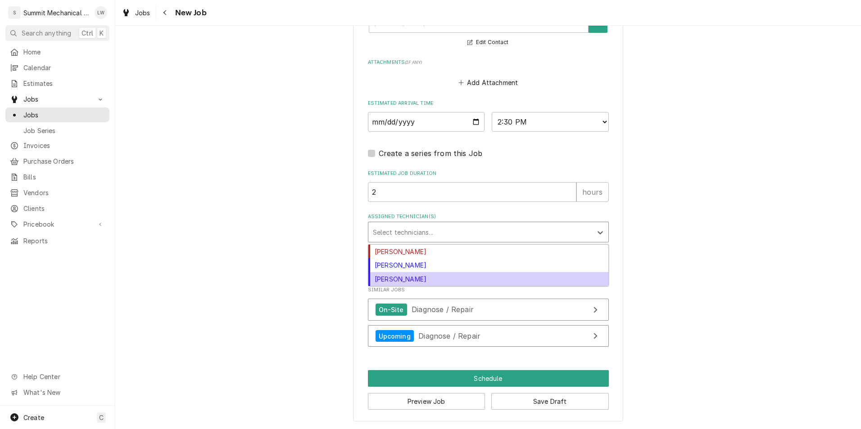
click at [443, 281] on div "Skyler Roundy" at bounding box center [488, 279] width 240 height 14
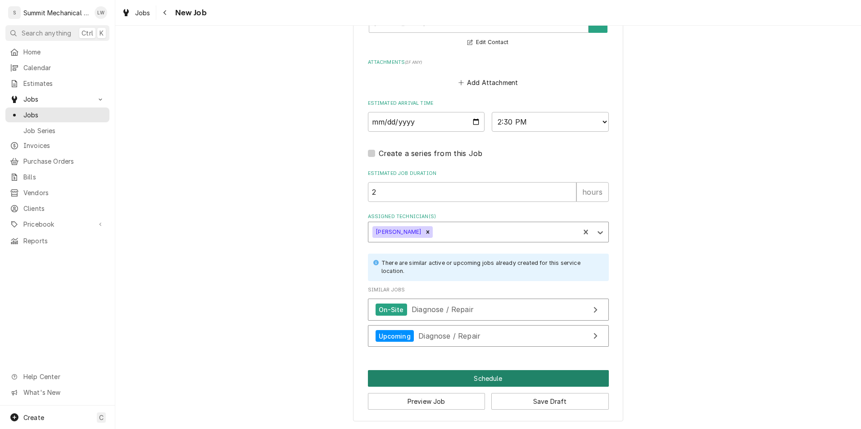
click at [524, 372] on button "Schedule" at bounding box center [488, 378] width 241 height 17
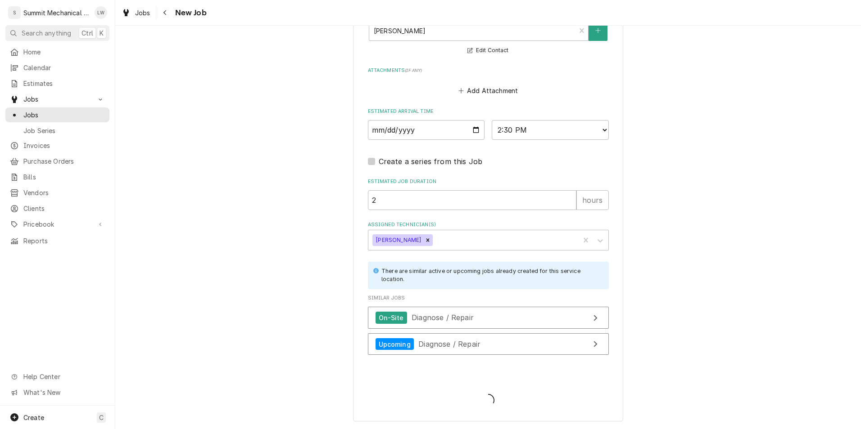
scroll to position [706, 0]
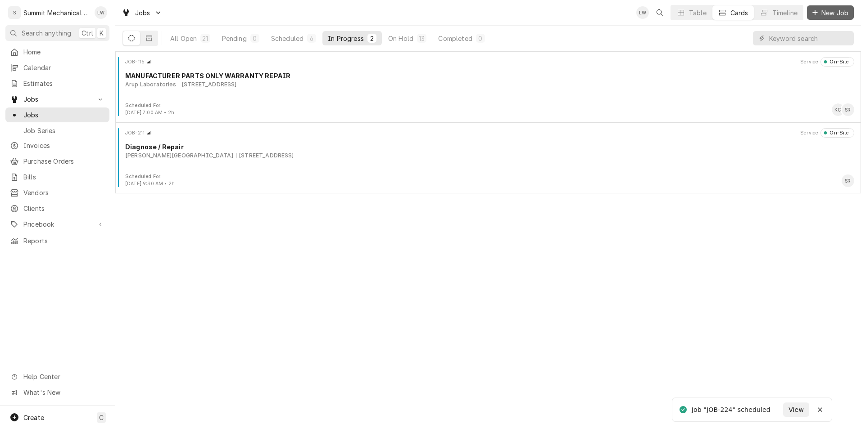
click at [822, 12] on span "New Job" at bounding box center [834, 12] width 31 height 9
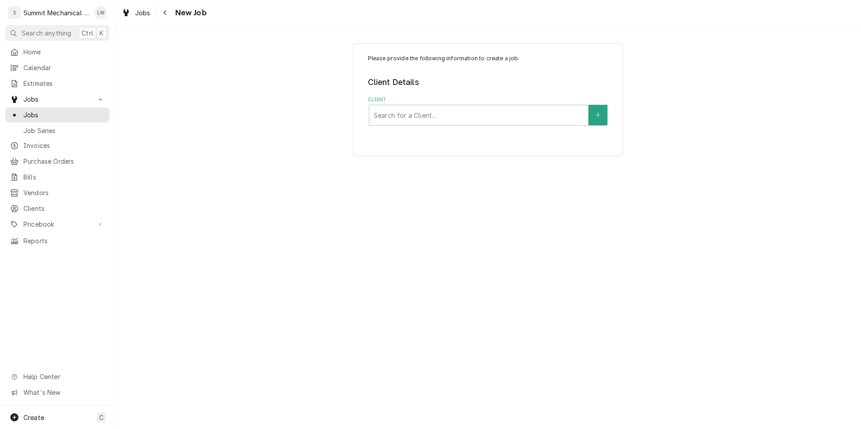
click at [454, 136] on div "Please provide the following information to create a job: Client Details Client…" at bounding box center [488, 99] width 270 height 113
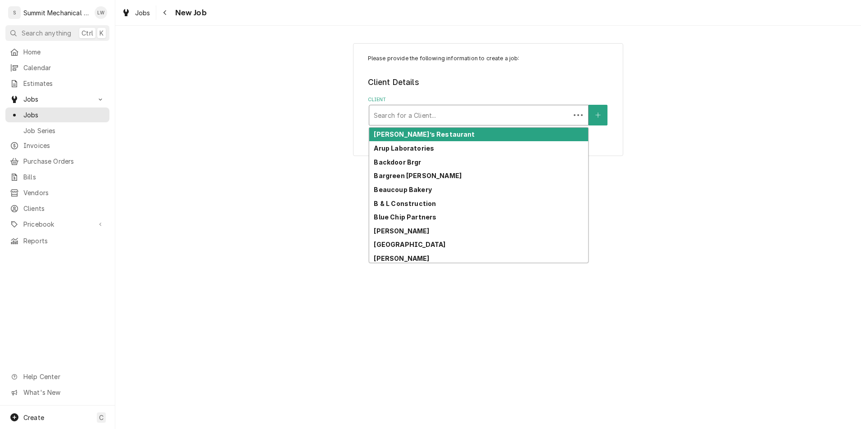
click at [463, 108] on div "Client" at bounding box center [470, 115] width 192 height 16
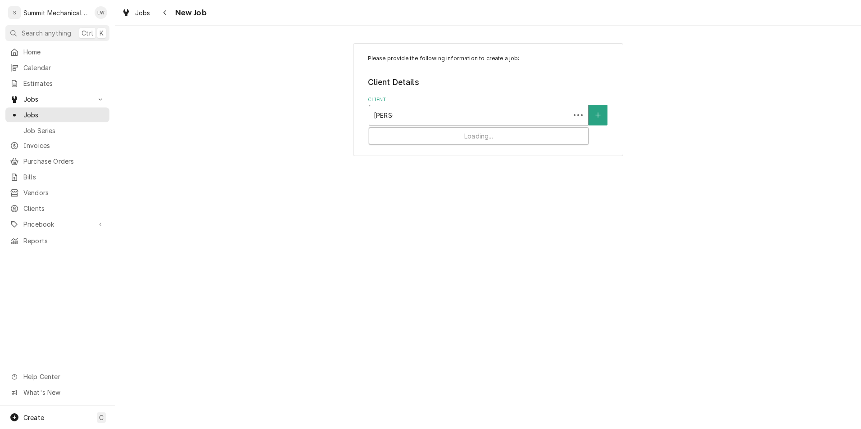
type input "[PERSON_NAME]"
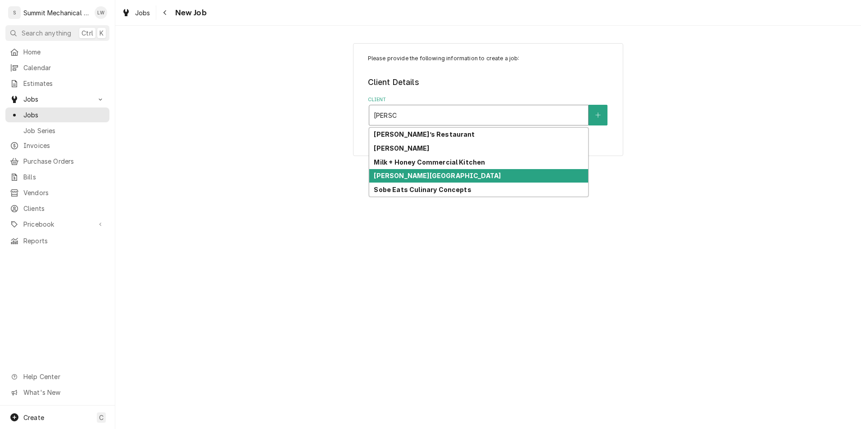
click at [420, 177] on strong "[PERSON_NAME][GEOGRAPHIC_DATA]" at bounding box center [437, 176] width 127 height 8
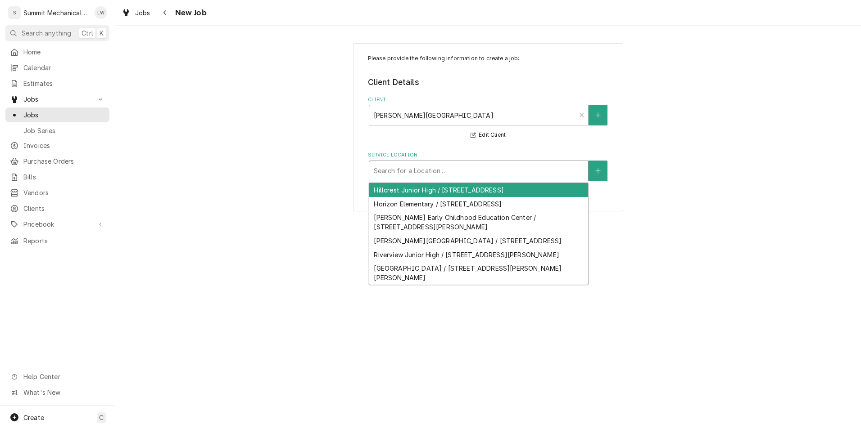
click at [464, 171] on div "Service Location" at bounding box center [479, 171] width 210 height 16
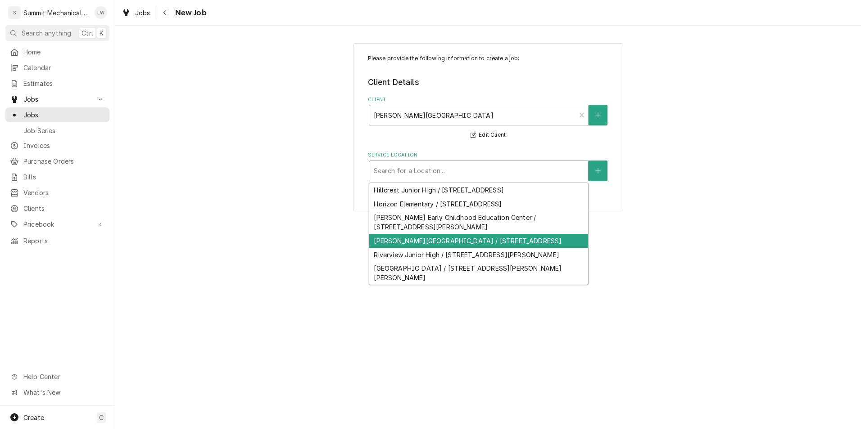
click at [431, 241] on div "[PERSON_NAME][GEOGRAPHIC_DATA] / [STREET_ADDRESS]" at bounding box center [478, 241] width 219 height 14
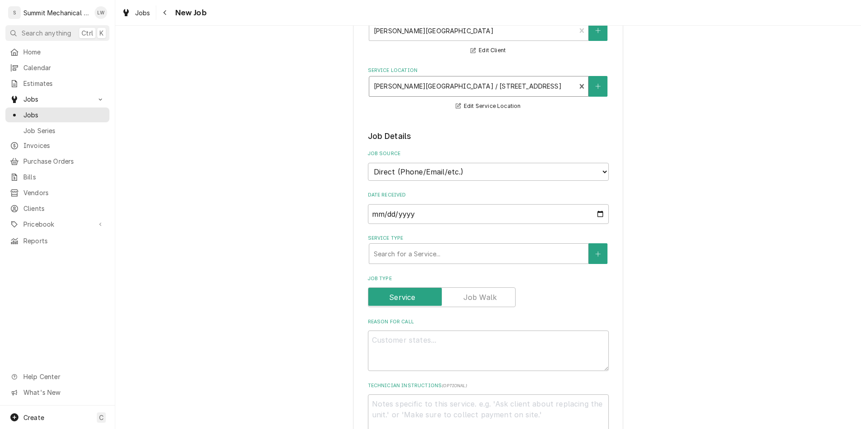
scroll to position [104, 0]
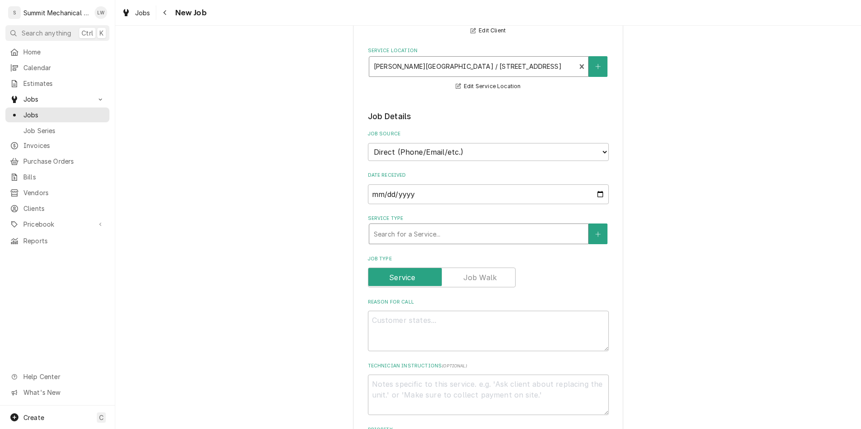
click at [470, 234] on div "Service Type" at bounding box center [479, 234] width 210 height 16
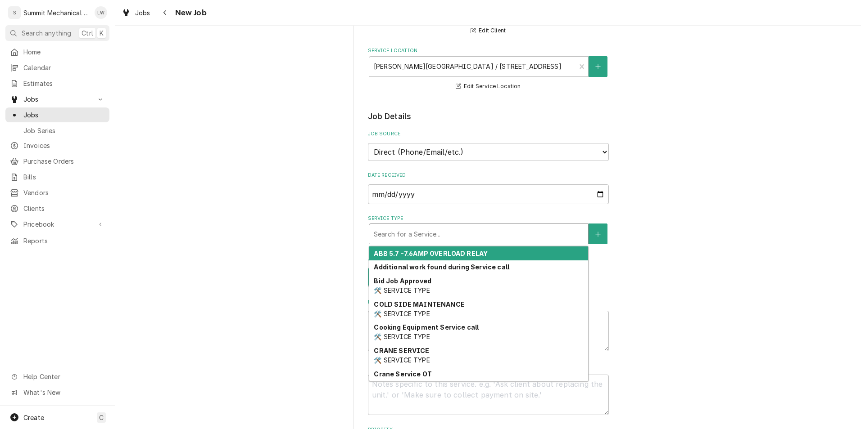
type textarea "x"
type input "d"
type textarea "x"
type input "di"
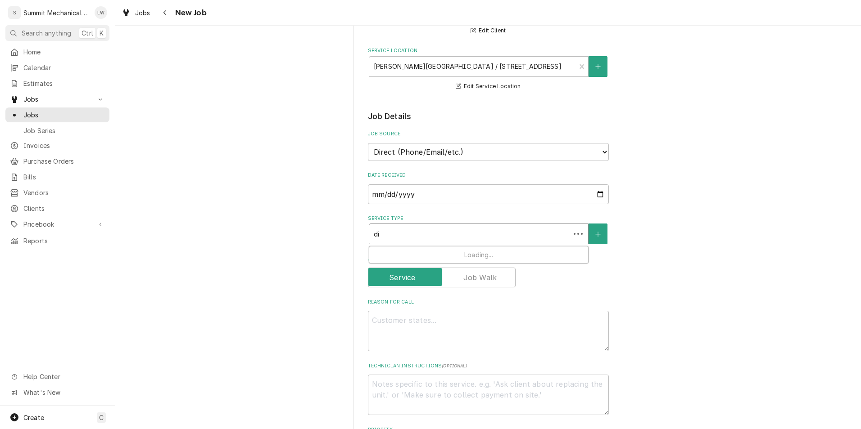
type textarea "x"
type input "dia"
type textarea "x"
type input "diag"
type textarea "x"
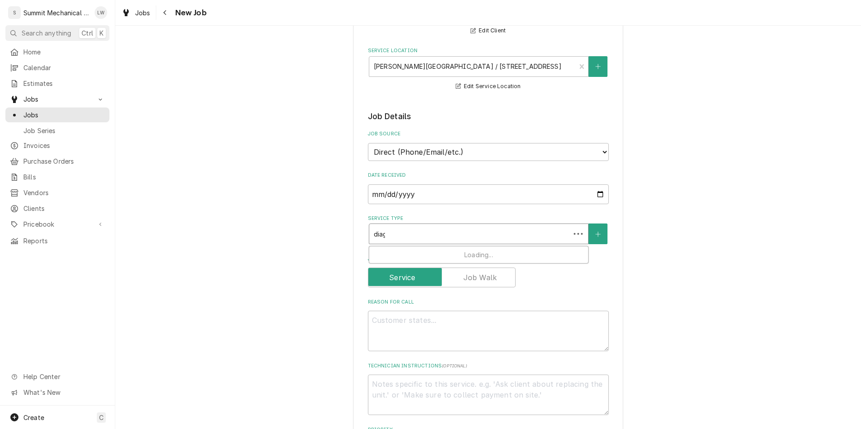
type input "diagn"
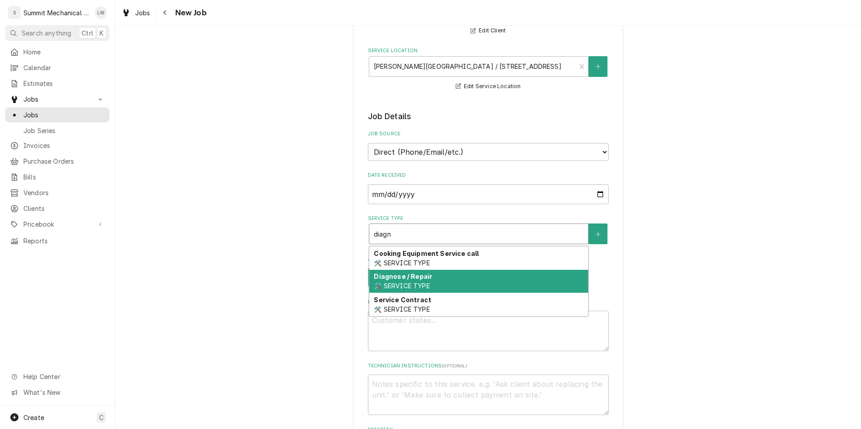
click at [416, 289] on span "🛠️ SERVICE TYPE" at bounding box center [402, 286] width 56 height 8
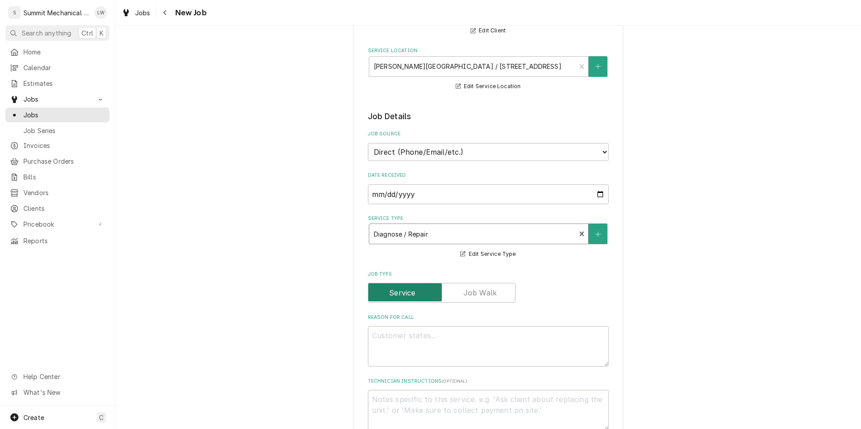
type textarea "x"
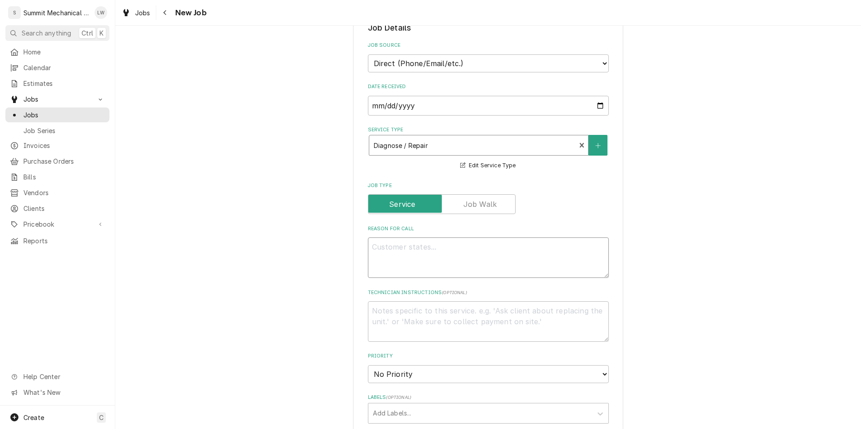
click at [434, 257] on textarea "Reason For Call" at bounding box center [488, 258] width 241 height 41
type textarea "P"
type textarea "x"
type textarea "PO"
type textarea "x"
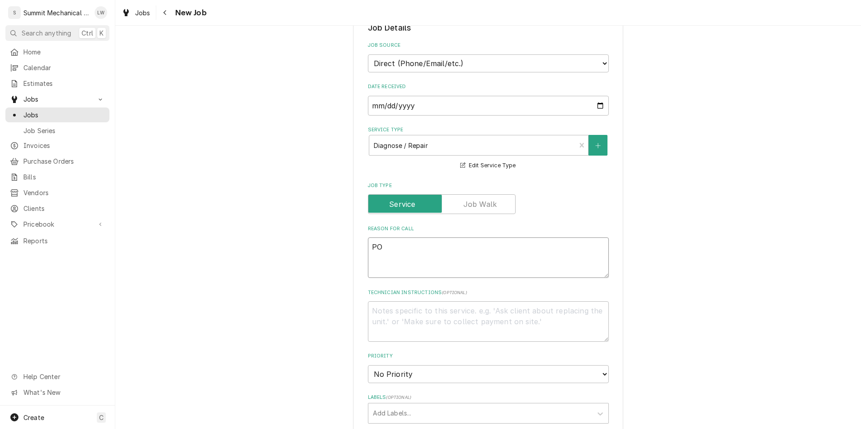
type textarea "PO#"
type textarea "x"
type textarea "PO#2"
type textarea "x"
type textarea "PO#26"
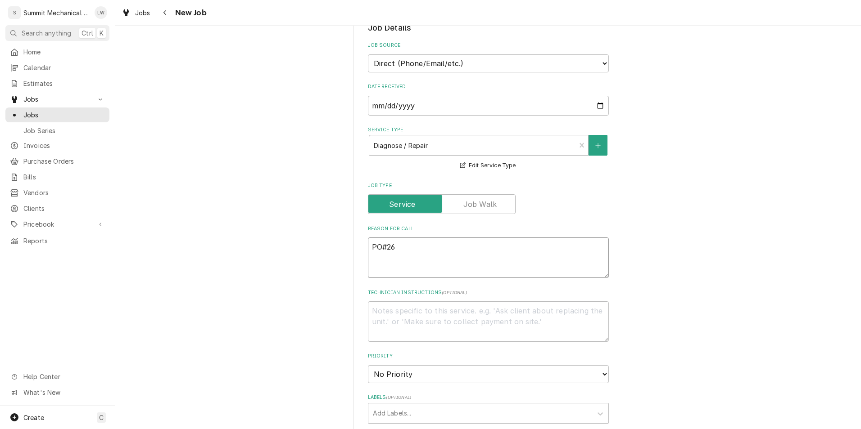
type textarea "x"
type textarea "PO#260"
type textarea "x"
type textarea "PO#26000"
type textarea "x"
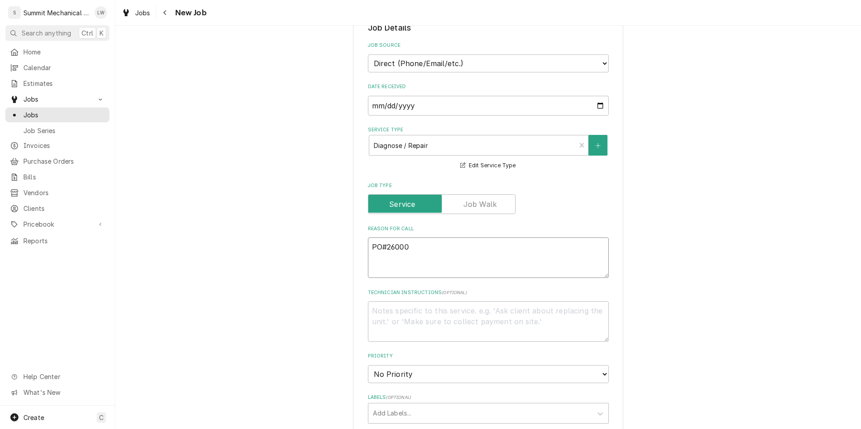
type textarea "PO#26000-"
type textarea "x"
type textarea "PO#26000"
type textarea "x"
type textarea "PO#260002"
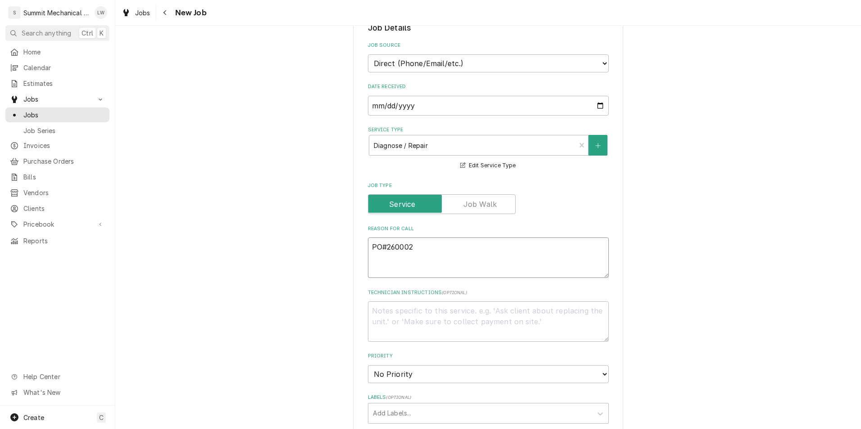
type textarea "x"
type textarea "PO#2600027"
type textarea "x"
type textarea "PO#26000276"
type textarea "x"
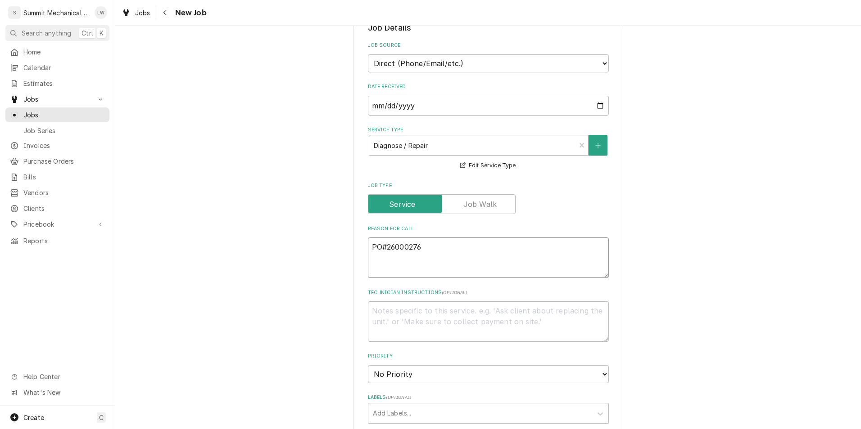
type textarea "PO#26000276"
type textarea "x"
type textarea "PO#26000276 J"
type textarea "x"
type textarea "PO#26000276"
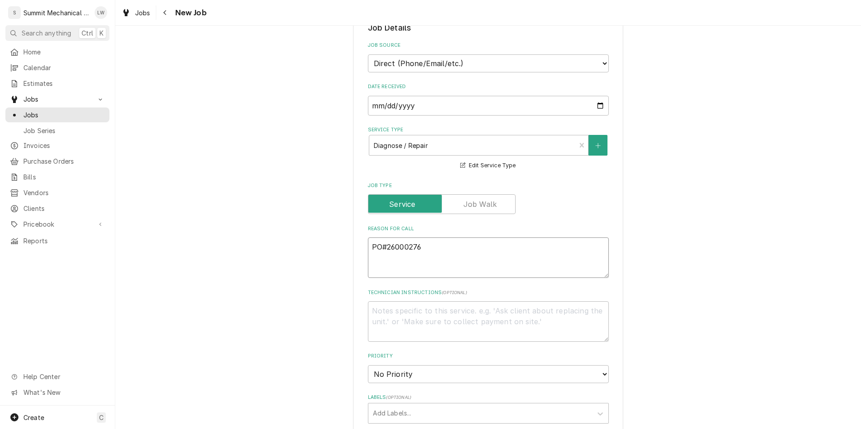
type textarea "x"
type textarea "PO#26000276 s"
type textarea "x"
type textarea "PO#26000276 sE"
type textarea "x"
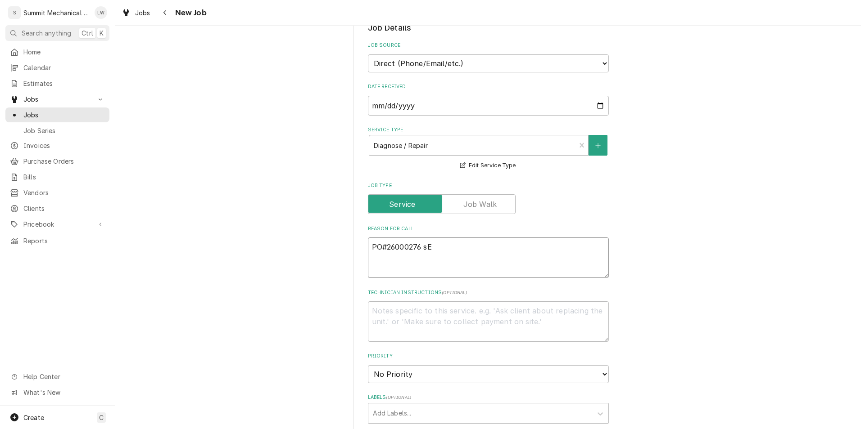
type textarea "PO#26000276 sEA"
type textarea "x"
type textarea "PO#26000276 sE"
type textarea "x"
type textarea "PO#26000276 s"
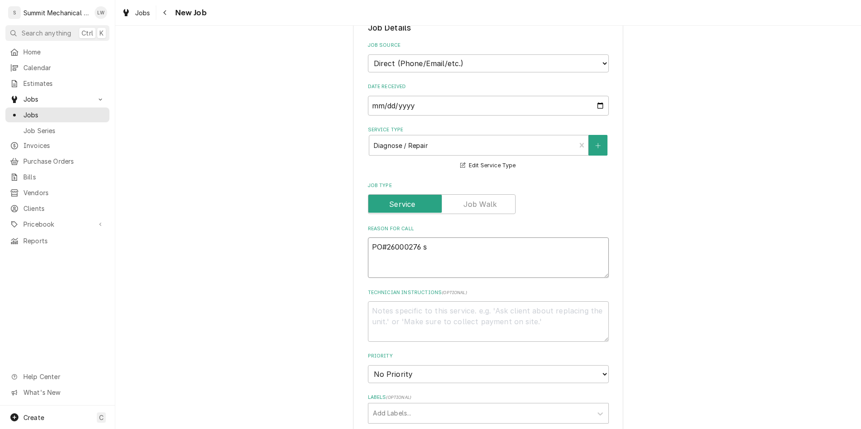
type textarea "x"
type textarea "PO#26000276"
type textarea "x"
type textarea "PO#26000276 S"
type textarea "x"
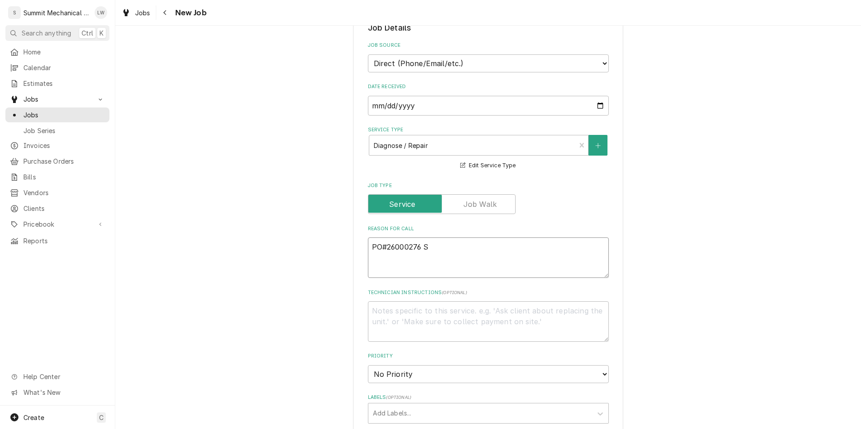
type textarea "PO#26000276 Se"
type textarea "x"
type textarea "PO#26000276 Sea"
type textarea "x"
type textarea "PO#26000276 Sean"
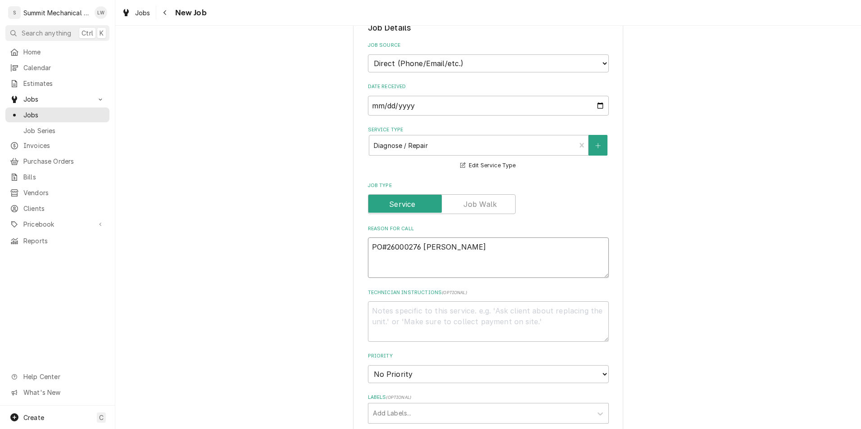
type textarea "x"
type textarea "PO#26000276 Sean"
type textarea "x"
type textarea "PO#26000276 Sean T"
type textarea "x"
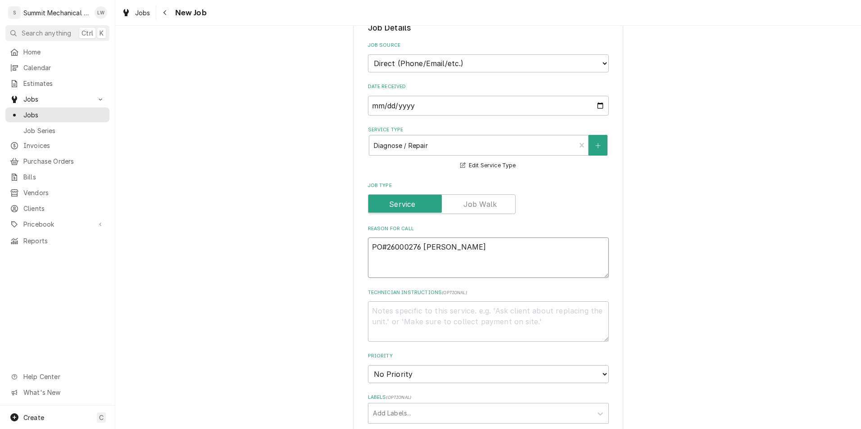
type textarea "PO#26000276 Sean"
type textarea "x"
type textarea "PO#26000276 Sean t"
type textarea "x"
type textarea "PO#26000276 Sean te"
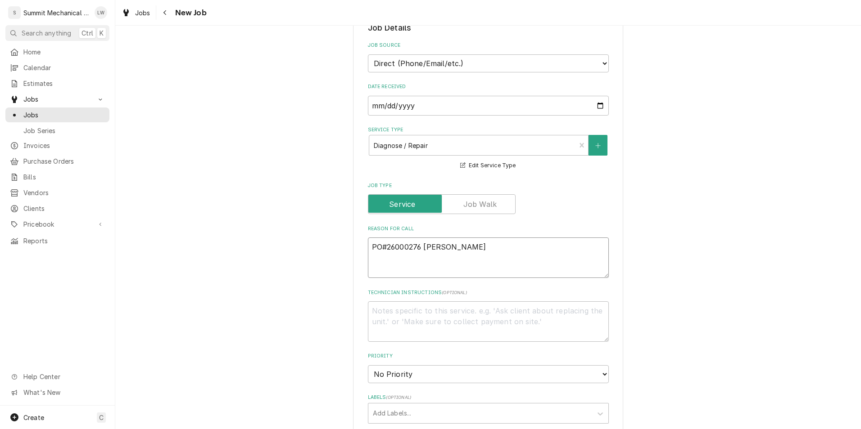
type textarea "x"
type textarea "PO#26000276 Sean tex"
type textarea "x"
type textarea "PO#26000276 Sean text"
type textarea "x"
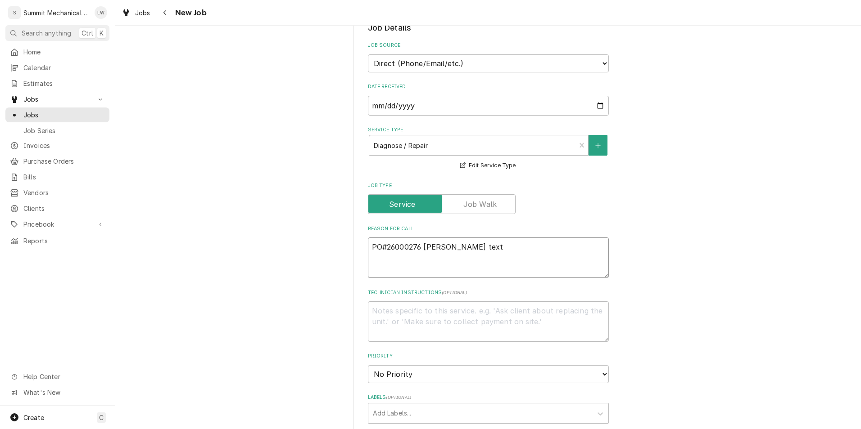
type textarea "PO#26000276 Sean text-"
type textarea "x"
type textarea "PO#26000276 Sean text-"
type textarea "x"
type textarea "PO#26000276 Sean text- R"
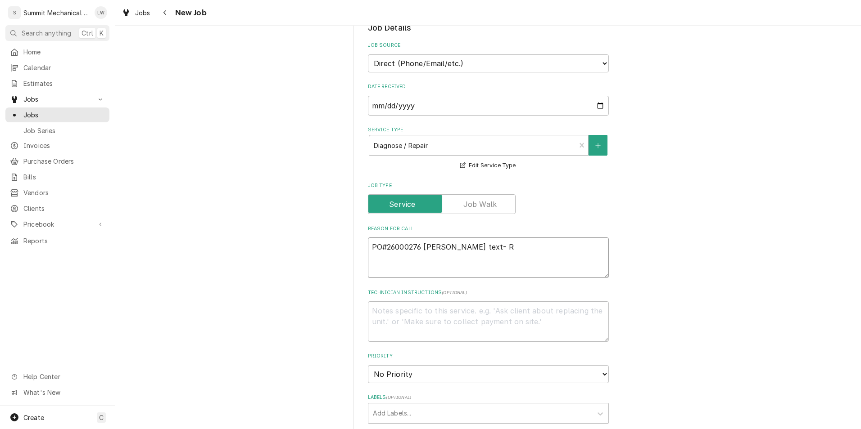
type textarea "x"
type textarea "PO#26000276 Sean text- Ro"
type textarea "x"
type textarea "PO#26000276 Sean text- Roo"
type textarea "x"
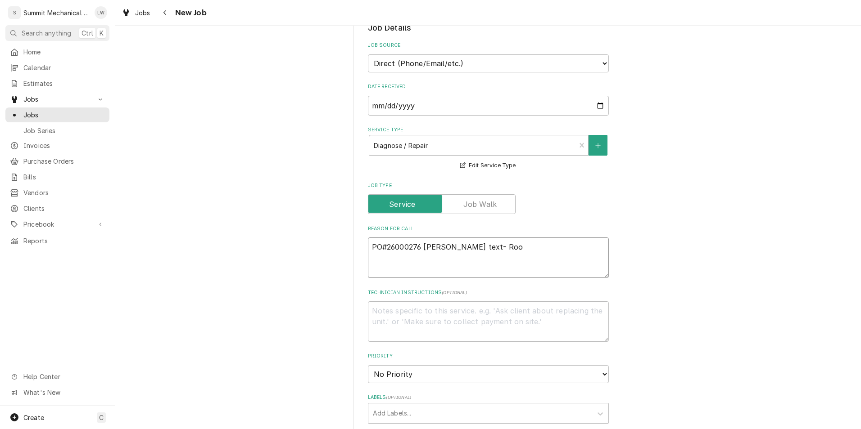
type textarea "PO#26000276 Sean text- Room"
type textarea "x"
type textarea "PO#26000276 Sean text- Room"
type textarea "x"
type textarea "PO#26000276 Sean text- Room #"
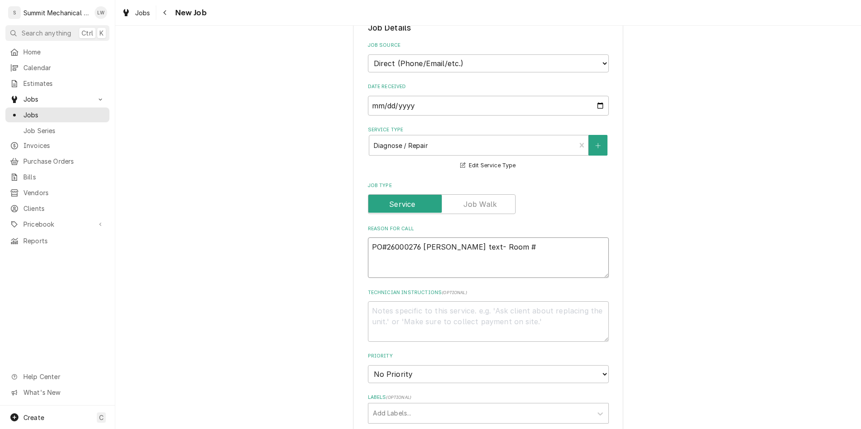
type textarea "x"
type textarea "PO#26000276 Sean text- Room #3"
type textarea "x"
type textarea "PO#26000276 Sean text- Room #31"
type textarea "x"
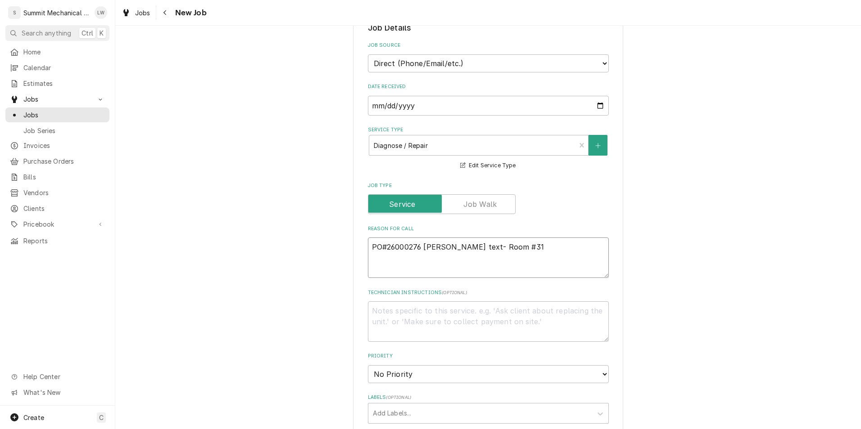
type textarea "PO#26000276 Sean text- Room #311"
type textarea "x"
type textarea "PO#26000276 Sean text- Room #311"
type textarea "x"
type textarea "PO#26000276 Sean text- Room #311 n"
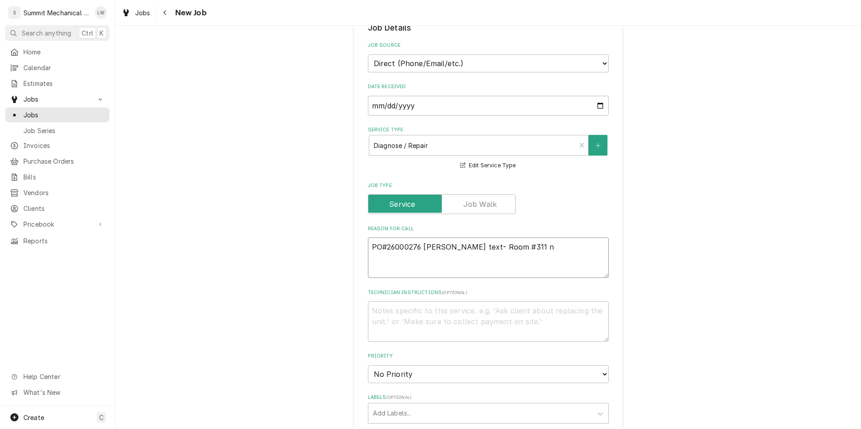
type textarea "x"
type textarea "PO#26000276 Sean text- Room #311 no"
type textarea "x"
type textarea "PO#26000276 Sean text- Room #311 not"
type textarea "x"
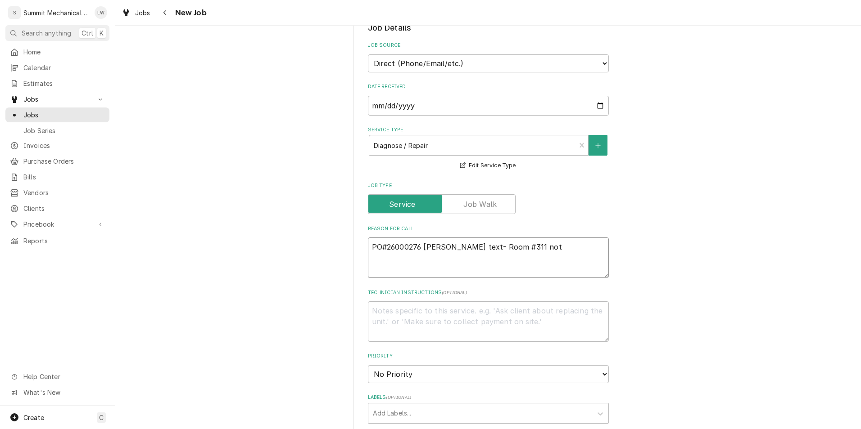
type textarea "PO#26000276 Sean text- Room #311 not"
type textarea "x"
type textarea "PO#26000276 Sean text- Room #311 not c"
type textarea "x"
type textarea "PO#26000276 Sean text- Room #311 not co"
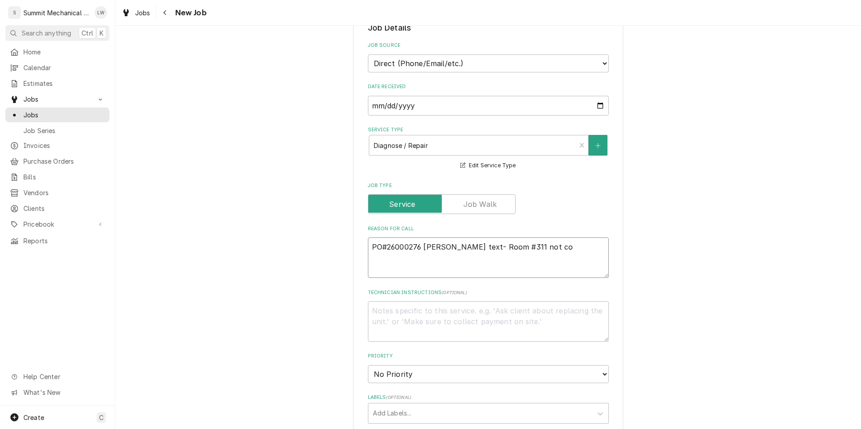
type textarea "x"
type textarea "PO#26000276 Sean text- Room #311 not coo"
type textarea "x"
type textarea "PO#26000276 Sean text- Room #311 not cool"
type textarea "x"
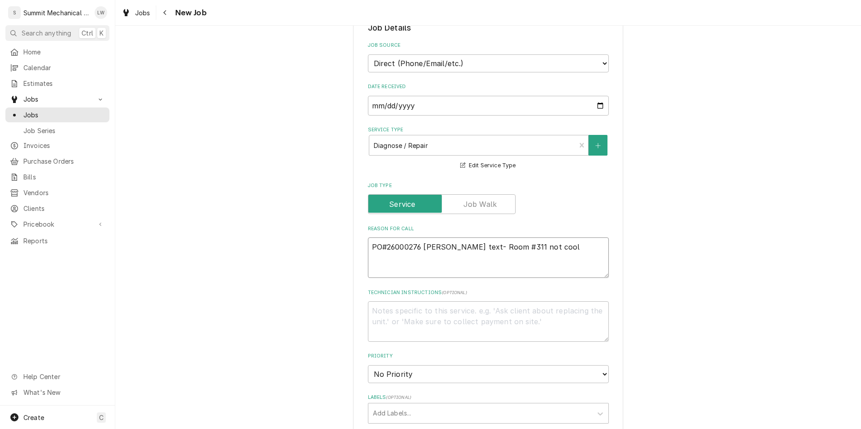
type textarea "PO#26000276 Sean text- Room #311 not cooli"
type textarea "x"
type textarea "PO#26000276 Sean text- Room #311 not coolin"
type textarea "x"
type textarea "PO#26000276 Sean text- Room #311 not cooling"
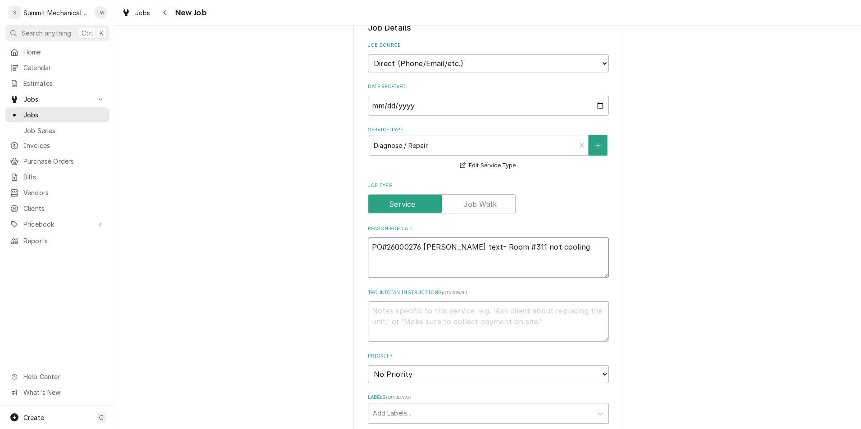
type textarea "x"
type textarea "PO#26000276 Sean text- Room #311 not cooling"
type textarea "x"
type textarea "PO#26000276 Sean text- Room #311 not cooling"
type textarea "x"
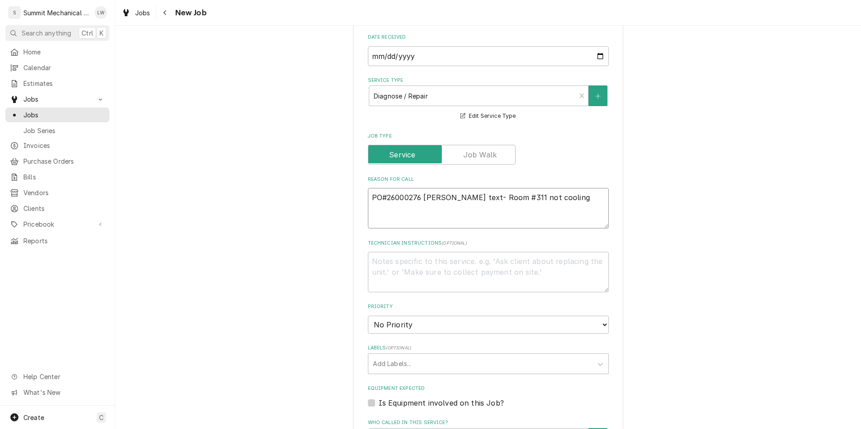
scroll to position [254, 0]
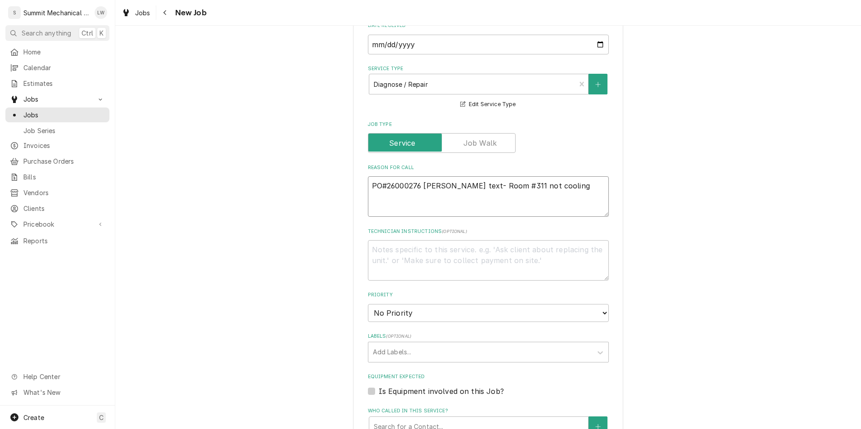
type textarea "PO#26000276 Sean text- Room #311 not cooling"
click at [434, 257] on textarea "Technician Instructions ( optional )" at bounding box center [488, 260] width 241 height 41
type textarea "x"
type textarea "P"
type textarea "x"
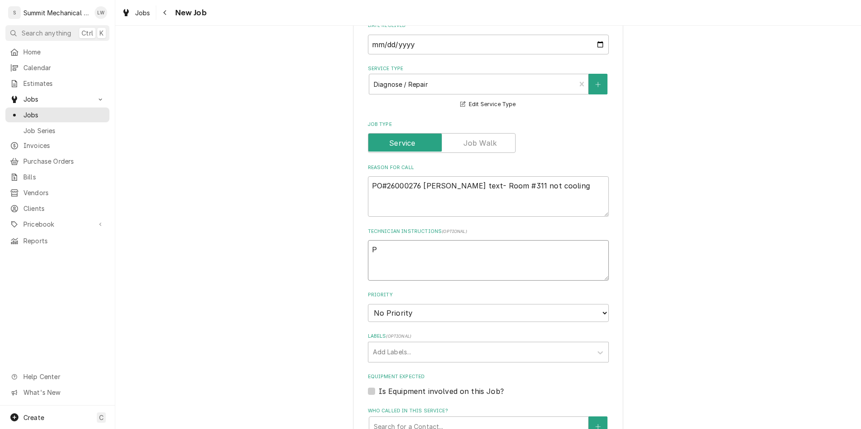
type textarea "Pl"
type textarea "x"
type textarea "Ple"
type textarea "x"
type textarea "Plea"
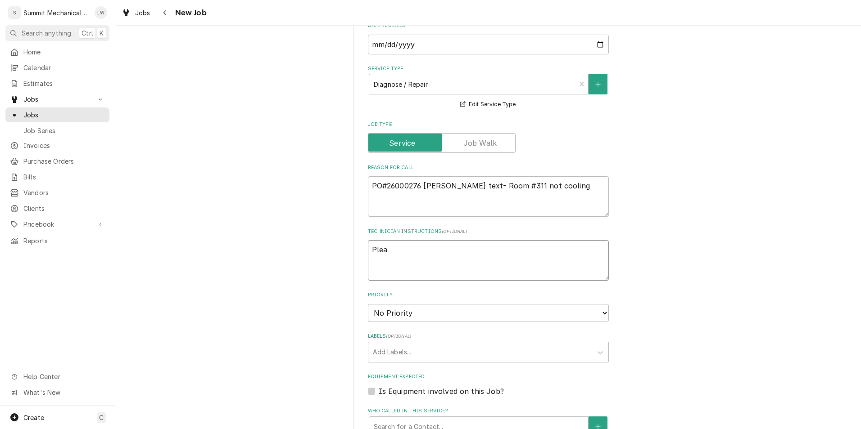
type textarea "x"
type textarea "Pleas"
type textarea "x"
type textarea "Please"
type textarea "x"
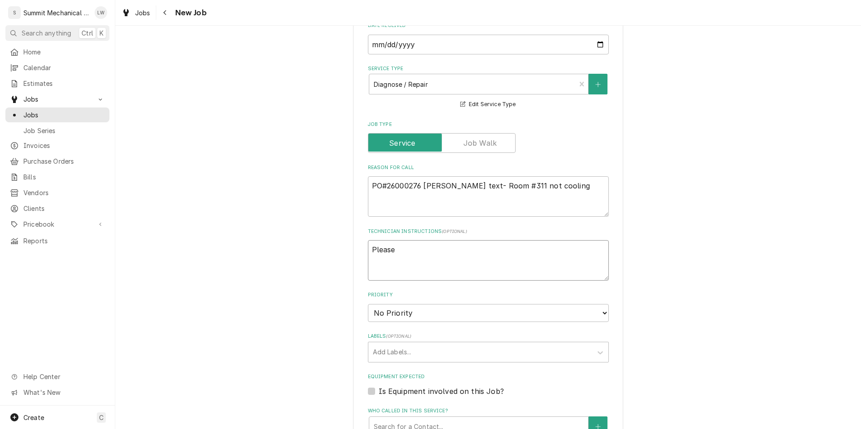
type textarea "Please"
type textarea "x"
type textarea "Please r"
type textarea "x"
type textarea "Please re"
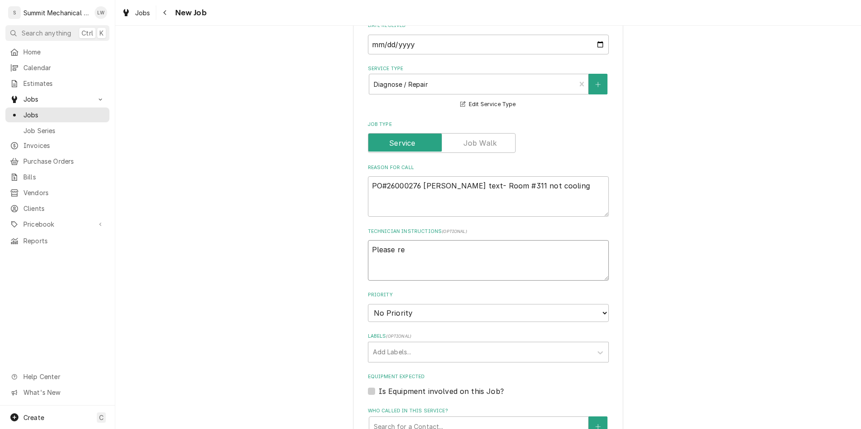
type textarea "x"
type textarea "Please reo"
type textarea "x"
type textarea "Please re"
type textarea "x"
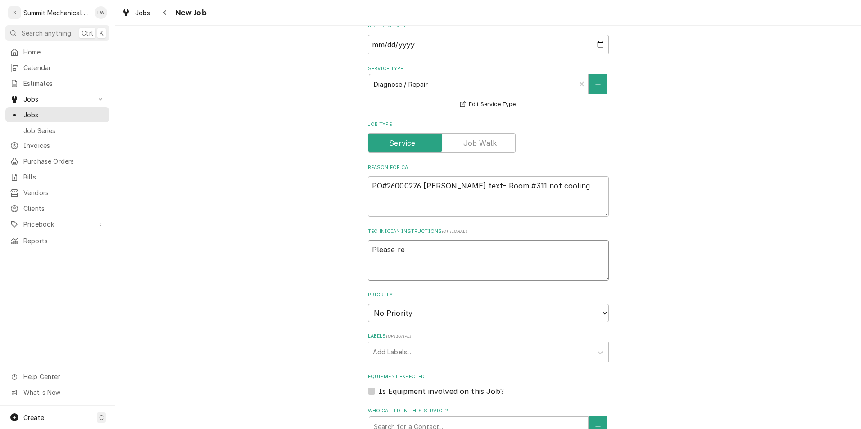
type textarea "Please rec"
type textarea "x"
type textarea "Please reco"
type textarea "x"
type textarea "Please recor"
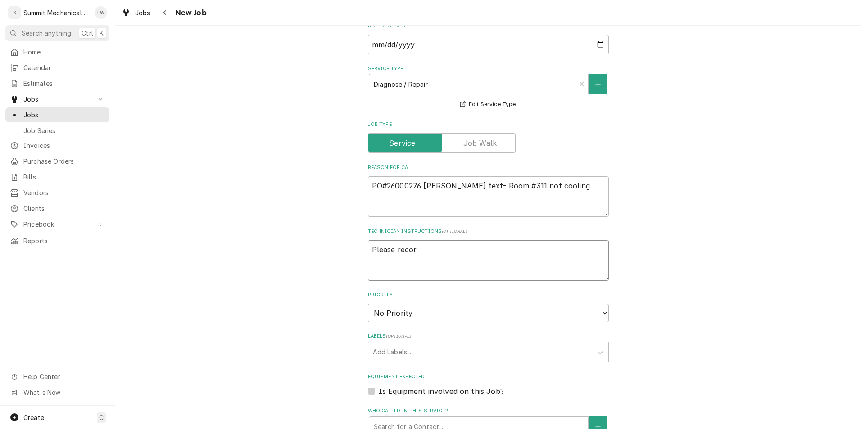
type textarea "x"
type textarea "Please record"
type textarea "x"
type textarea "Please record"
type textarea "x"
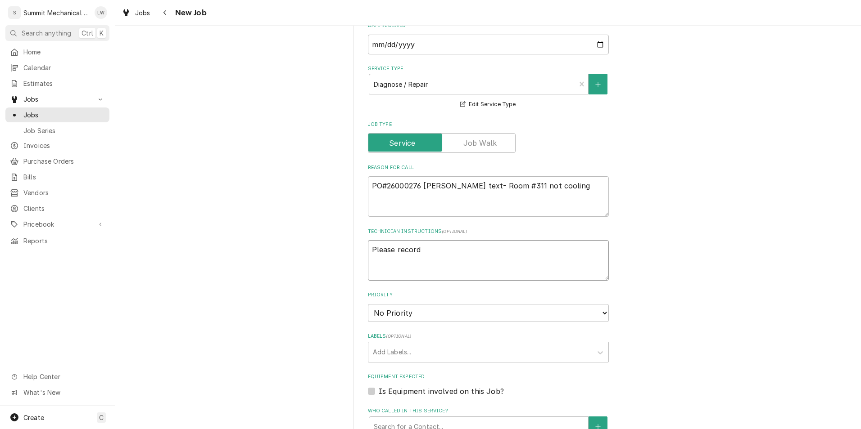
type textarea "Please record s"
type textarea "x"
type textarea "Please record sy"
type textarea "x"
type textarea "Please record sys"
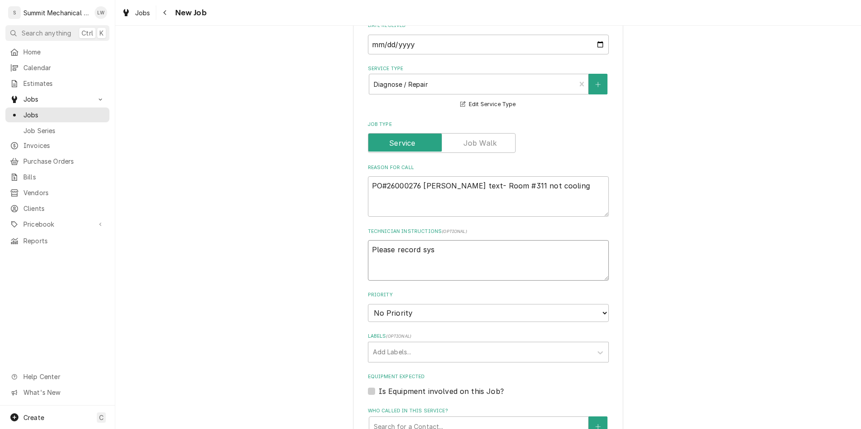
type textarea "x"
type textarea "Please record syst"
type textarea "x"
type textarea "Please record syste"
type textarea "x"
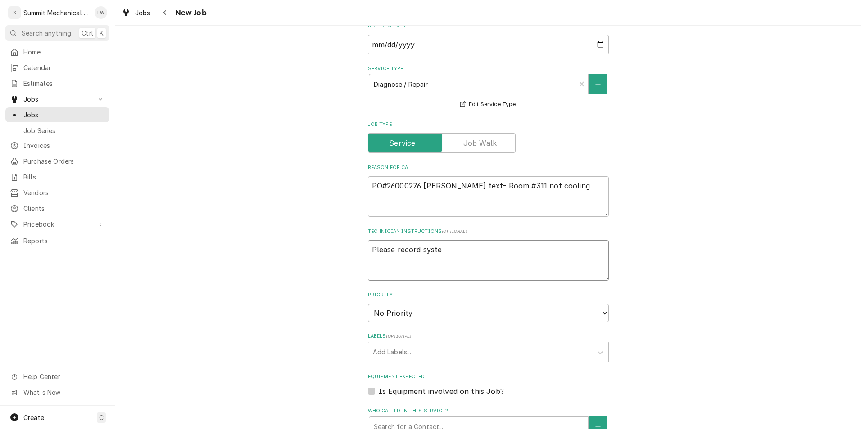
type textarea "Please record system"
type textarea "x"
type textarea "Please record system"
type textarea "x"
type textarea "Please record system i"
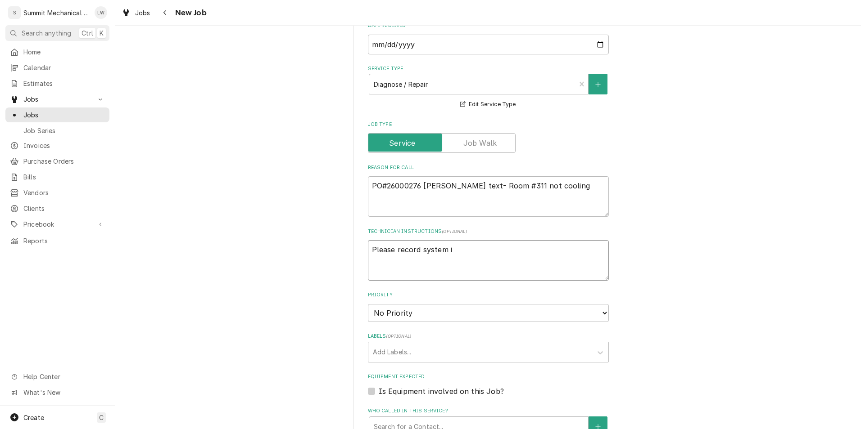
type textarea "x"
type textarea "Please record system in"
type textarea "x"
type textarea "Please record system info"
type textarea "x"
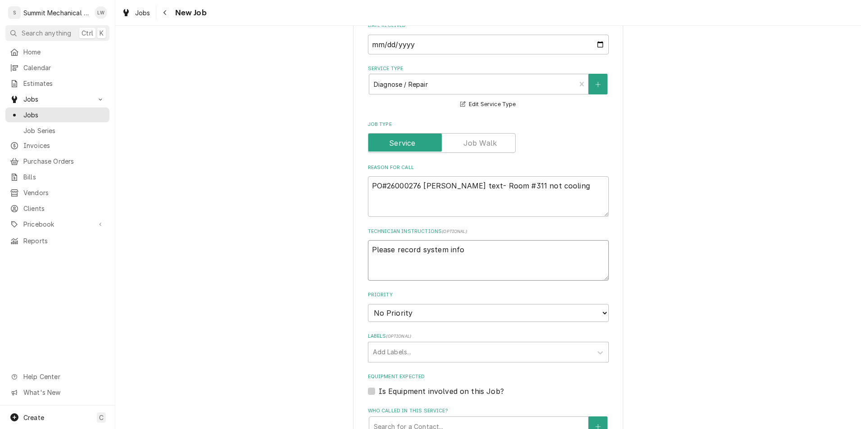
type textarea "Please record system infor"
type textarea "x"
type textarea "Please record system inform"
type textarea "x"
type textarea "Please record system informa"
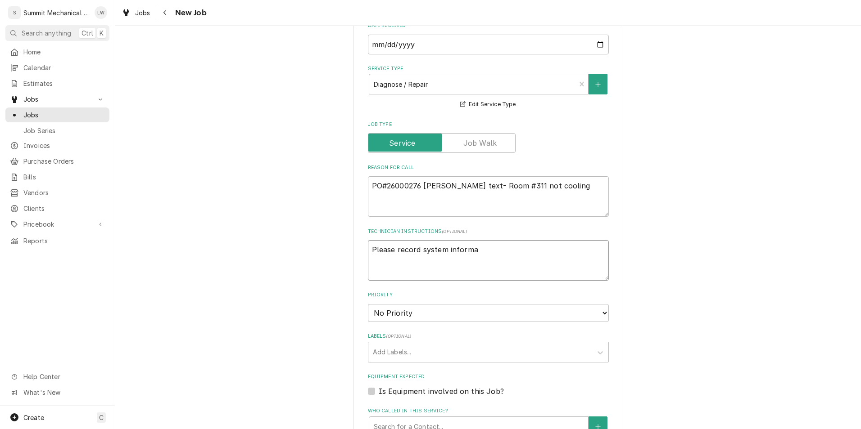
type textarea "x"
type textarea "Please record system informat"
type textarea "x"
type textarea "Please record system informati"
type textarea "x"
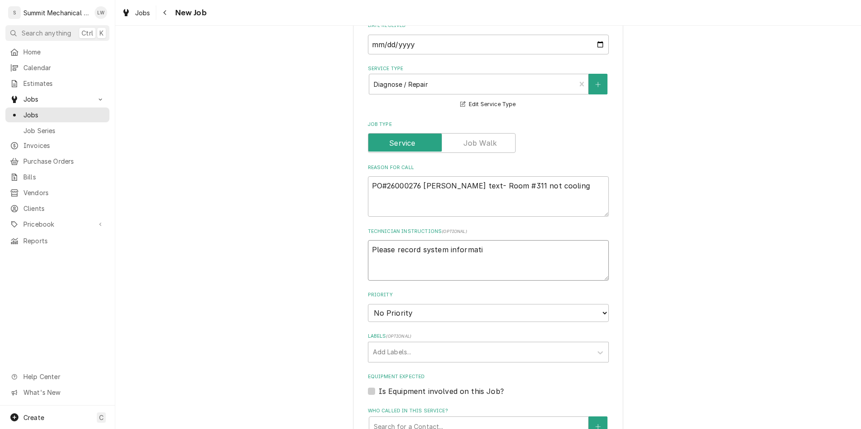
type textarea "Please record system informatio"
type textarea "x"
type textarea "Please record system information"
type textarea "x"
type textarea "Please record system information"
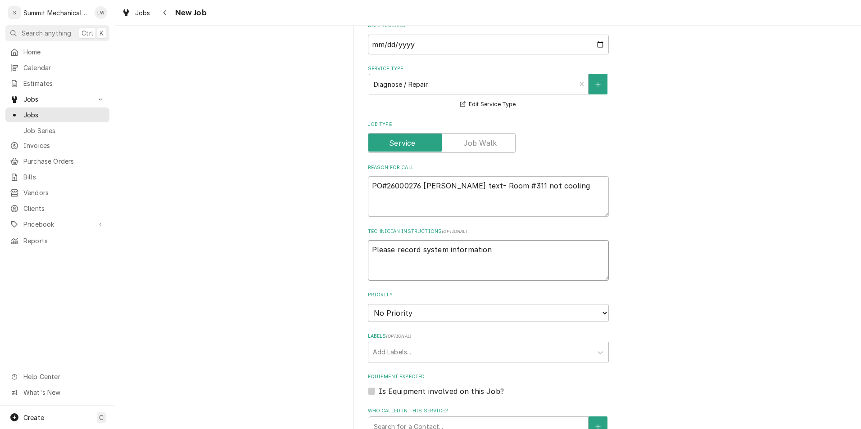
type textarea "x"
type textarea "Please record system information"
type textarea "x"
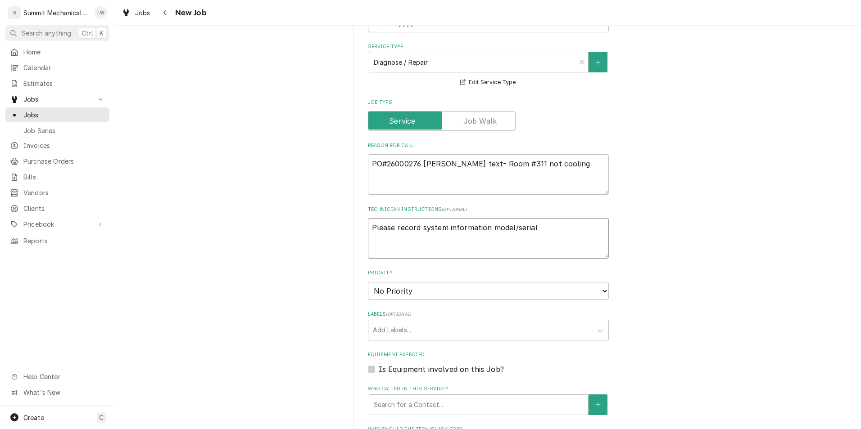
scroll to position [320, 0]
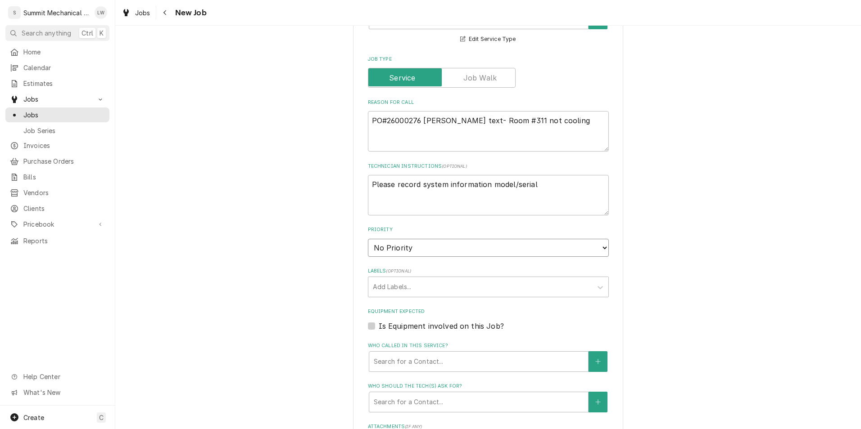
click at [443, 248] on select "No Priority Urgent High Medium Low" at bounding box center [488, 248] width 241 height 18
click at [368, 239] on select "No Priority Urgent High Medium Low" at bounding box center [488, 248] width 241 height 18
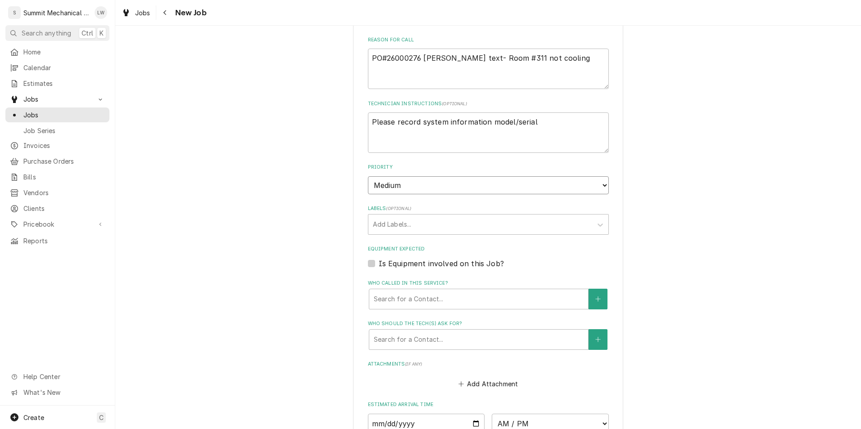
scroll to position [383, 0]
click at [449, 293] on div "Who called in this service?" at bounding box center [479, 299] width 210 height 16
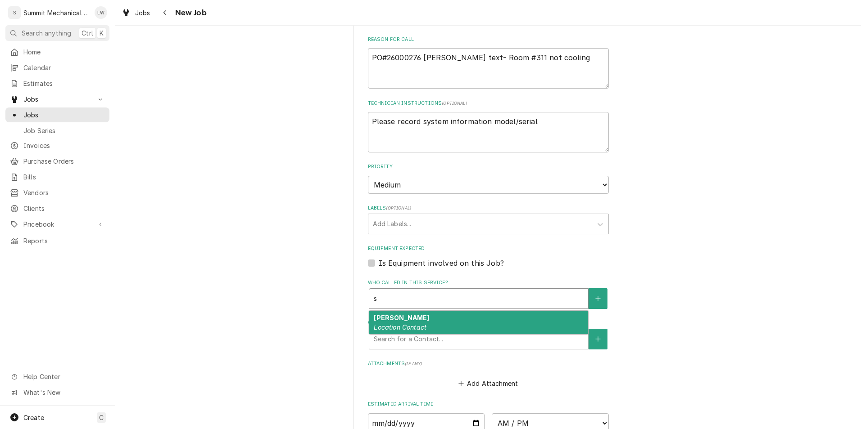
click at [418, 325] on em "Location Contact" at bounding box center [400, 328] width 53 height 8
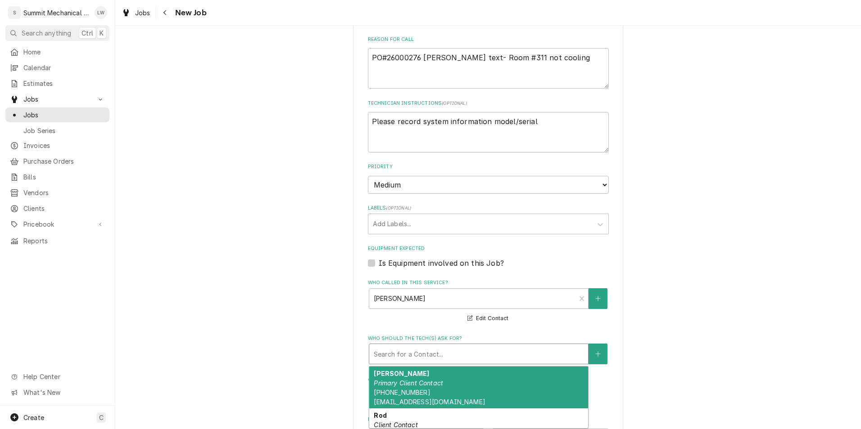
click at [418, 347] on div "Who should the tech(s) ask for?" at bounding box center [479, 354] width 210 height 16
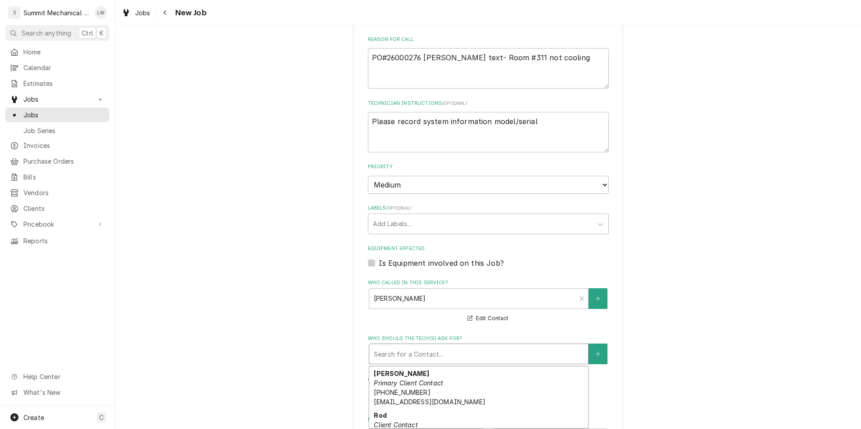
scroll to position [46, 0]
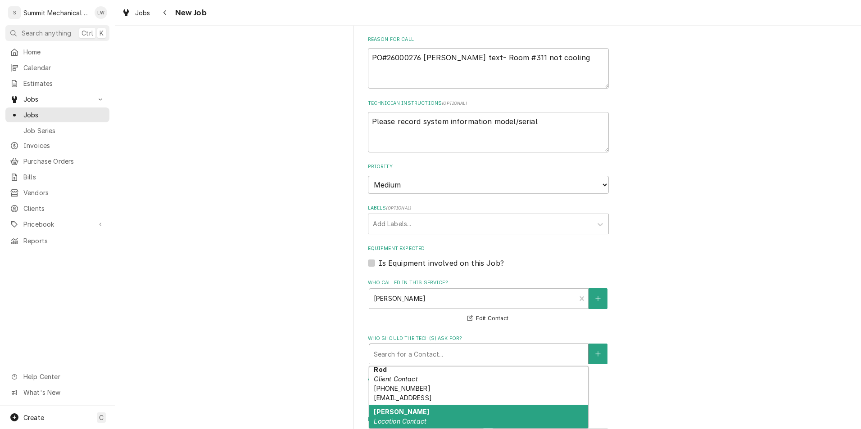
click at [442, 416] on div "Sean Location Contact" at bounding box center [478, 416] width 219 height 23
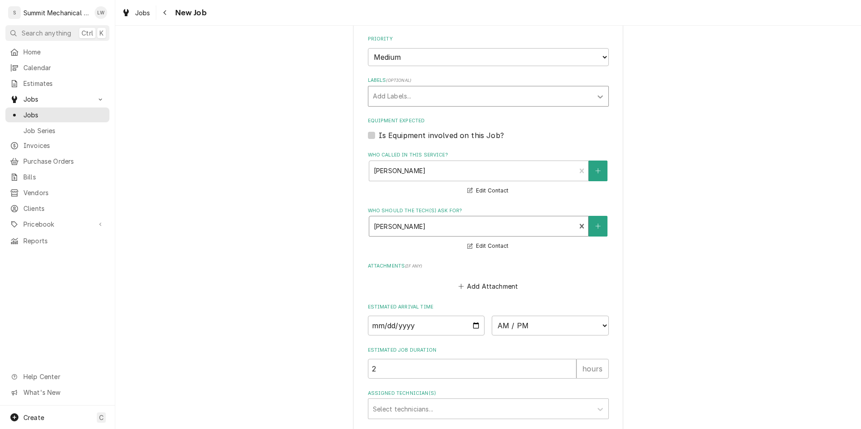
scroll to position [599, 0]
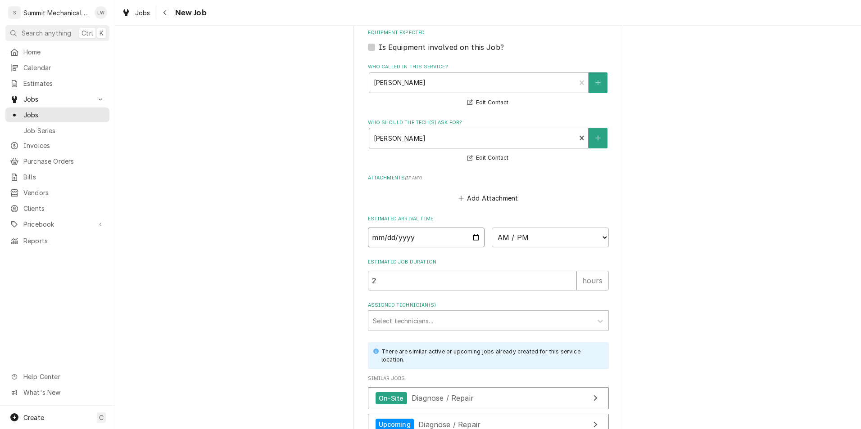
click at [470, 238] on input "Date" at bounding box center [426, 238] width 117 height 20
click at [531, 239] on select "AM / PM 6:00 AM 6:15 AM 6:30 AM 6:45 AM 7:00 AM 7:15 AM 7:30 AM 7:45 AM 8:00 AM…" at bounding box center [550, 238] width 117 height 20
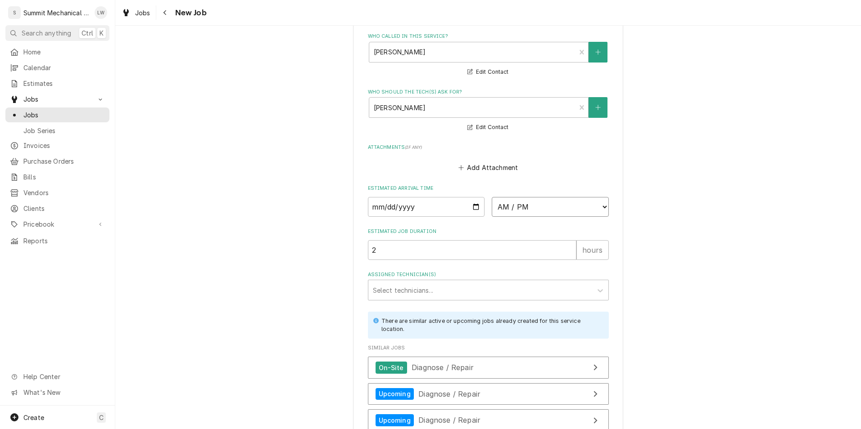
scroll to position [630, 0]
click at [515, 201] on select "AM / PM 6:00 AM 6:15 AM 6:30 AM 6:45 AM 7:00 AM 7:15 AM 7:30 AM 7:45 AM 8:00 AM…" at bounding box center [550, 207] width 117 height 20
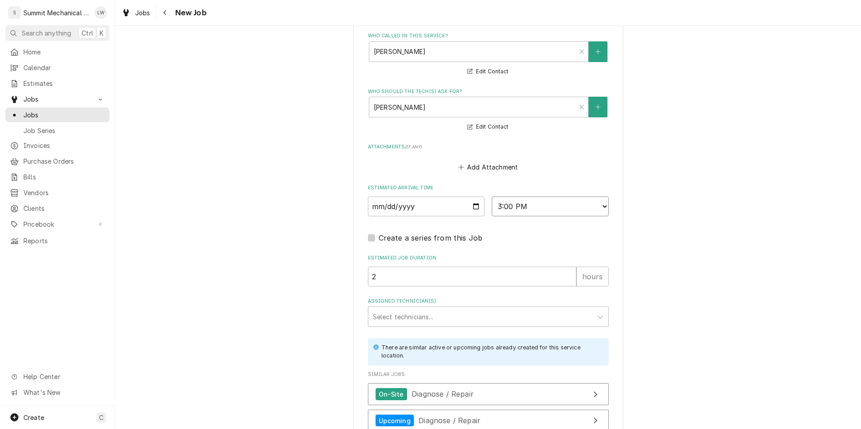
scroll to position [741, 0]
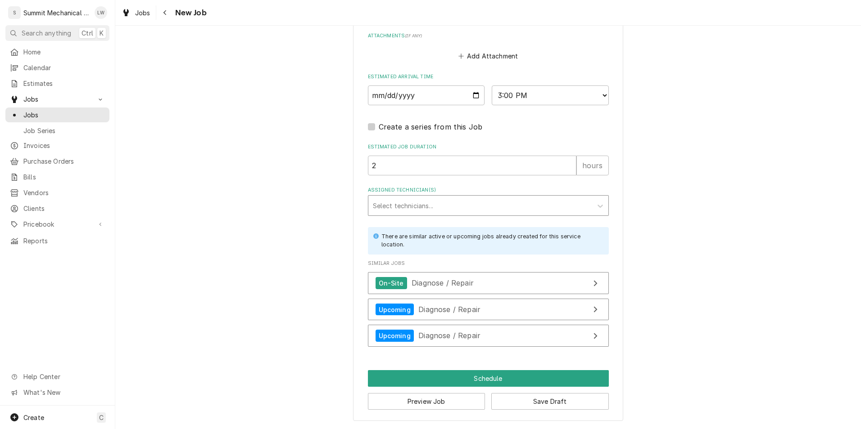
click at [455, 208] on div "Assigned Technician(s)" at bounding box center [480, 206] width 215 height 16
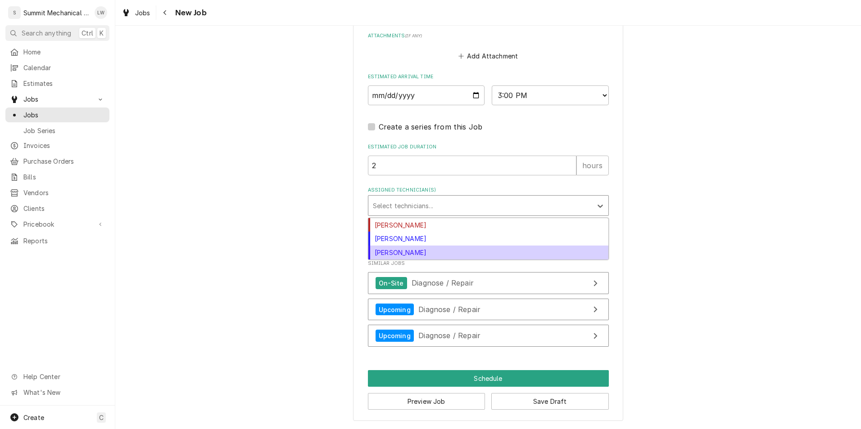
click at [426, 251] on div "Skyler Roundy" at bounding box center [488, 253] width 240 height 14
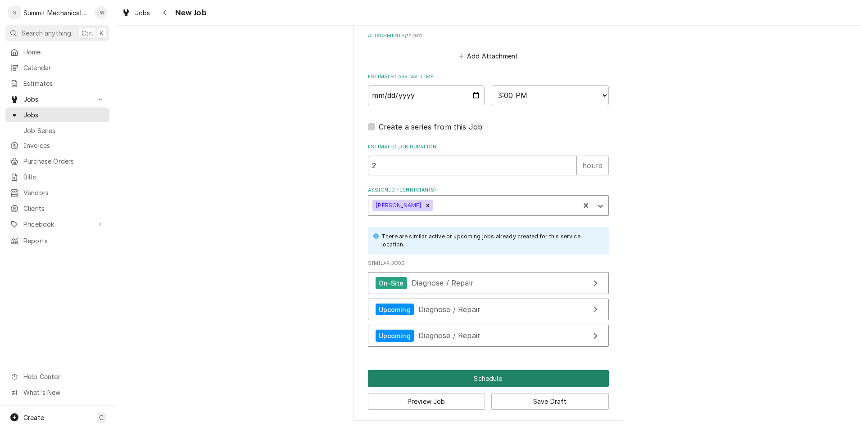
click at [460, 379] on button "Schedule" at bounding box center [488, 378] width 241 height 17
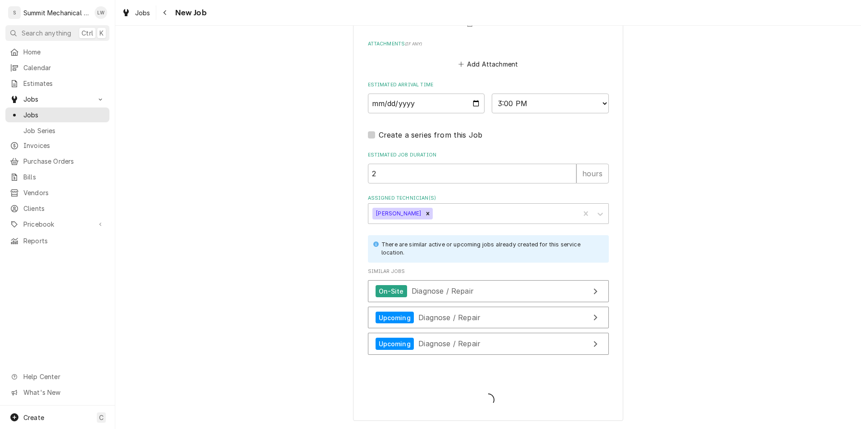
scroll to position [733, 0]
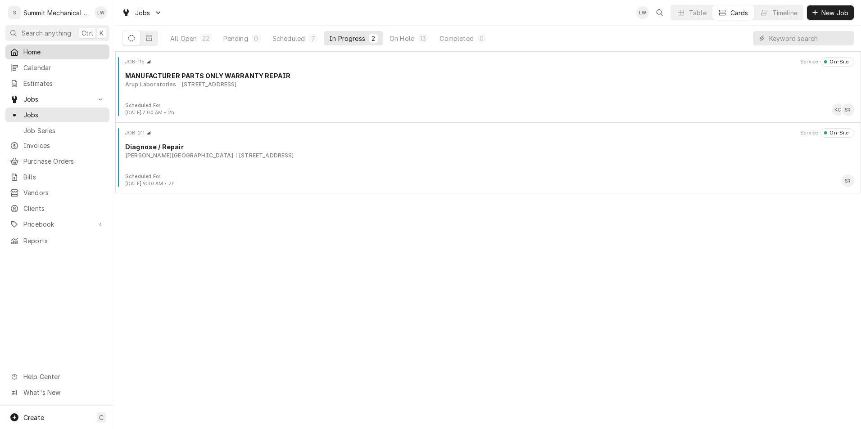
click at [14, 52] on icon "Dynamic Content Wrapper" at bounding box center [14, 52] width 8 height 7
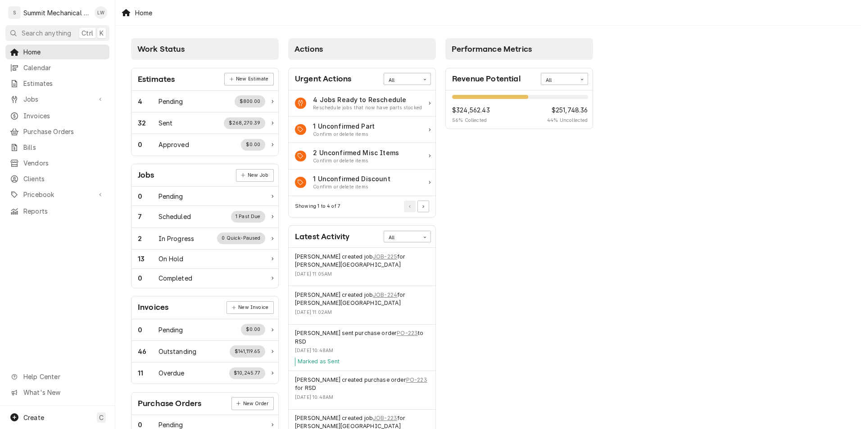
click at [635, 262] on div "Work Status Estimates New Estimate 4 Pending $800.00 32 Sent $268,270.39 0 Appr…" at bounding box center [487, 327] width 745 height 603
